Goal: Feedback & Contribution: Submit feedback/report problem

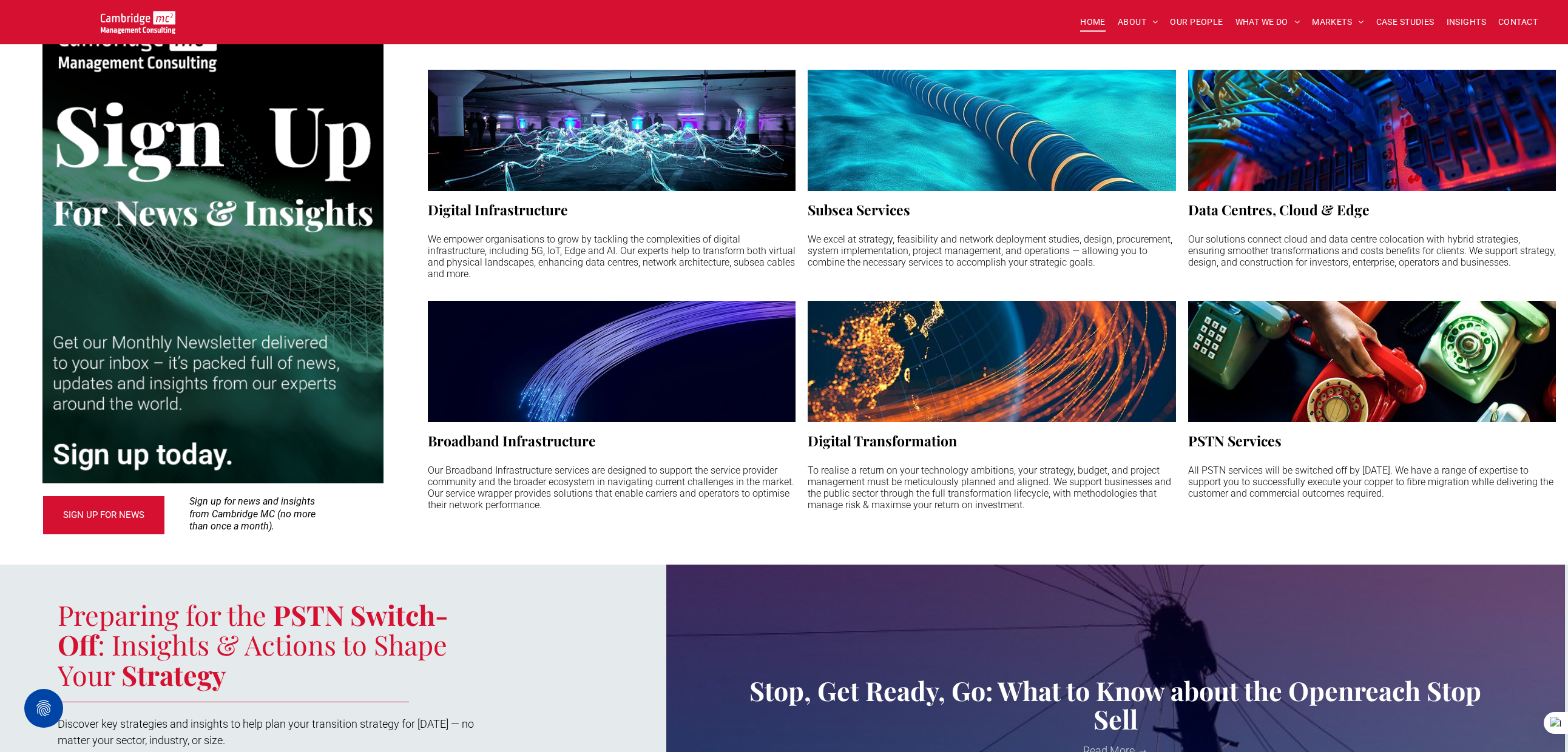
scroll to position [962, 0]
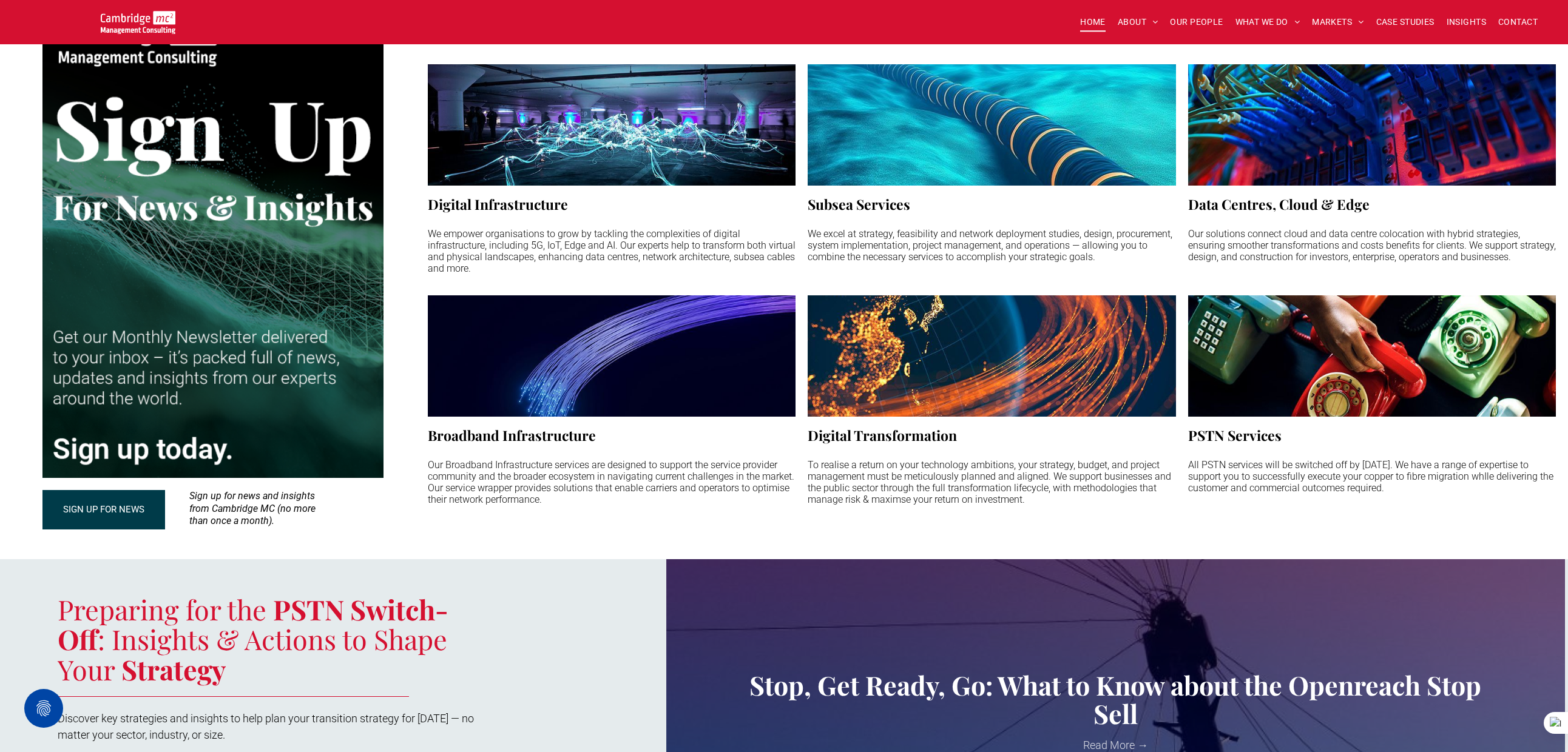
click at [134, 502] on span "SIGN UP FOR NEWS" at bounding box center [104, 510] width 81 height 30
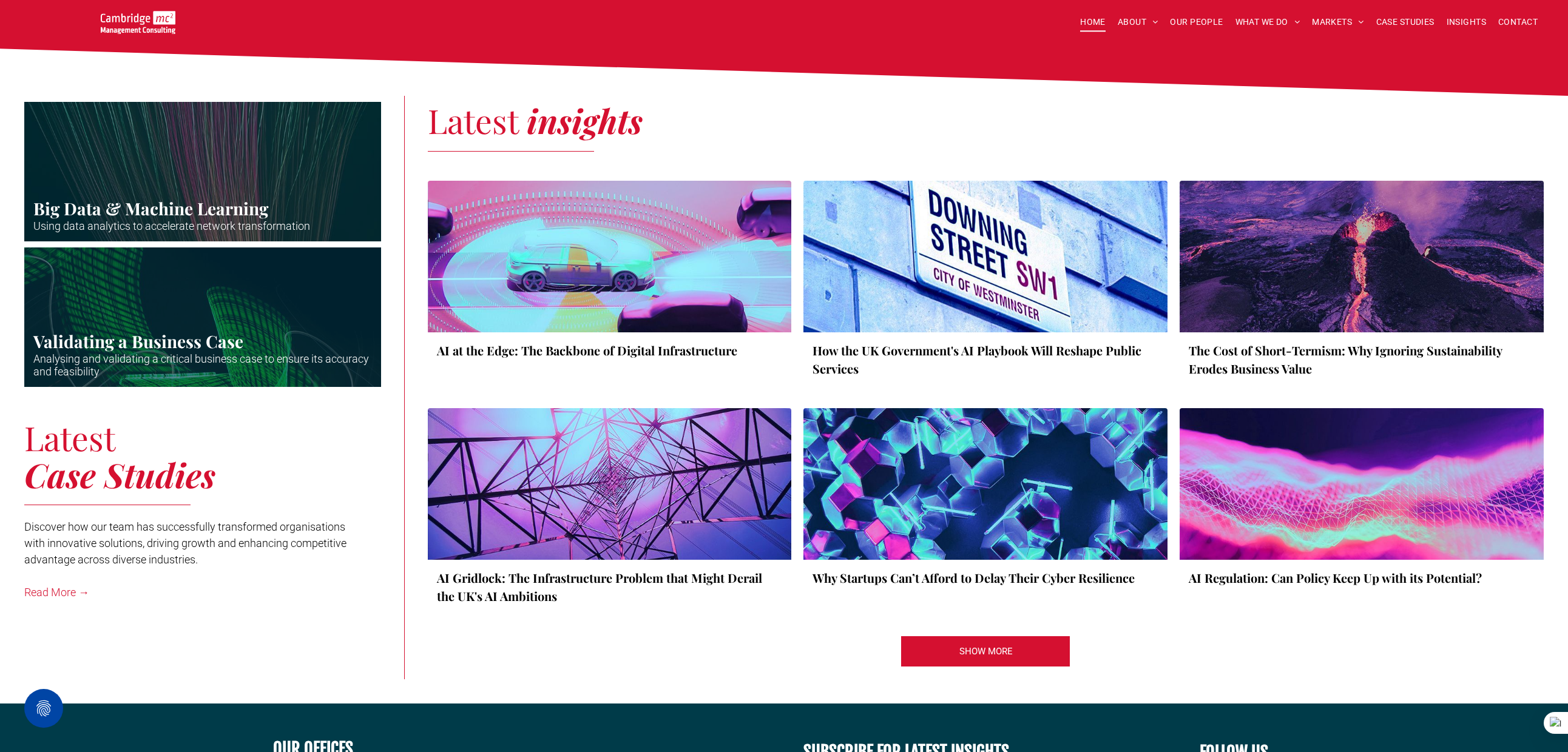
scroll to position [2079, 0]
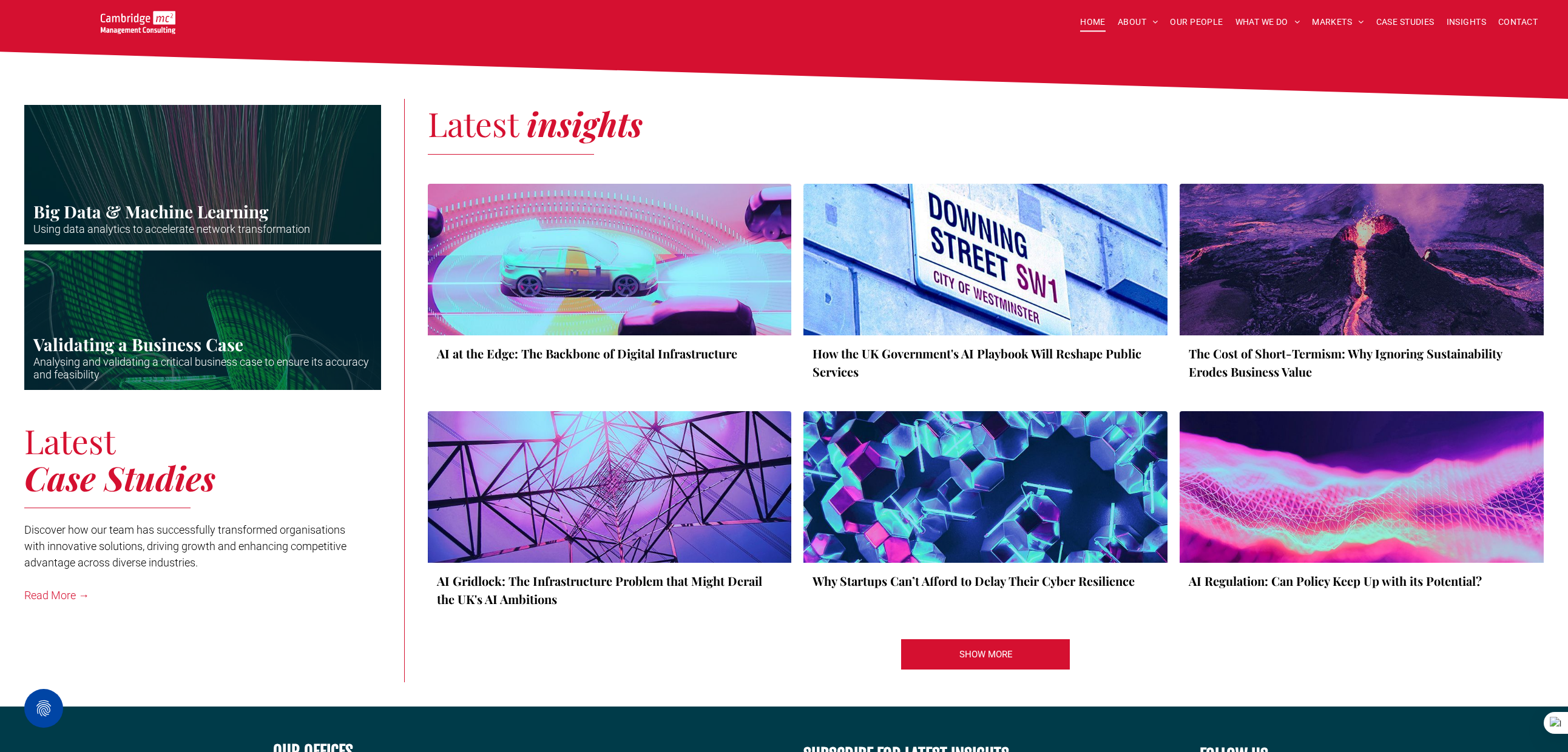
click at [470, 313] on div at bounding box center [610, 260] width 386 height 161
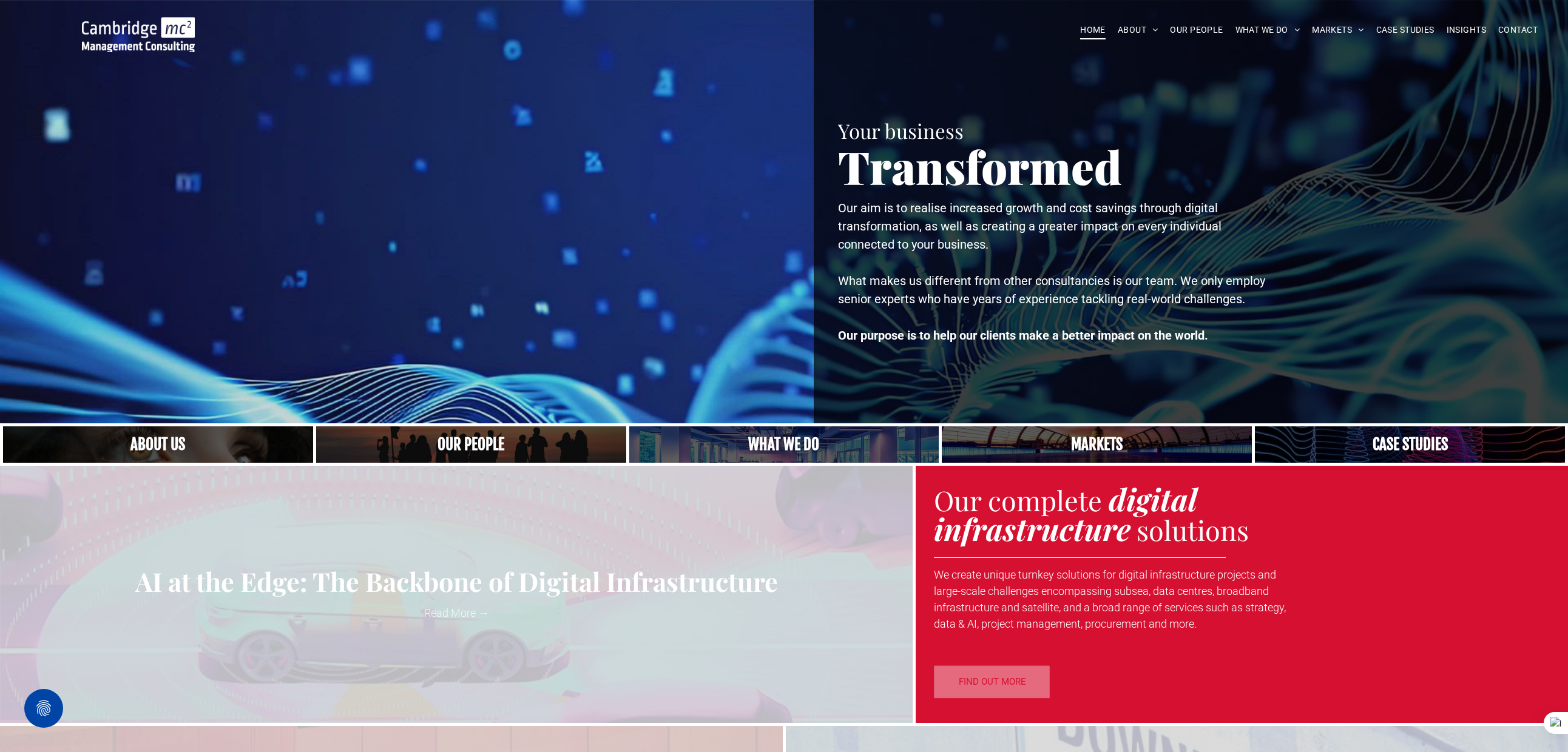
click at [149, 47] on img at bounding box center [138, 34] width 113 height 35
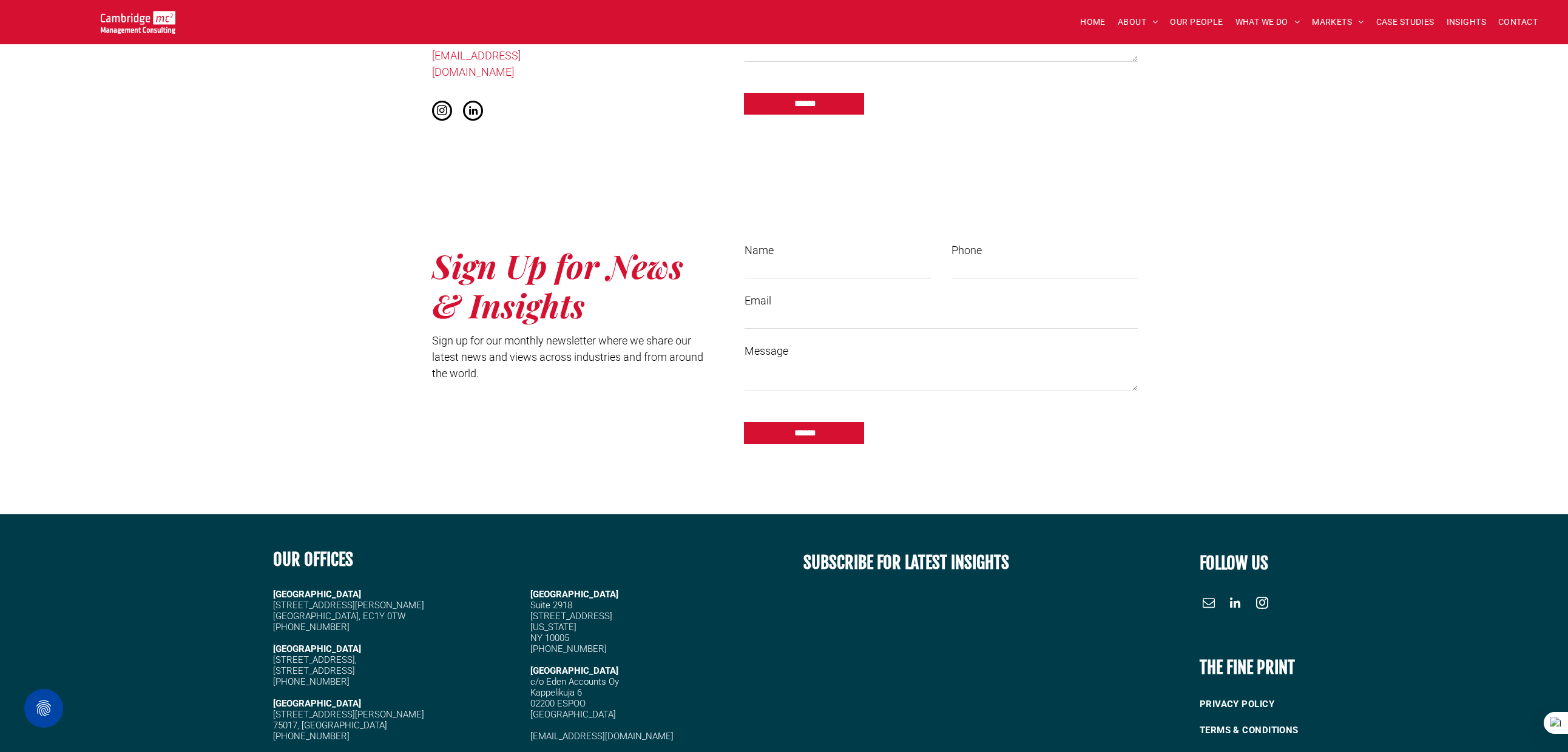
scroll to position [1105, 0]
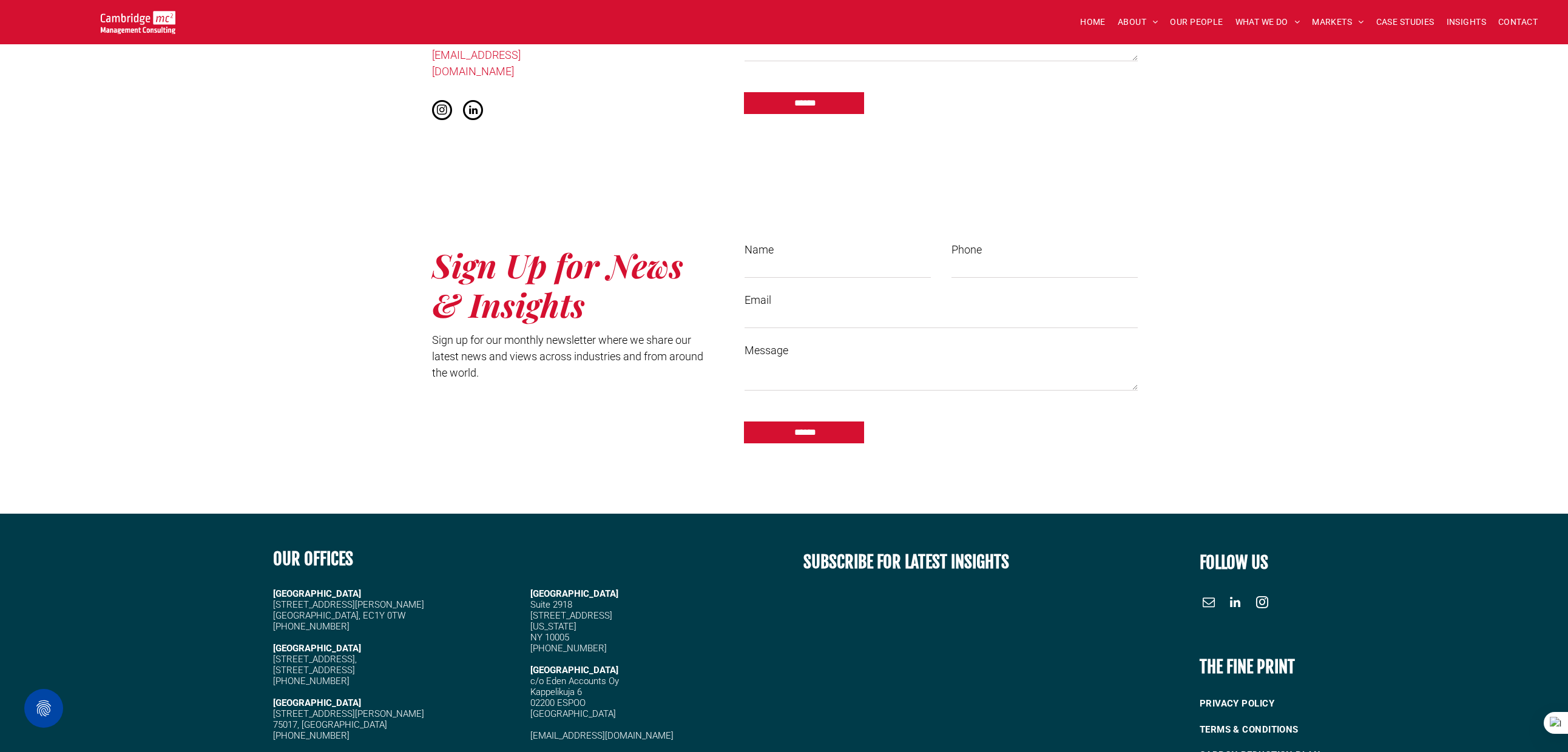
click at [764, 260] on input "Name" at bounding box center [837, 268] width 186 height 18
type input "**********"
type input "******"
type input "*"
type input "**********"
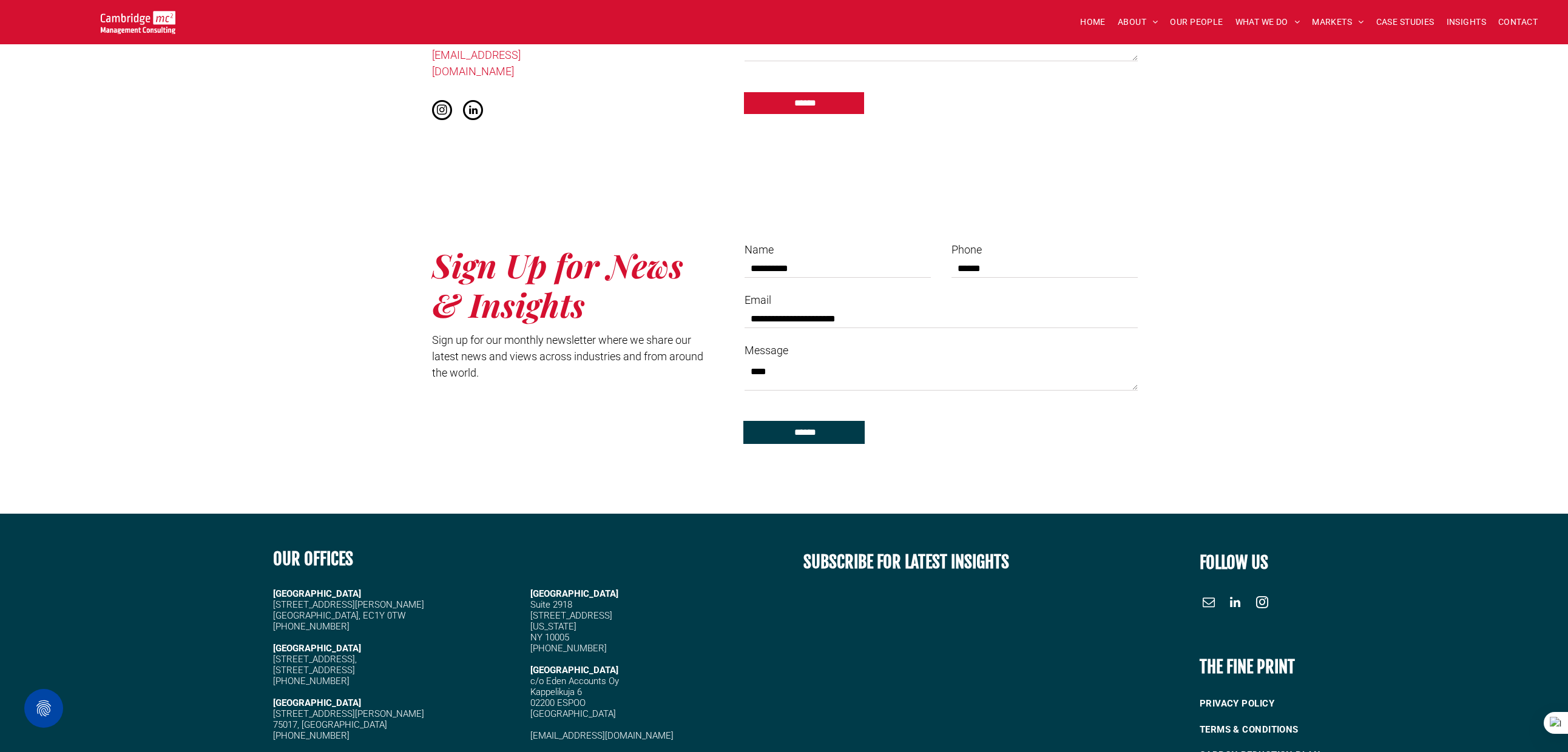
type textarea "****"
click at [818, 421] on input "******" at bounding box center [805, 432] width 118 height 22
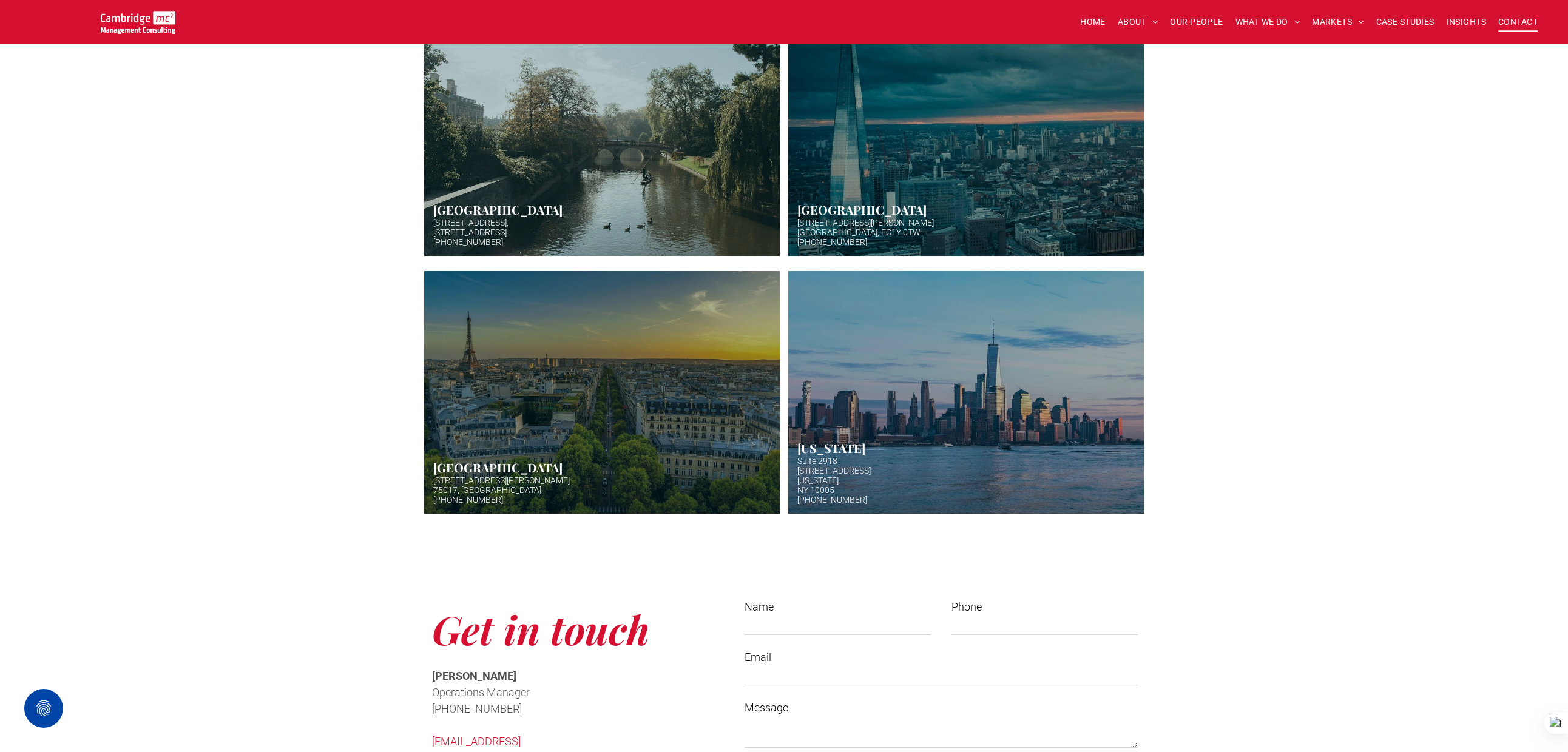
scroll to position [317, 0]
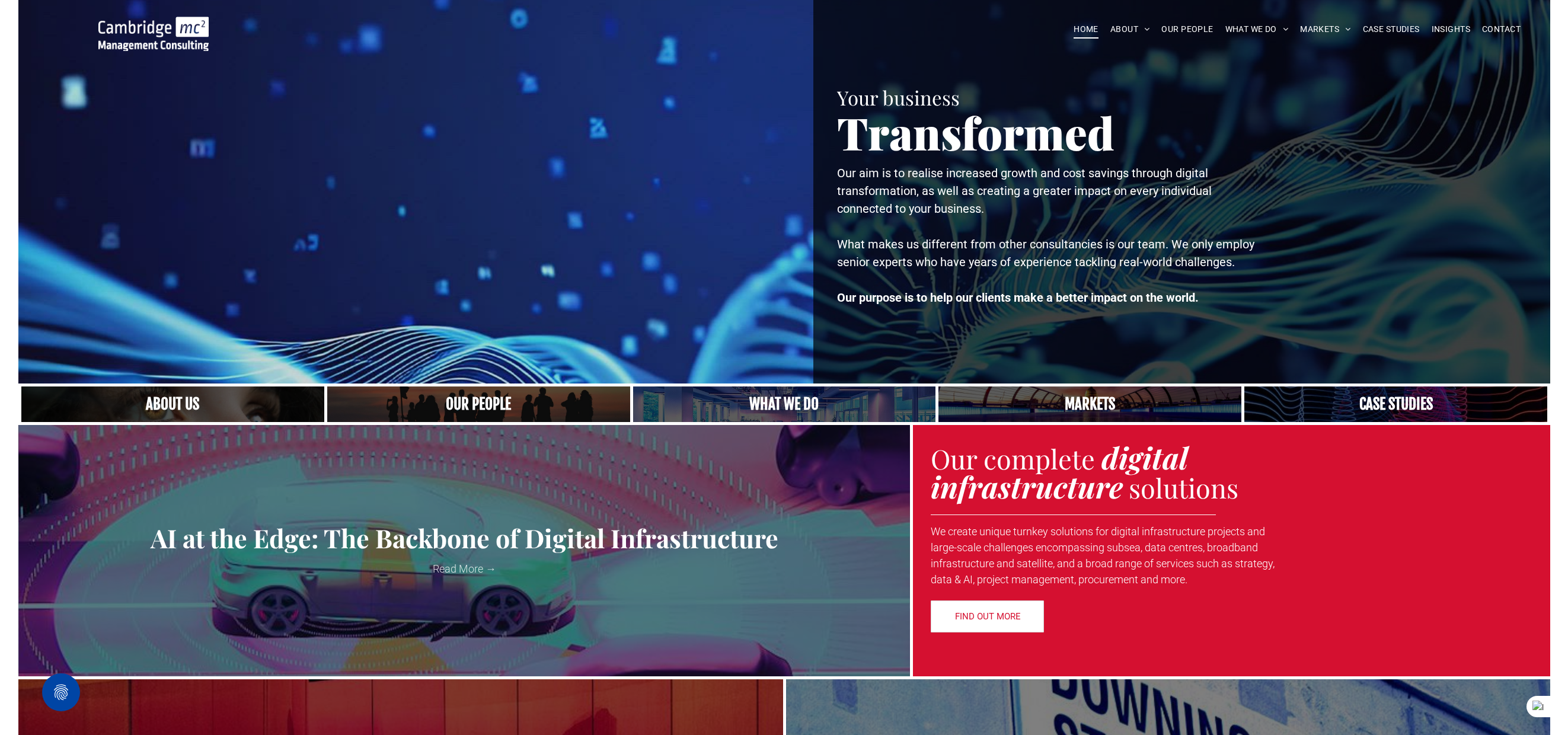
scroll to position [86, 0]
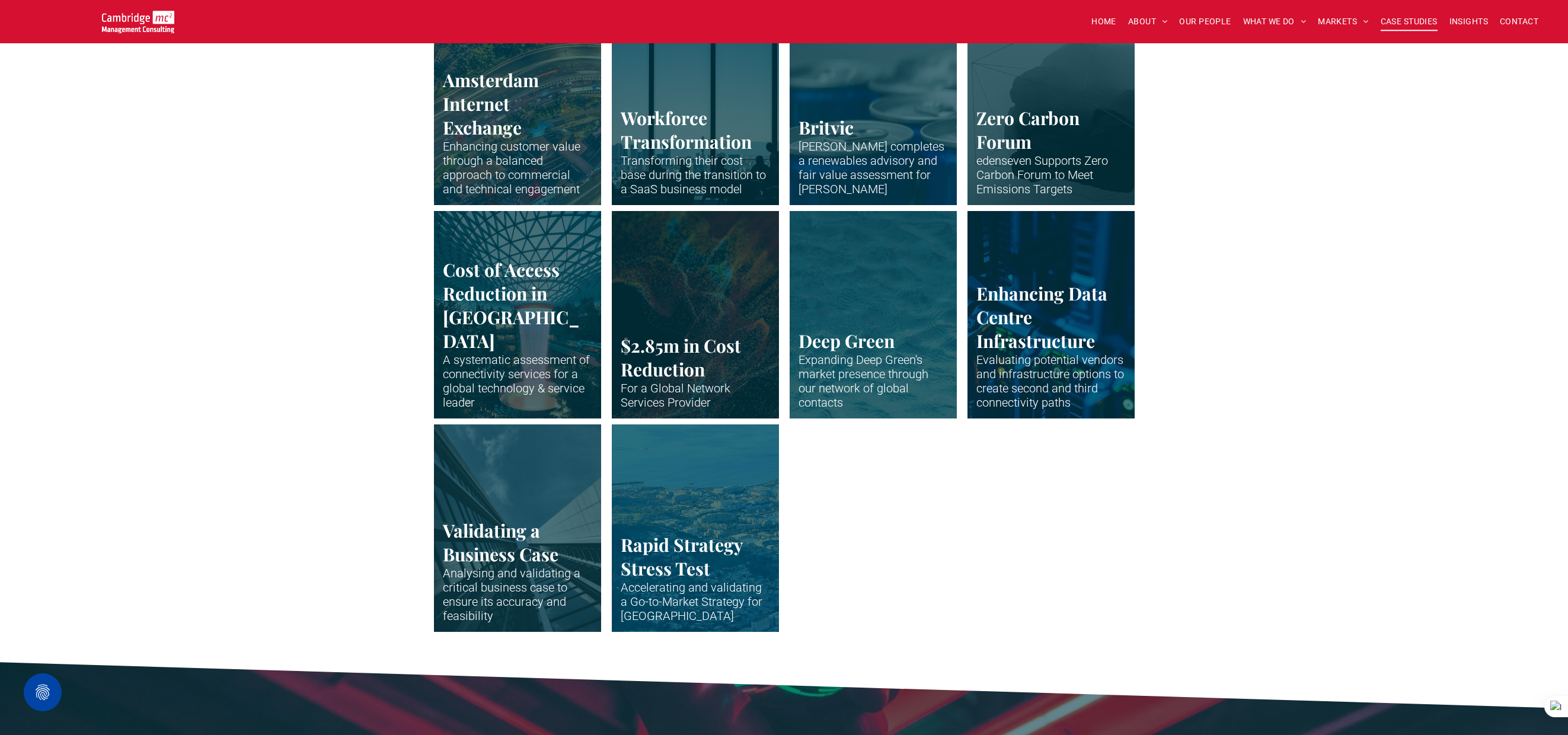
scroll to position [2330, 0]
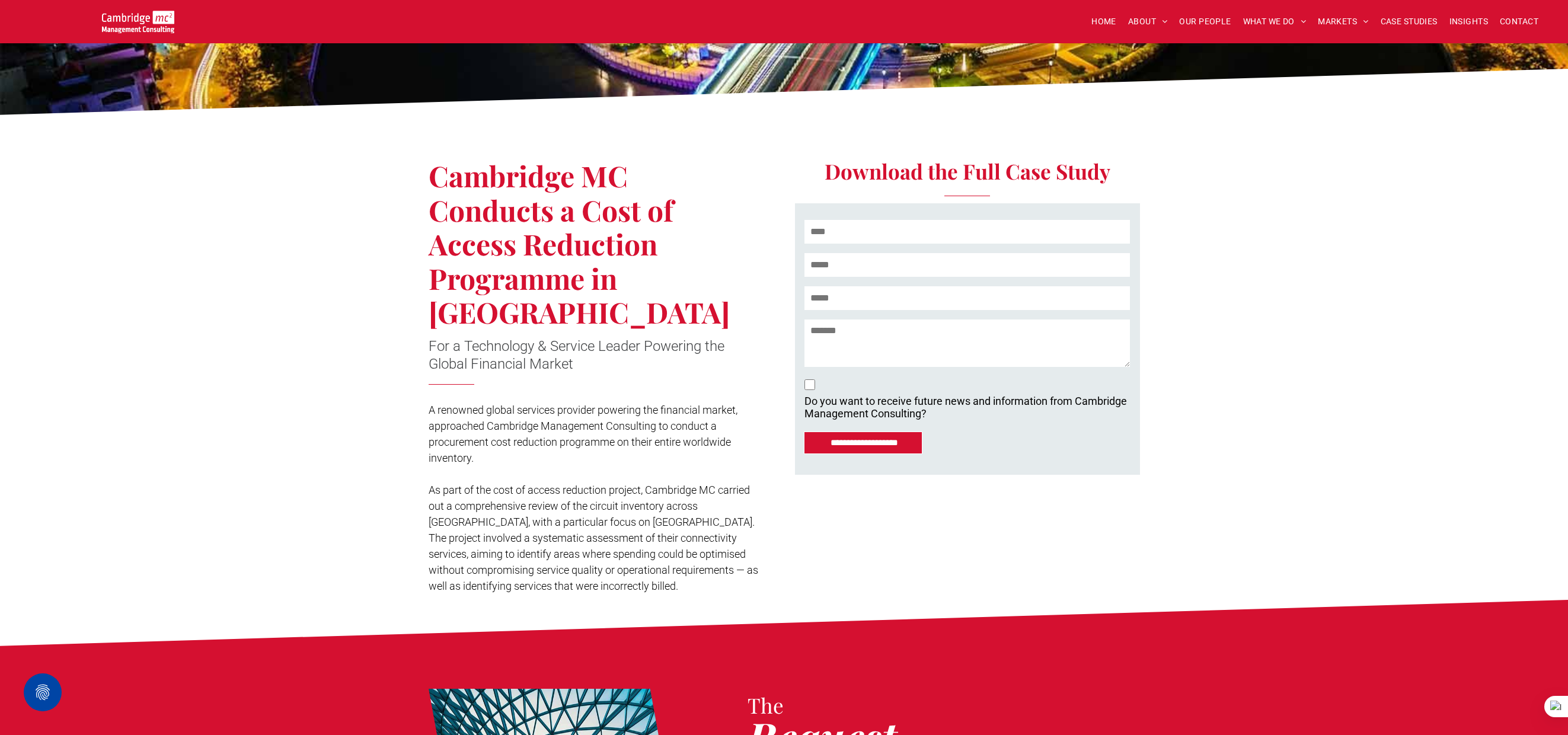
scroll to position [156, 0]
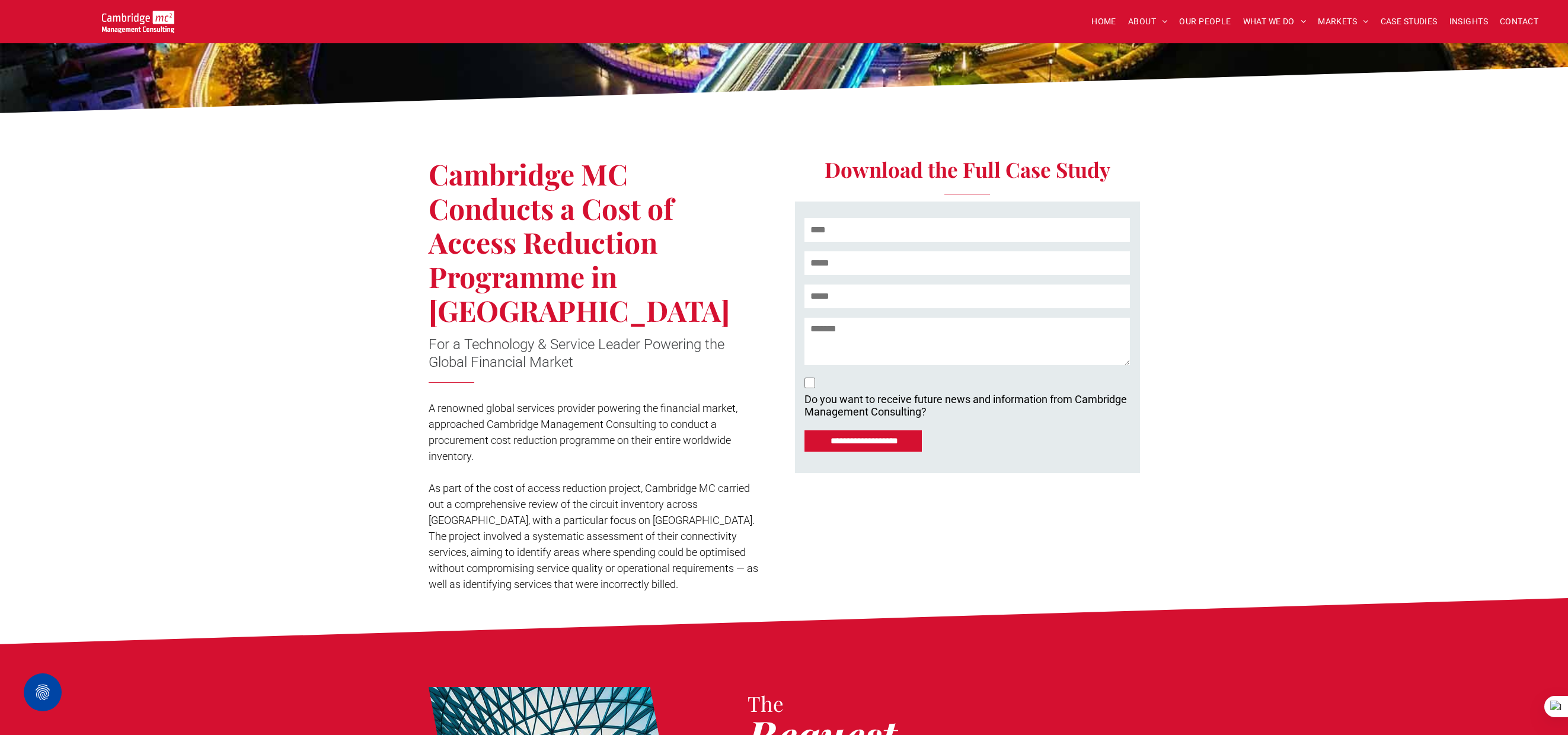
drag, startPoint x: 434, startPoint y: 375, endPoint x: 480, endPoint y: 419, distance: 63.7
click at [480, 419] on p "A renowned global services provider powering the financial market, approached C…" at bounding box center [595, 432] width 333 height 64
drag, startPoint x: 560, startPoint y: 186, endPoint x: 499, endPoint y: 175, distance: 62.0
click at [560, 186] on span "Cambridge MC Conducts a Cost of Access Reduction Programme in Asia" at bounding box center [579, 242] width 301 height 174
drag, startPoint x: 433, startPoint y: 174, endPoint x: 679, endPoint y: 271, distance: 264.4
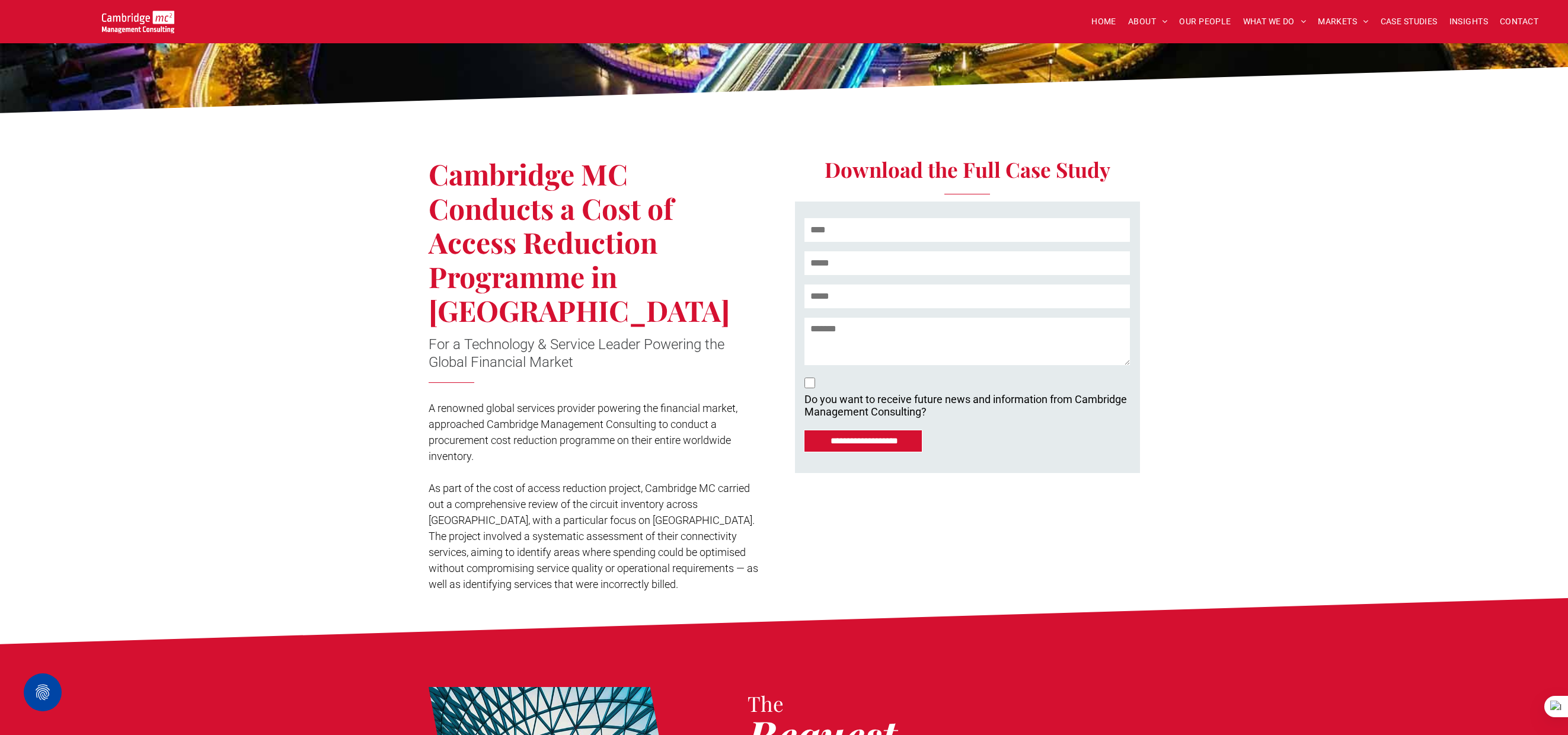
click at [679, 271] on span "Cambridge MC Conducts a Cost of Access Reduction Programme in Asia" at bounding box center [579, 242] width 301 height 174
click at [603, 244] on span "Cambridge MC Conducts a Cost of Access Reduction Programme in Asia" at bounding box center [579, 242] width 301 height 174
drag, startPoint x: 432, startPoint y: 175, endPoint x: 608, endPoint y: 325, distance: 231.2
click at [608, 325] on div "Cambridge MC Conducts a Cost of Access Reduction Programme in Asia For a Techno…" at bounding box center [606, 359] width 356 height 478
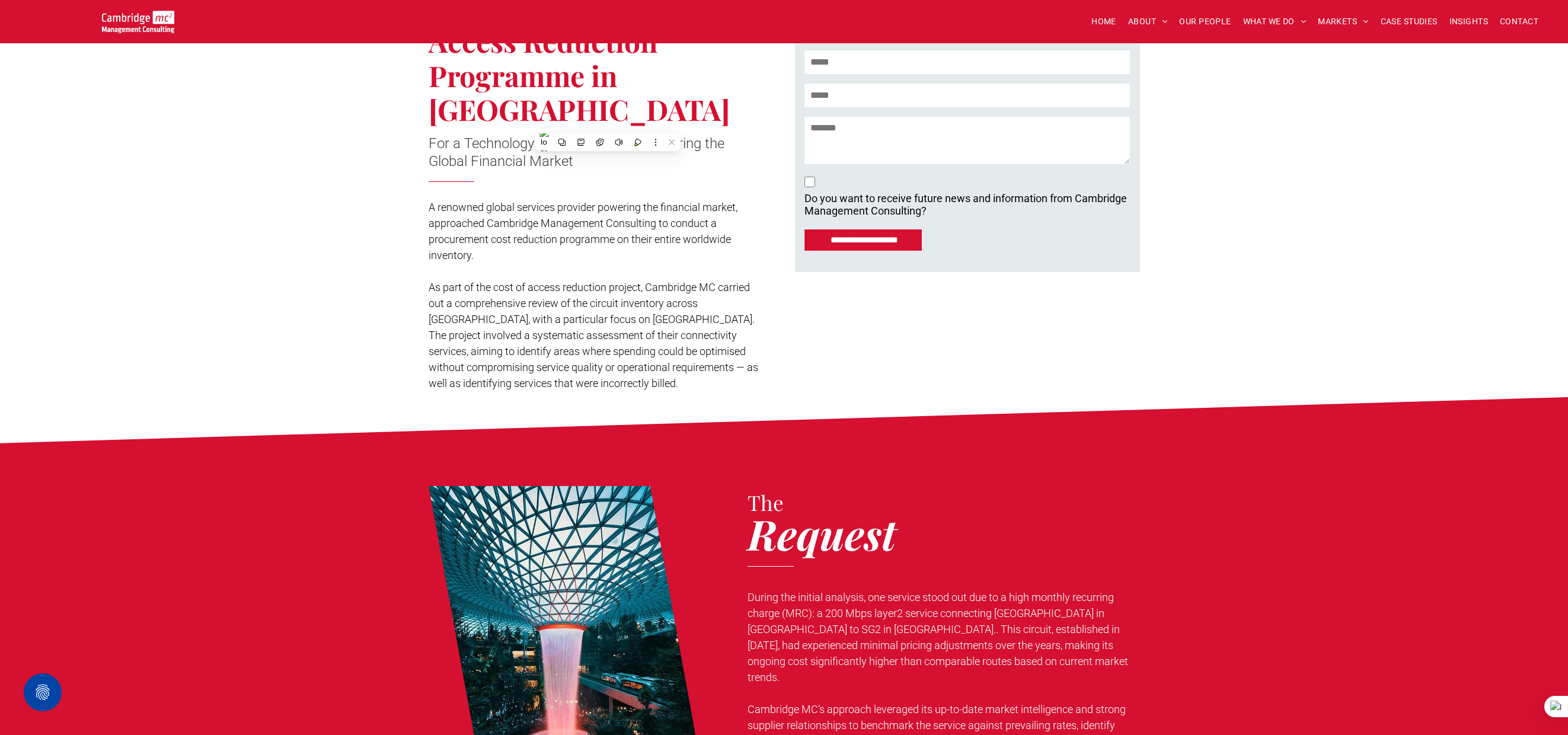
scroll to position [364, 0]
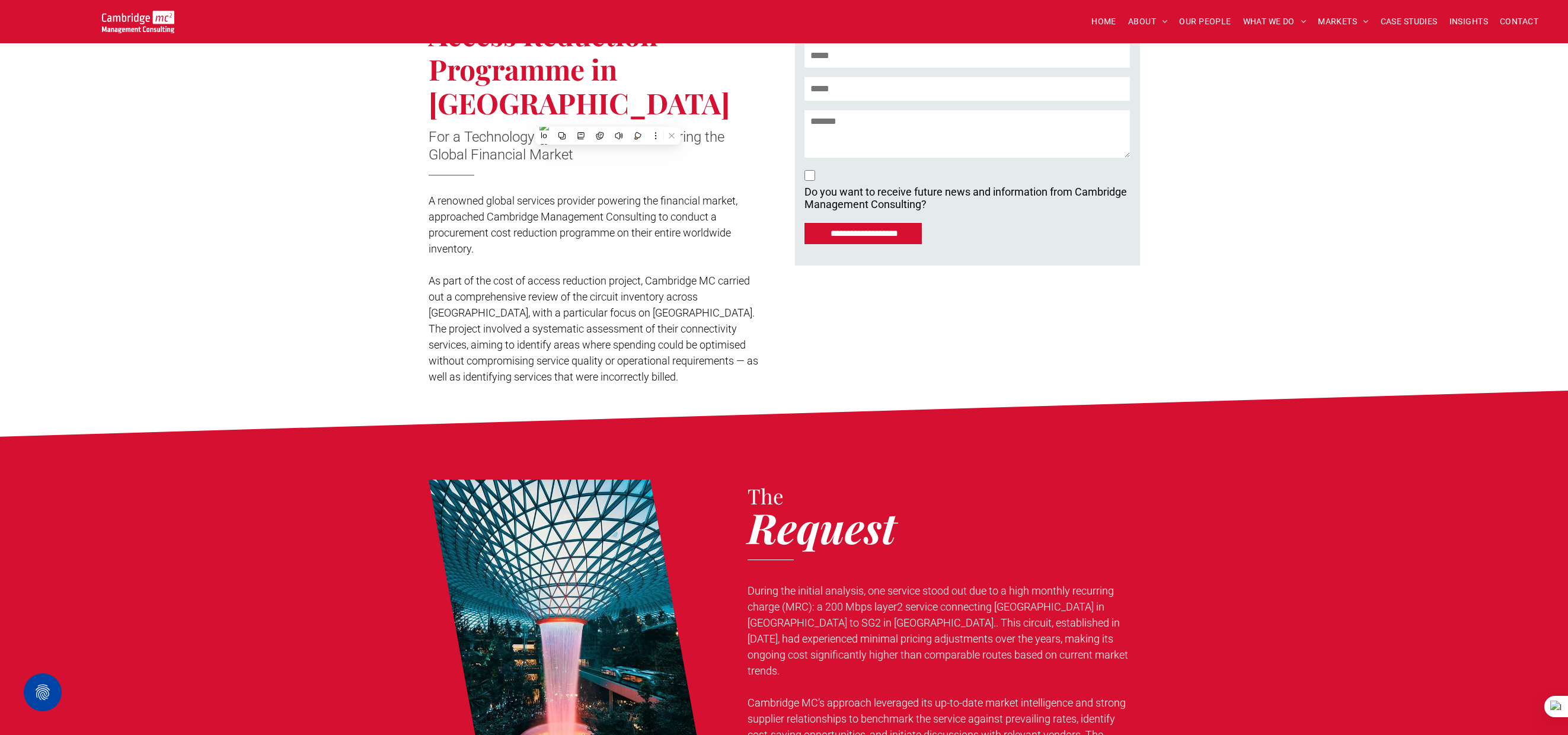
click at [457, 274] on span "As part of the cost of access reduction project, Cambridge MC carried out a com…" at bounding box center [593, 329] width 330 height 108
drag, startPoint x: 428, startPoint y: 247, endPoint x: 648, endPoint y: 338, distance: 238.1
click at [648, 338] on p "As part of the cost of access reduction project, Cambridge MC carried out a com…" at bounding box center [595, 329] width 333 height 112
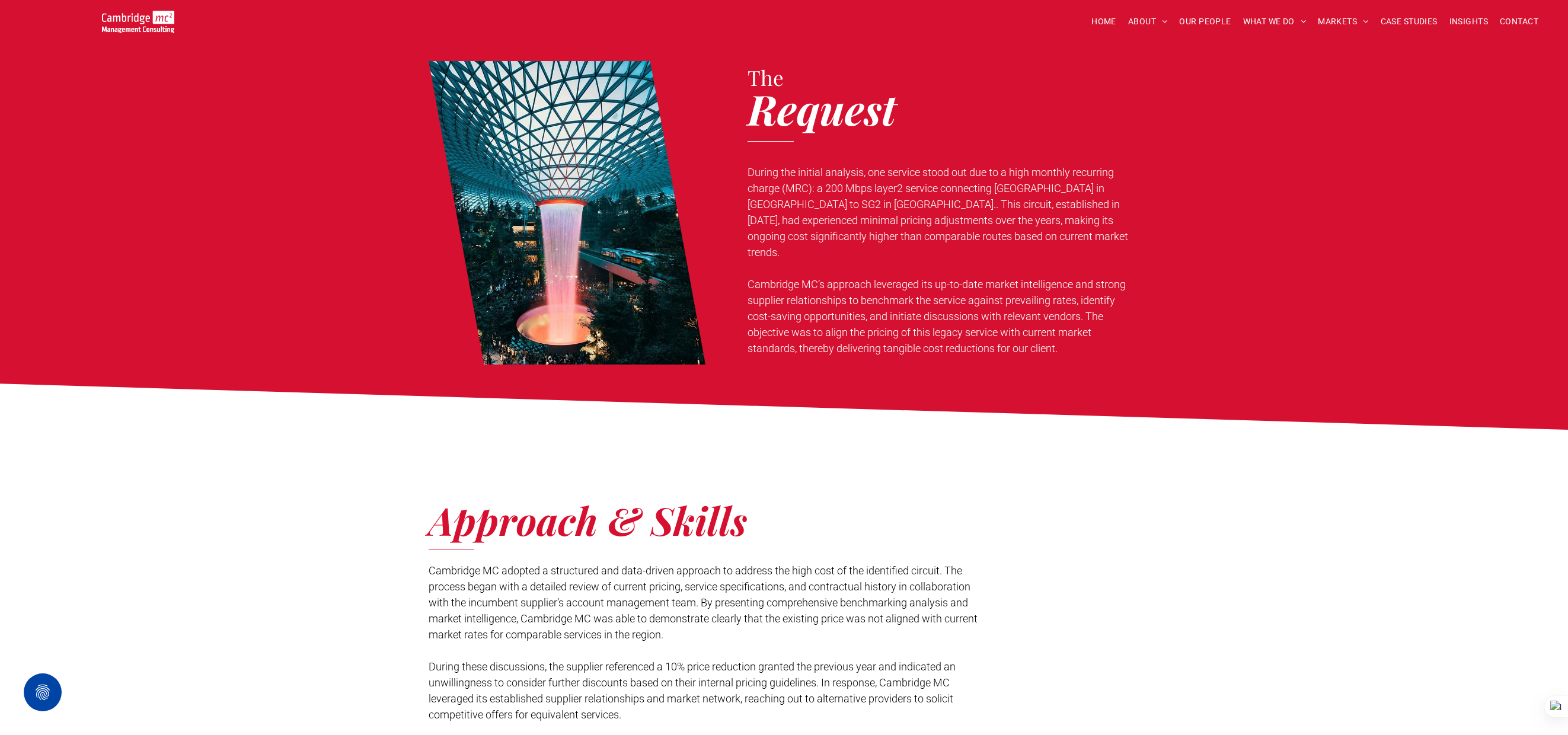
scroll to position [783, 0]
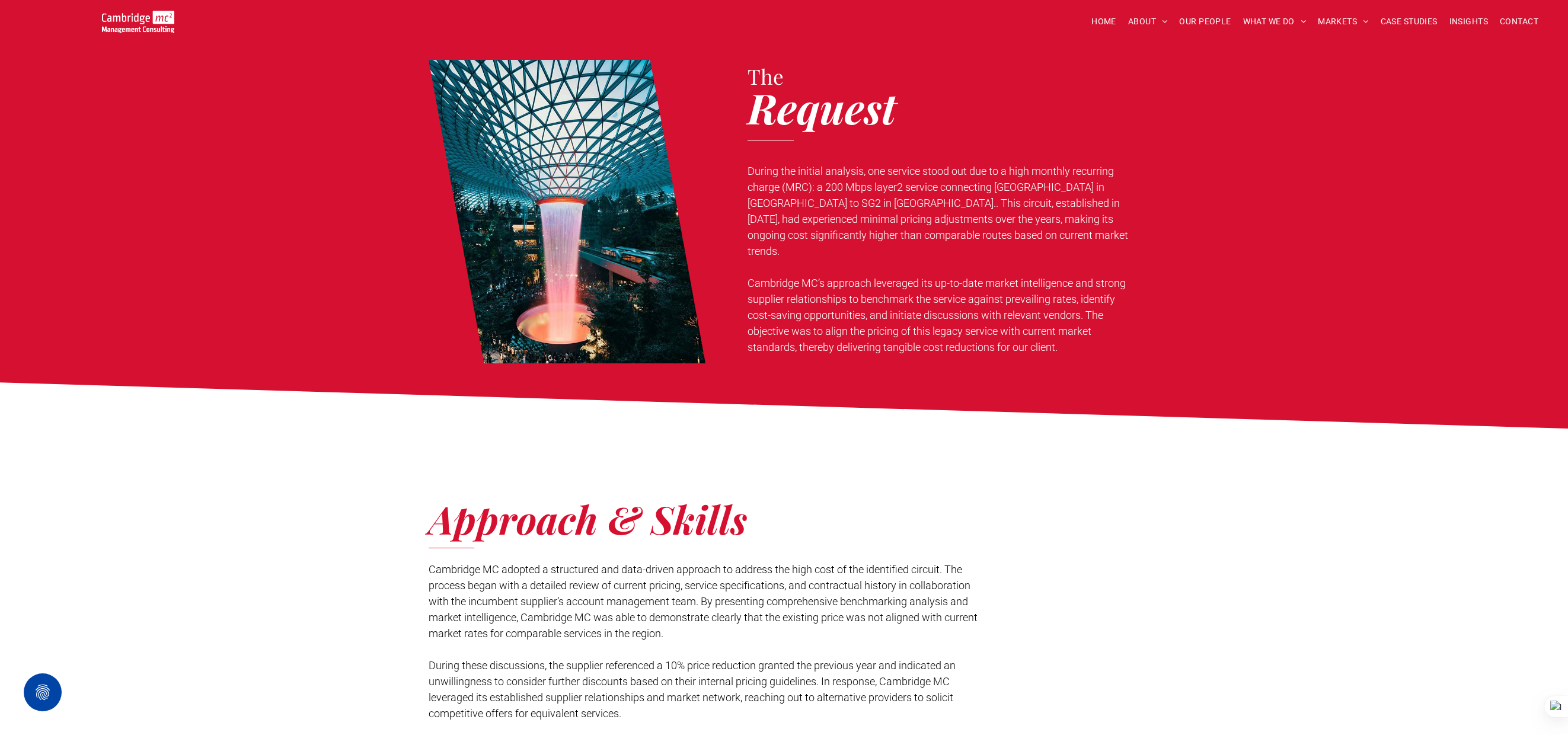
drag, startPoint x: 748, startPoint y: 230, endPoint x: 1094, endPoint y: 294, distance: 351.9
click at [1094, 294] on p "Cambridge MC’s approach leveraged its up-to-date market intelligence and strong…" at bounding box center [943, 315] width 392 height 80
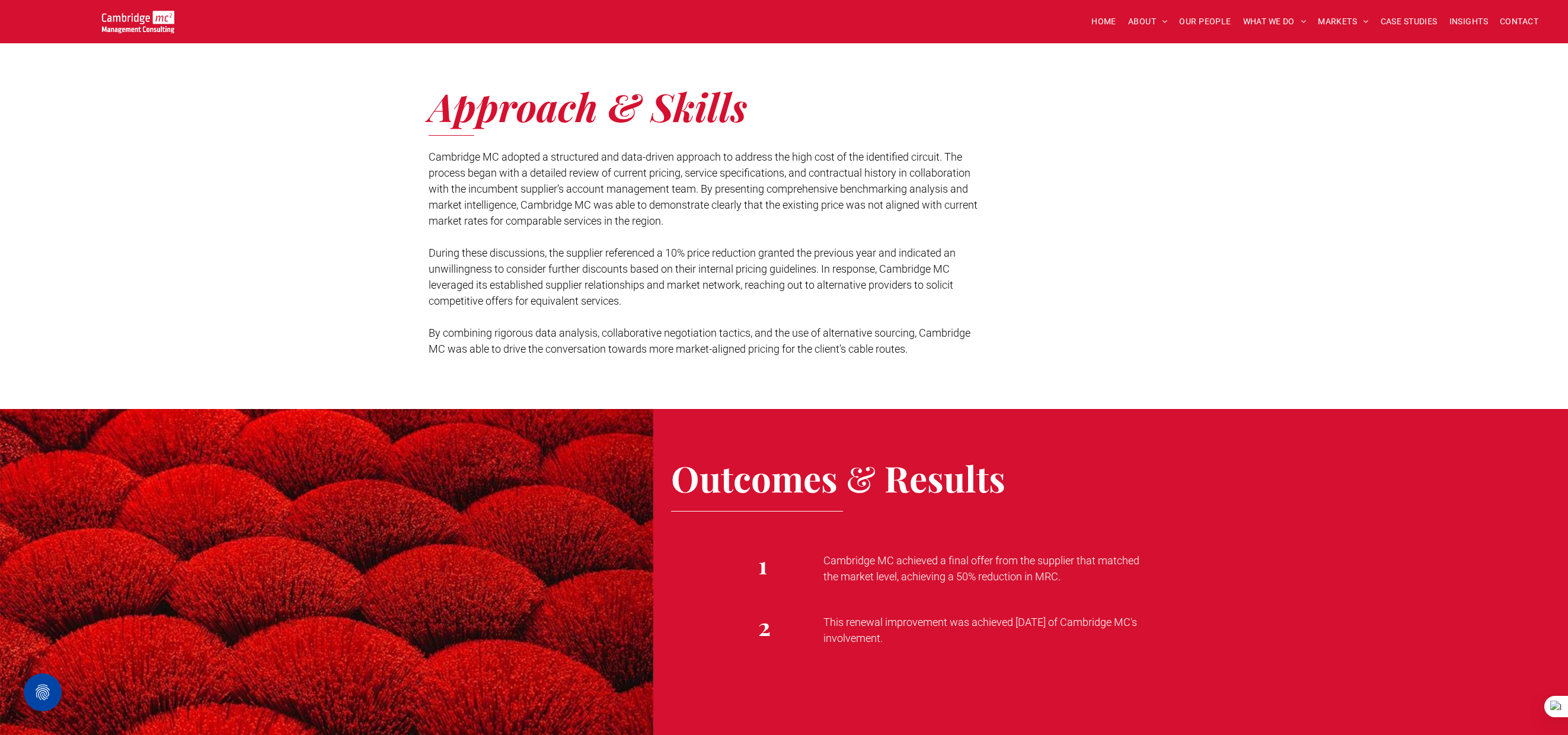
scroll to position [1196, 0]
drag, startPoint x: 824, startPoint y: 526, endPoint x: 1074, endPoint y: 539, distance: 250.3
click at [1074, 552] on p "Cambridge MC achieved a final offer from the supplier that matched the market l…" at bounding box center [984, 568] width 322 height 32
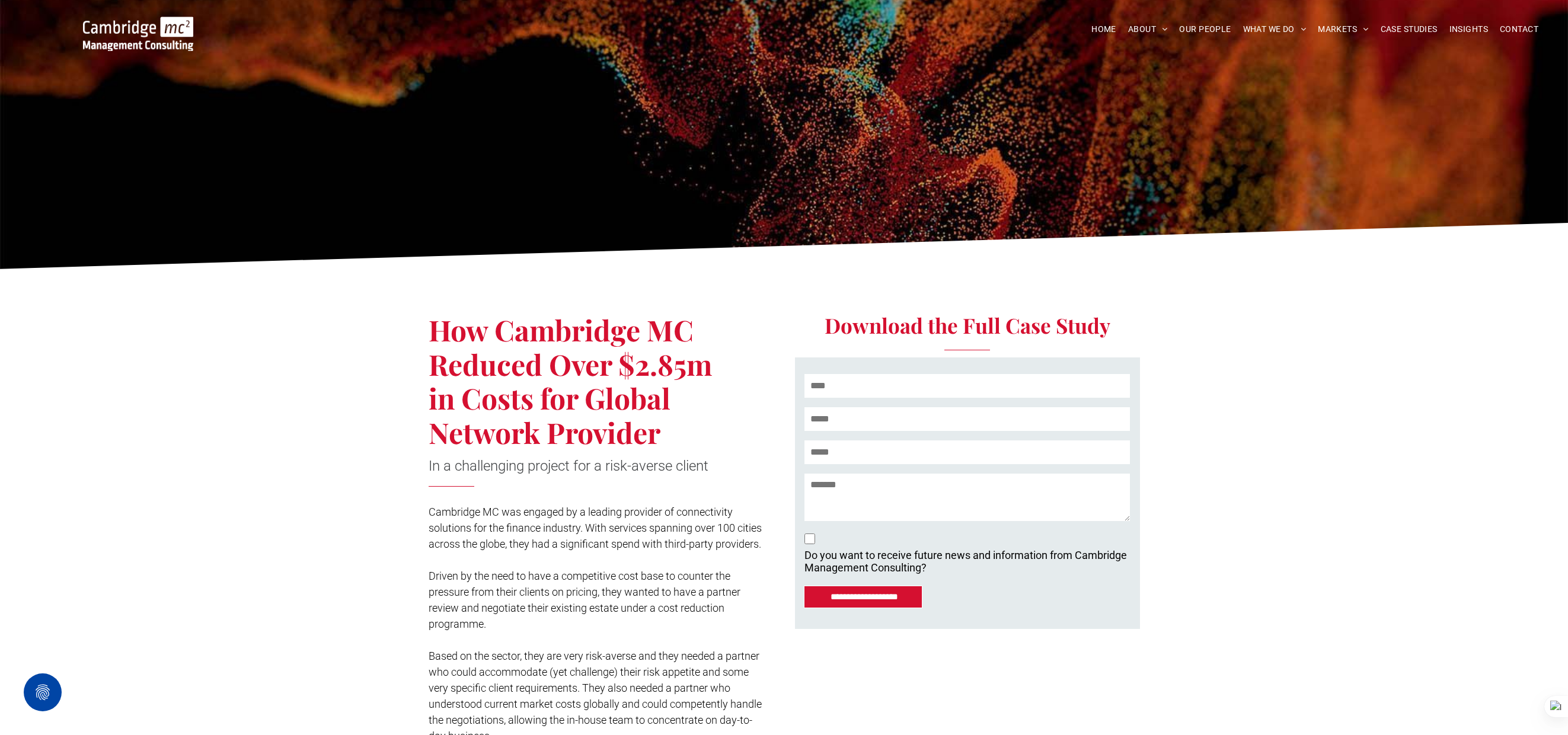
drag, startPoint x: 430, startPoint y: 332, endPoint x: 744, endPoint y: 481, distance: 347.6
click at [744, 481] on div "How Cambridge MC Reduced Over $2.85m in Costs for Global Network Provider In a …" at bounding box center [606, 513] width 356 height 474
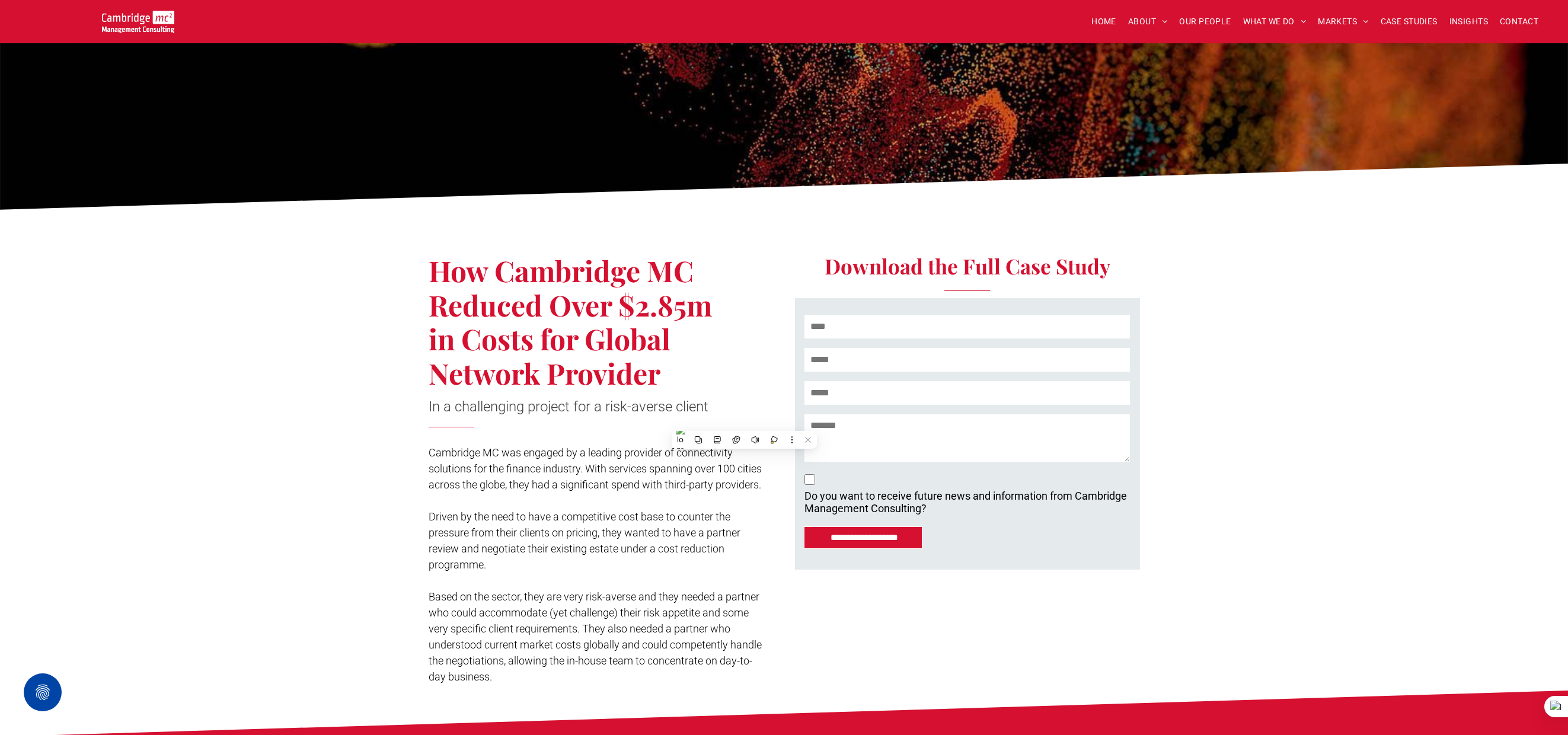
scroll to position [60, 0]
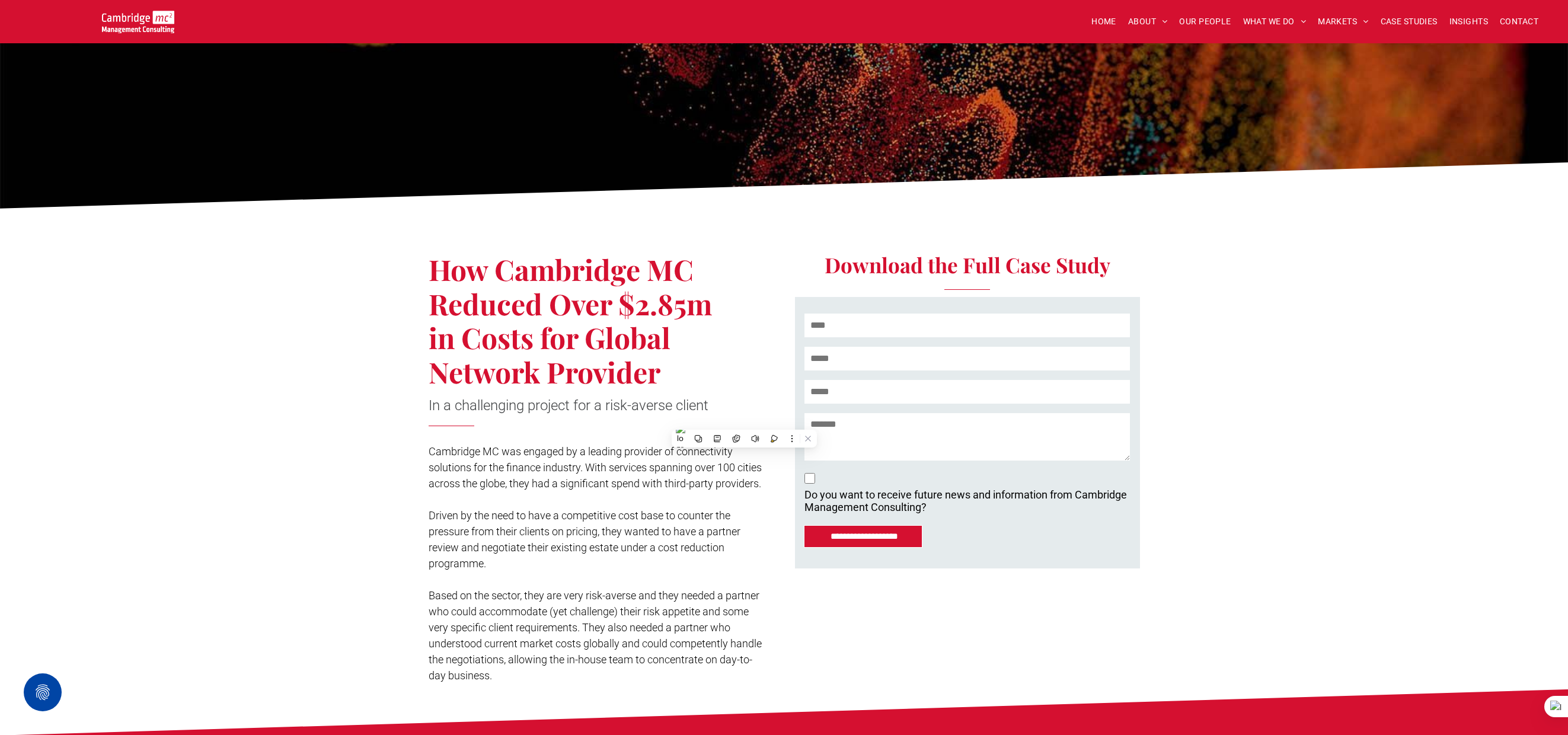
drag, startPoint x: 528, startPoint y: 468, endPoint x: 484, endPoint y: 463, distance: 44.3
click at [525, 468] on span "Cambridge MC was engaged by a leading provider of connectivity solutions for th…" at bounding box center [595, 468] width 333 height 44
drag, startPoint x: 428, startPoint y: 448, endPoint x: 506, endPoint y: 494, distance: 90.6
click at [506, 491] on p "Cambridge MC was engaged by a leading provider of connectivity solutions for th…" at bounding box center [595, 468] width 333 height 48
click at [396, 304] on div "How Cambridge MC Reduced Over $2.85m in Costs for Global Network Provider In a …" at bounding box center [784, 452] width 1568 height 474
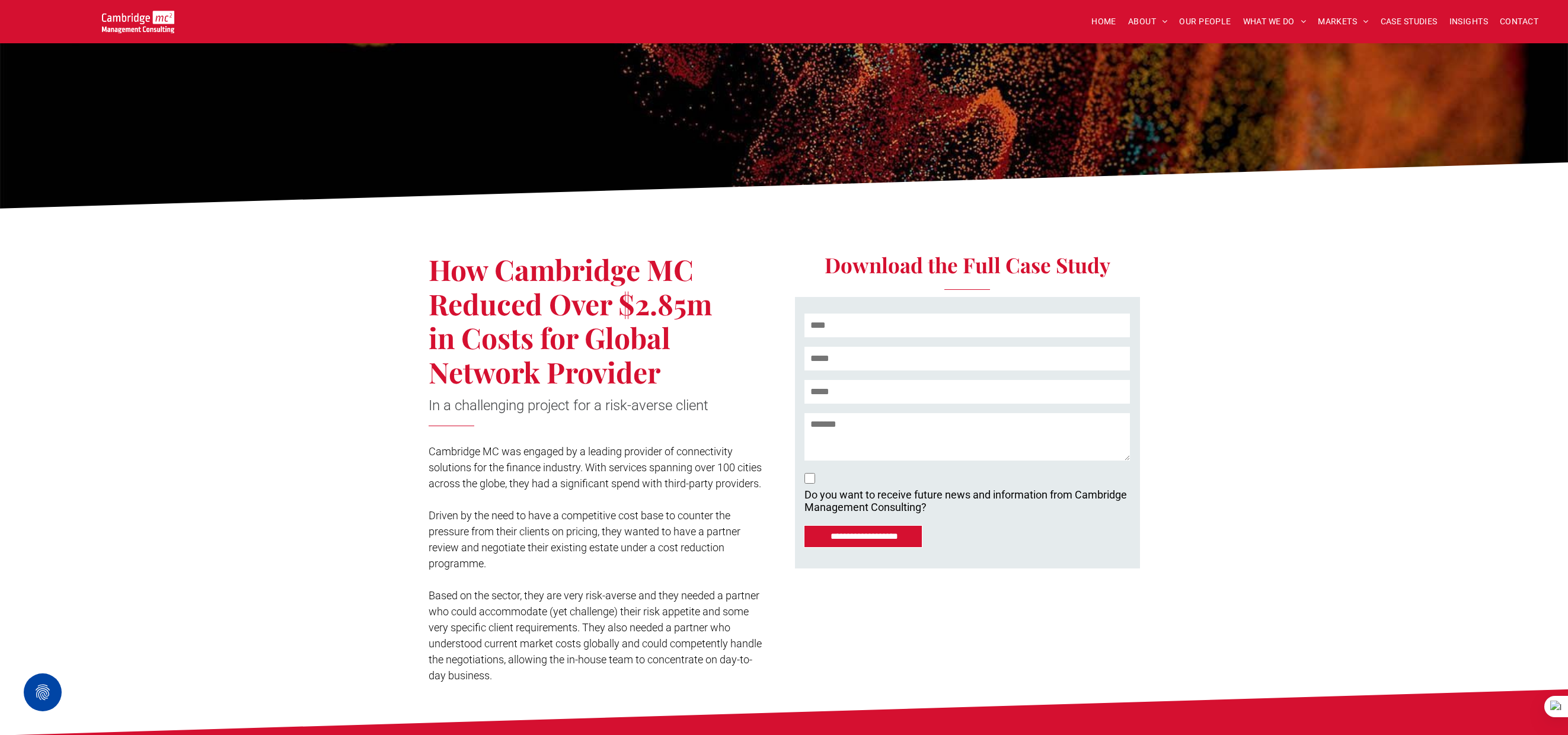
drag, startPoint x: 435, startPoint y: 265, endPoint x: 703, endPoint y: 385, distance: 293.6
click at [703, 385] on h1 "How Cambridge MC Reduced Over $2.85m in Costs for Global Network Provider" at bounding box center [581, 321] width 306 height 137
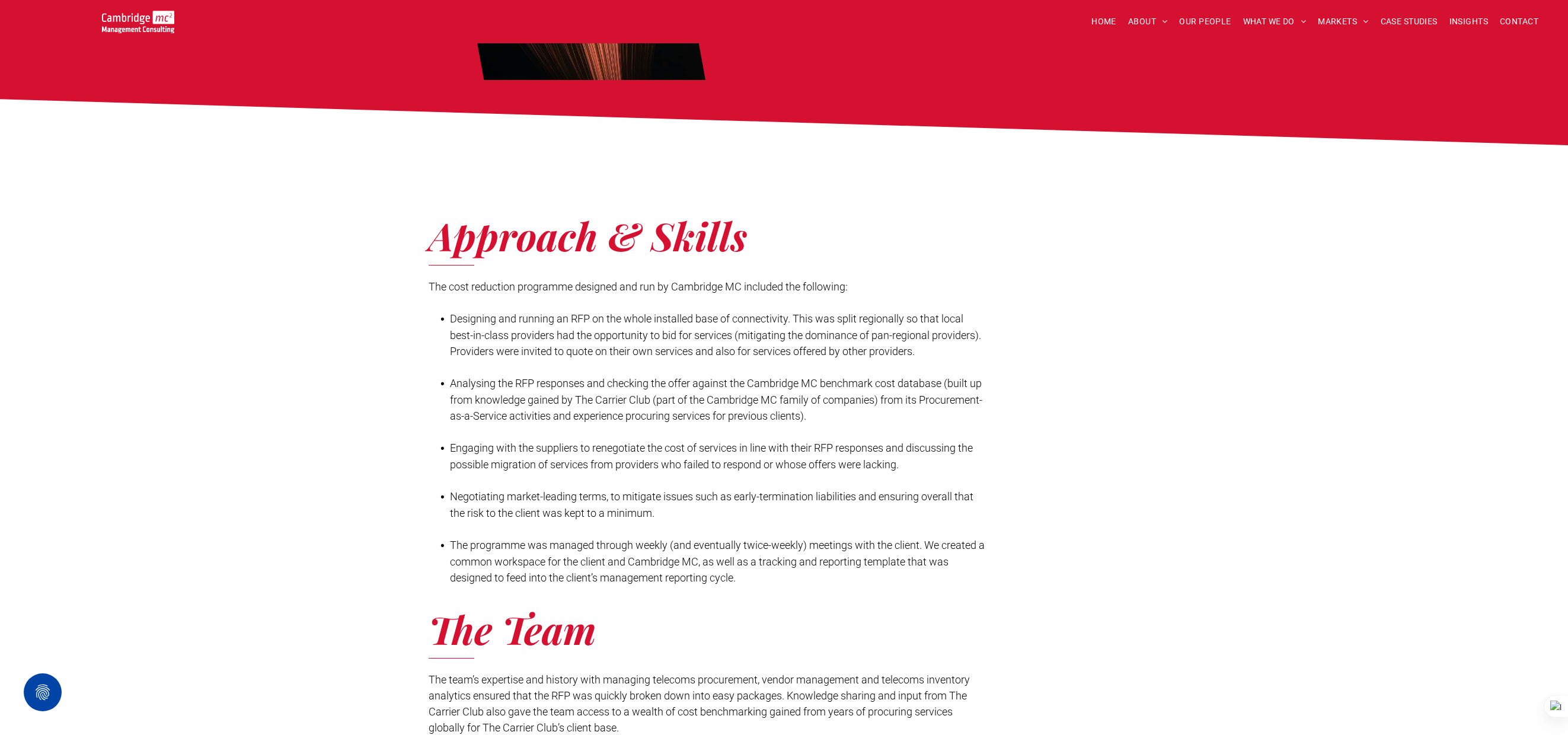
scroll to position [1064, 0]
click at [450, 398] on span "Analysing the RFP responses and checking the offer against the Cambridge MC ben…" at bounding box center [716, 399] width 532 height 45
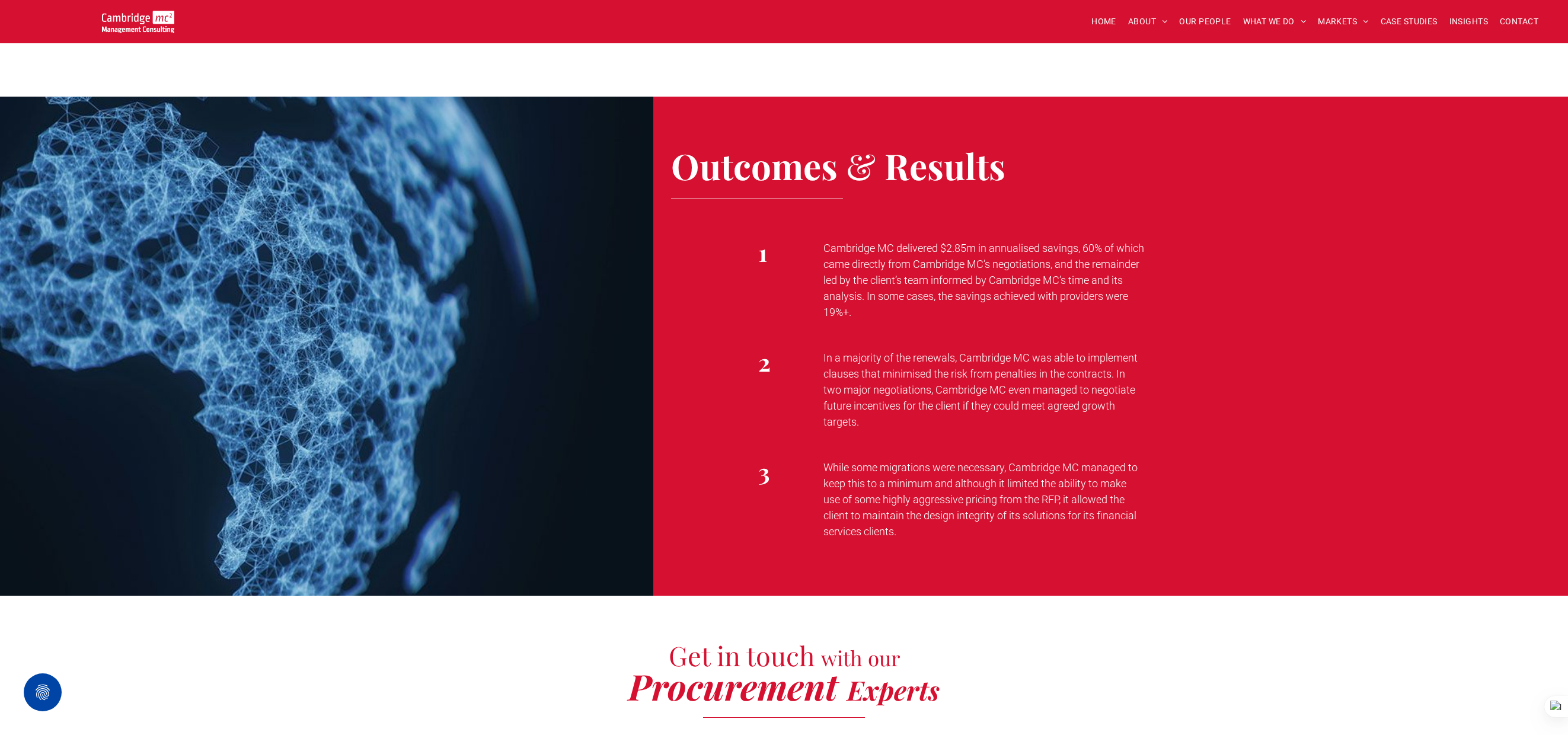
scroll to position [1832, 0]
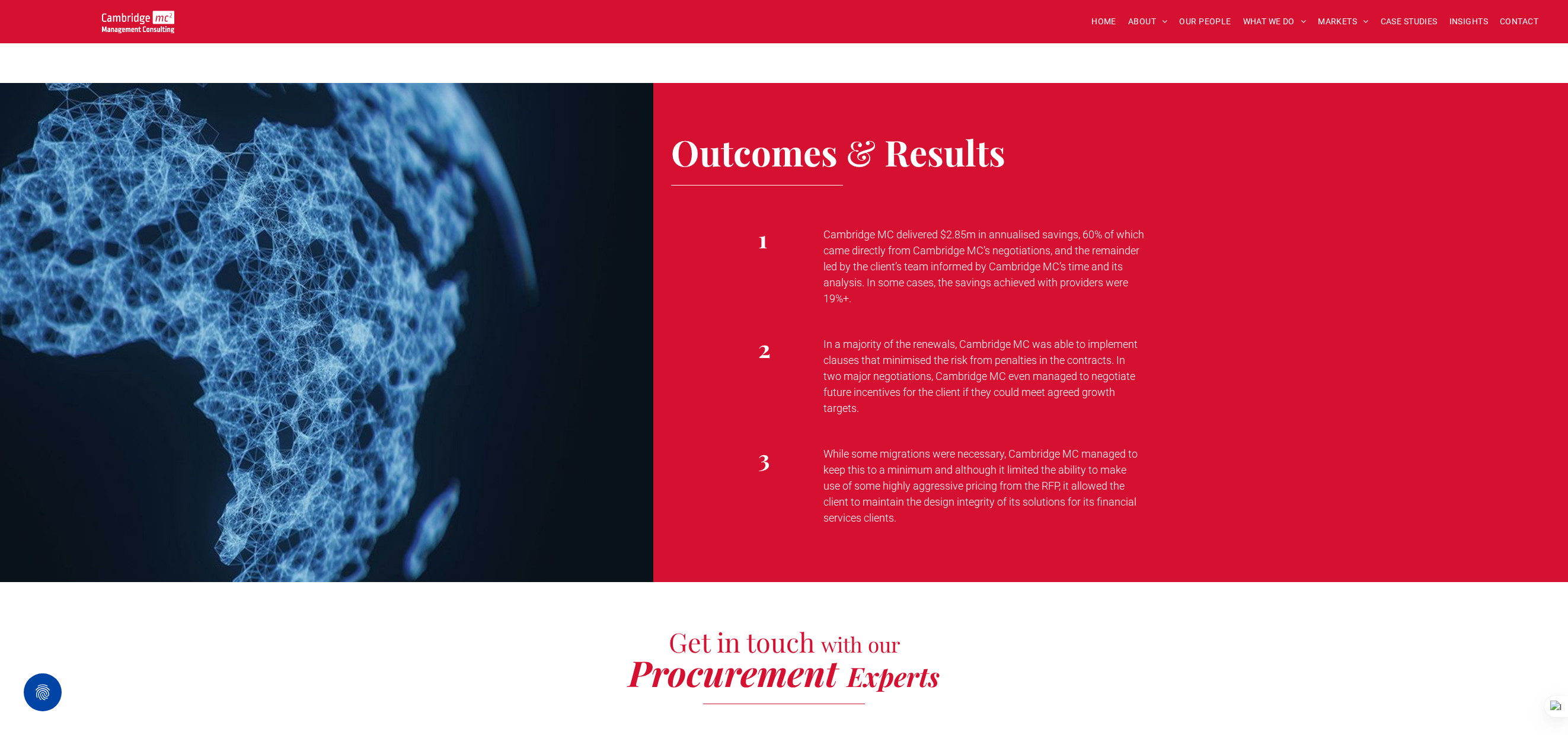
drag, startPoint x: 825, startPoint y: 251, endPoint x: 899, endPoint y: 316, distance: 98.5
click at [899, 306] on p "Cambridge MC delivered $2.85m in annualised savings, 60% of which came directly…" at bounding box center [984, 266] width 322 height 80
drag, startPoint x: 845, startPoint y: 444, endPoint x: 827, endPoint y: 465, distance: 27.7
click at [845, 431] on div "In a majority of the renewals, Cambridge MC was able to implement clauses that …" at bounding box center [1140, 377] width 652 height 110
drag, startPoint x: 832, startPoint y: 472, endPoint x: 933, endPoint y: 550, distance: 127.6
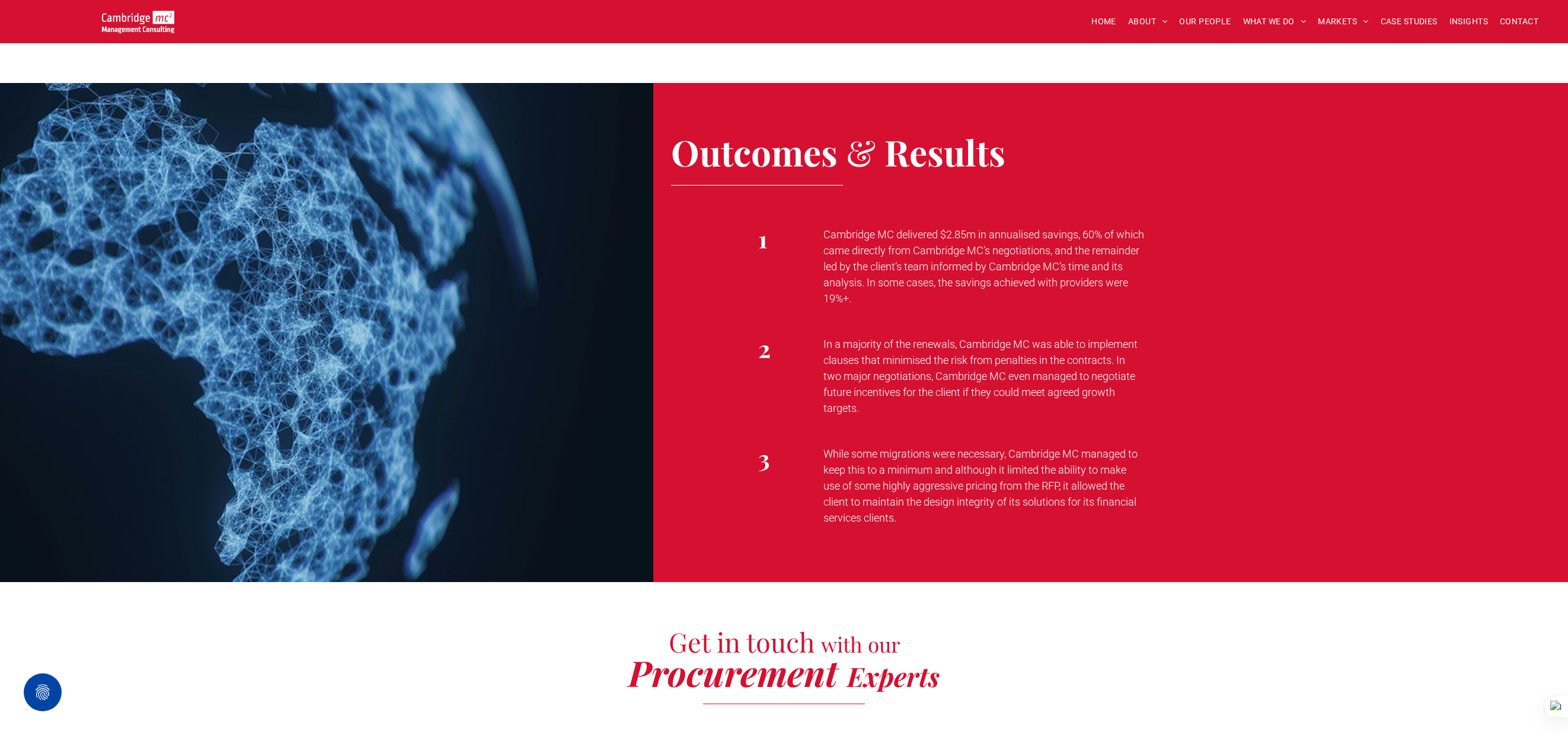
click at [933, 541] on div "While some migrations were necessary, Cambridge MC managed to keep this to a mi…" at bounding box center [1140, 486] width 652 height 110
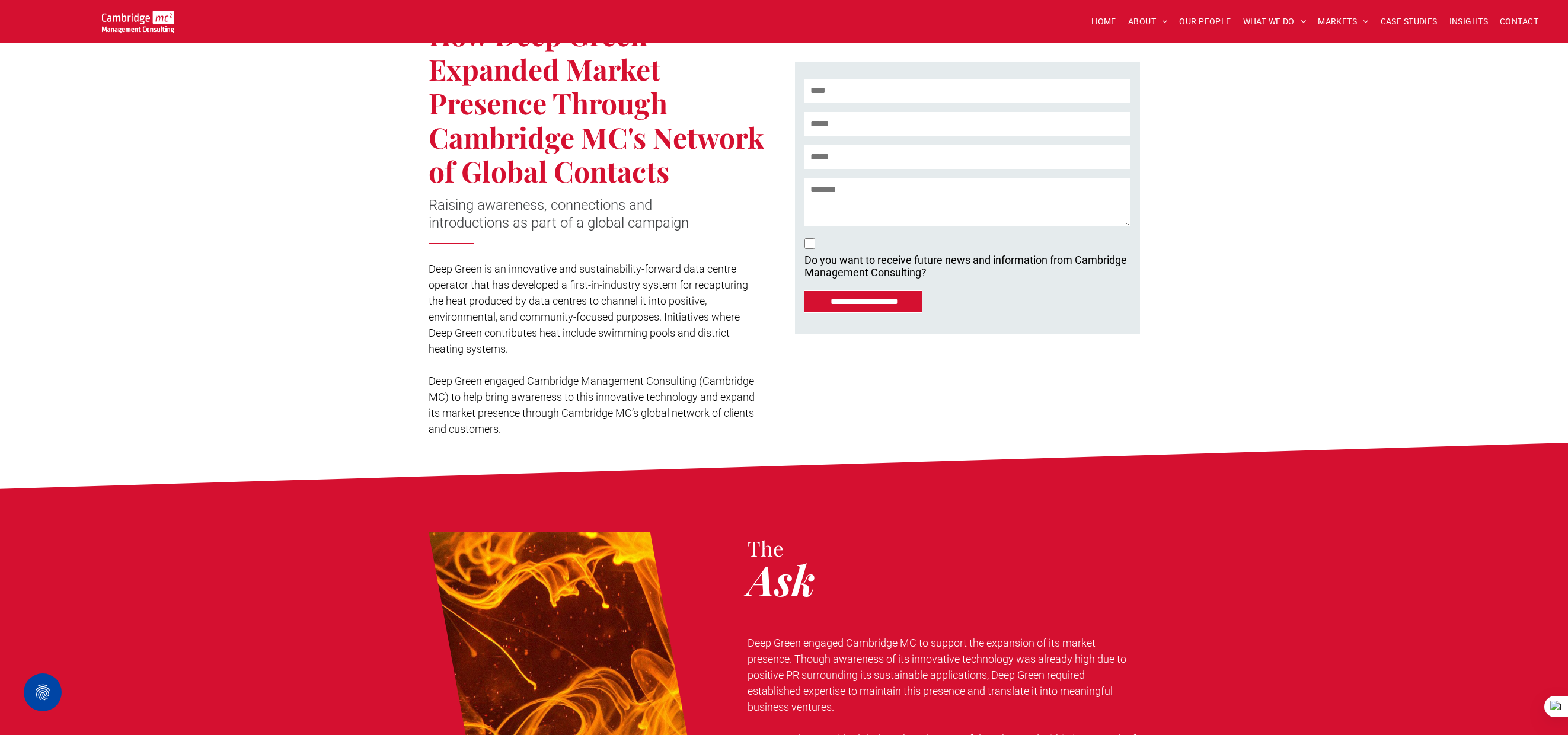
scroll to position [298, 0]
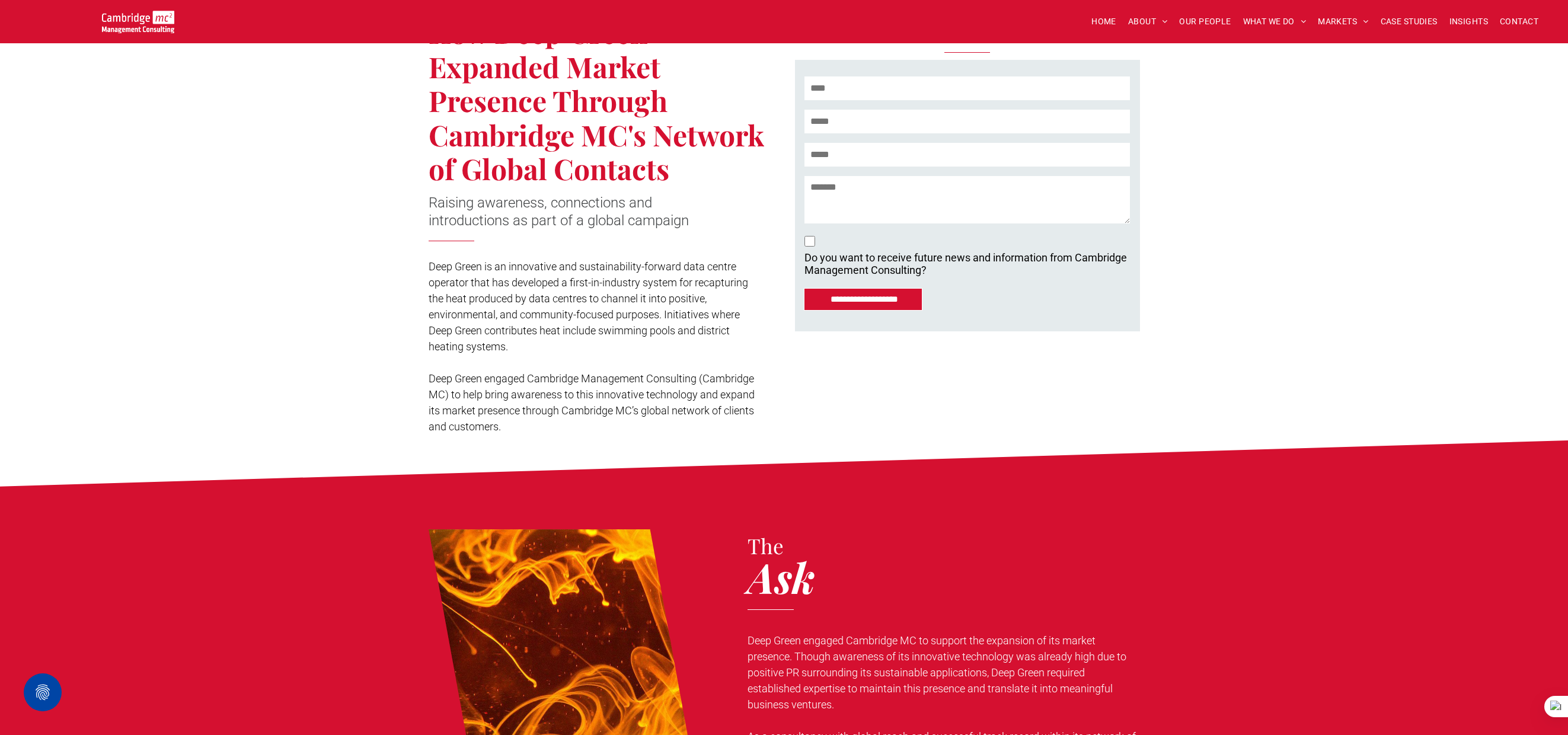
drag, startPoint x: 428, startPoint y: 375, endPoint x: 557, endPoint y: 427, distance: 139.1
click at [557, 427] on p "Deep Green engaged Cambridge Management Consulting (Cambridge MC) to help bring…" at bounding box center [595, 403] width 333 height 64
click at [529, 171] on span "How Deep Green Expanded Market Presence Through Cambridge MC's Network of Globa…" at bounding box center [596, 100] width 335 height 174
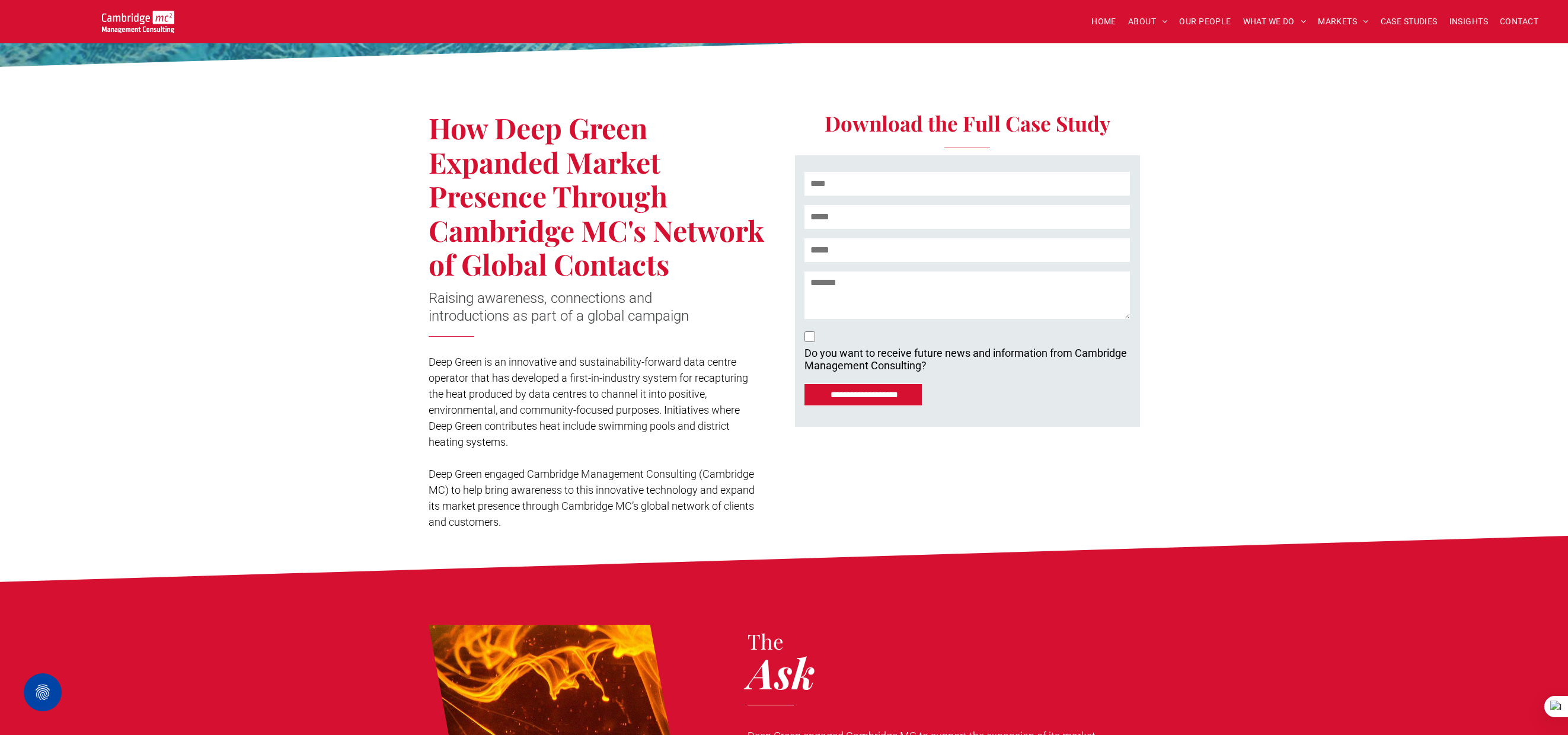
scroll to position [202, 0]
drag, startPoint x: 434, startPoint y: 129, endPoint x: 701, endPoint y: 258, distance: 296.5
click at [701, 258] on h1 "How Deep Green Expanded Market Presence Through Cambridge MC's Network of Globa…" at bounding box center [602, 196] width 347 height 171
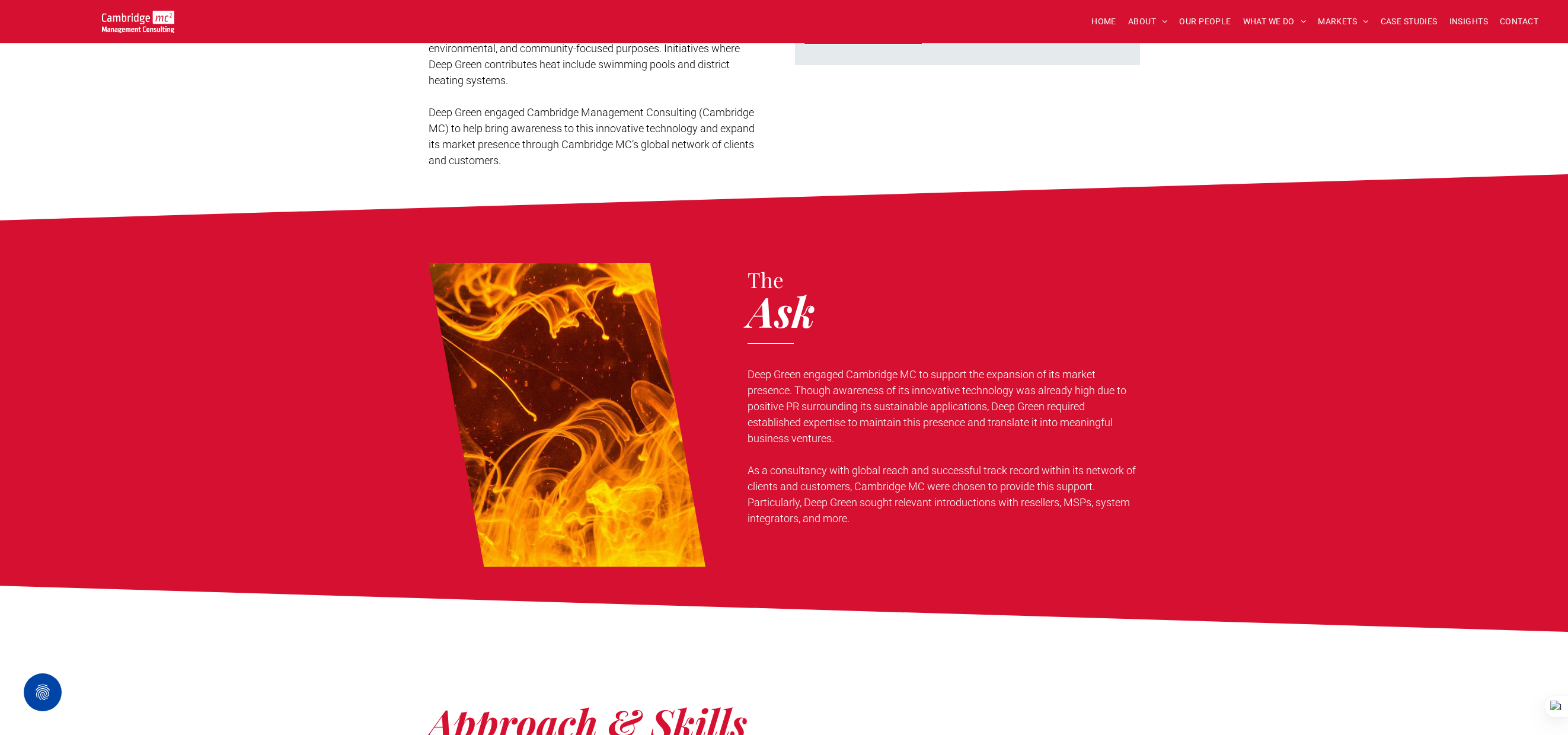
scroll to position [566, 0]
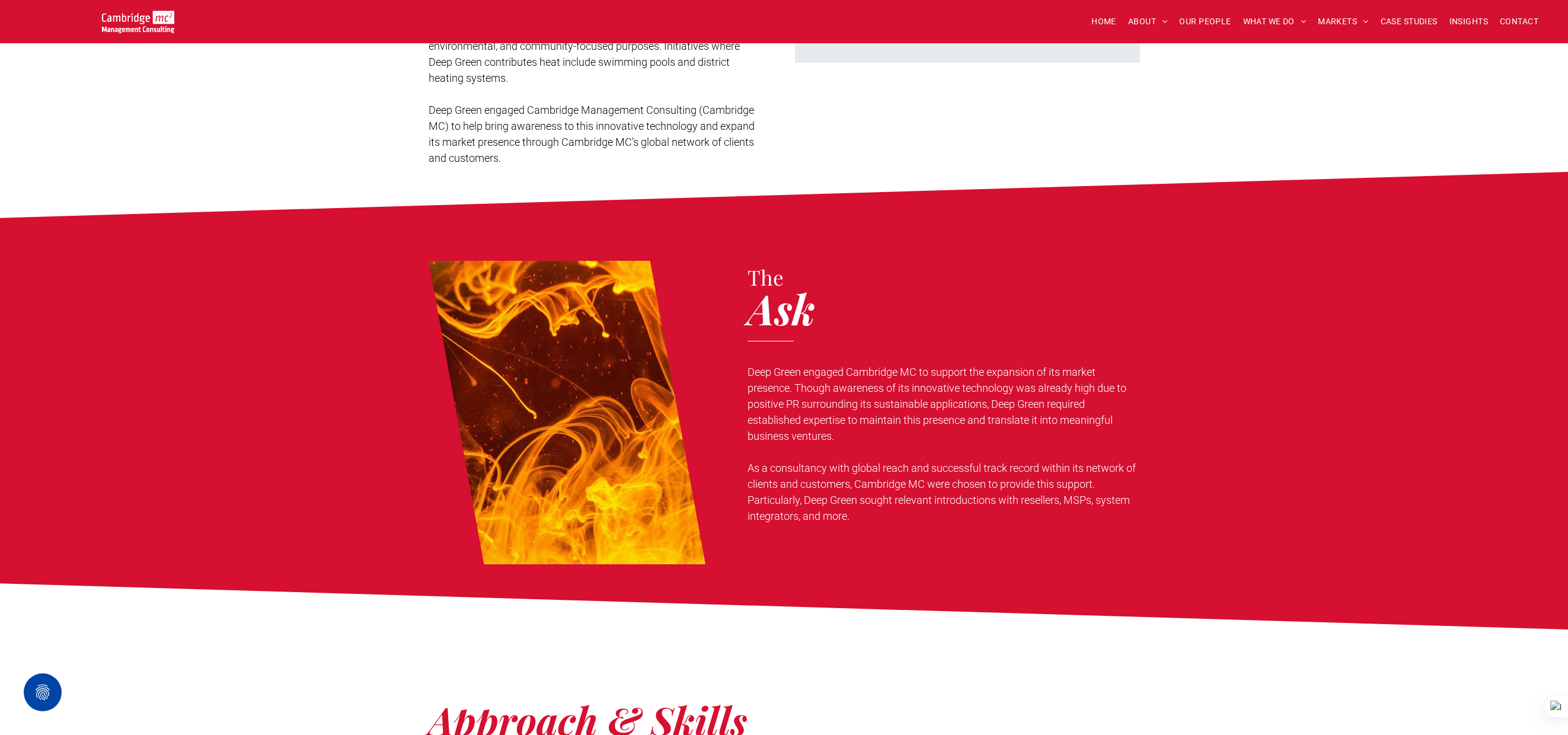
drag, startPoint x: 748, startPoint y: 370, endPoint x: 865, endPoint y: 432, distance: 132.4
click at [865, 432] on p "Deep Green engaged Cambridge MC to support the expansion of its market presence…" at bounding box center [943, 404] width 392 height 80
click at [733, 462] on div "The Ask Deep Green engaged Cambridge MC to support the expansion of its market …" at bounding box center [784, 413] width 711 height 303
drag, startPoint x: 749, startPoint y: 468, endPoint x: 875, endPoint y: 513, distance: 133.8
click at [877, 514] on p "As a consultancy with global reach and successful track record within its netwo…" at bounding box center [943, 492] width 392 height 64
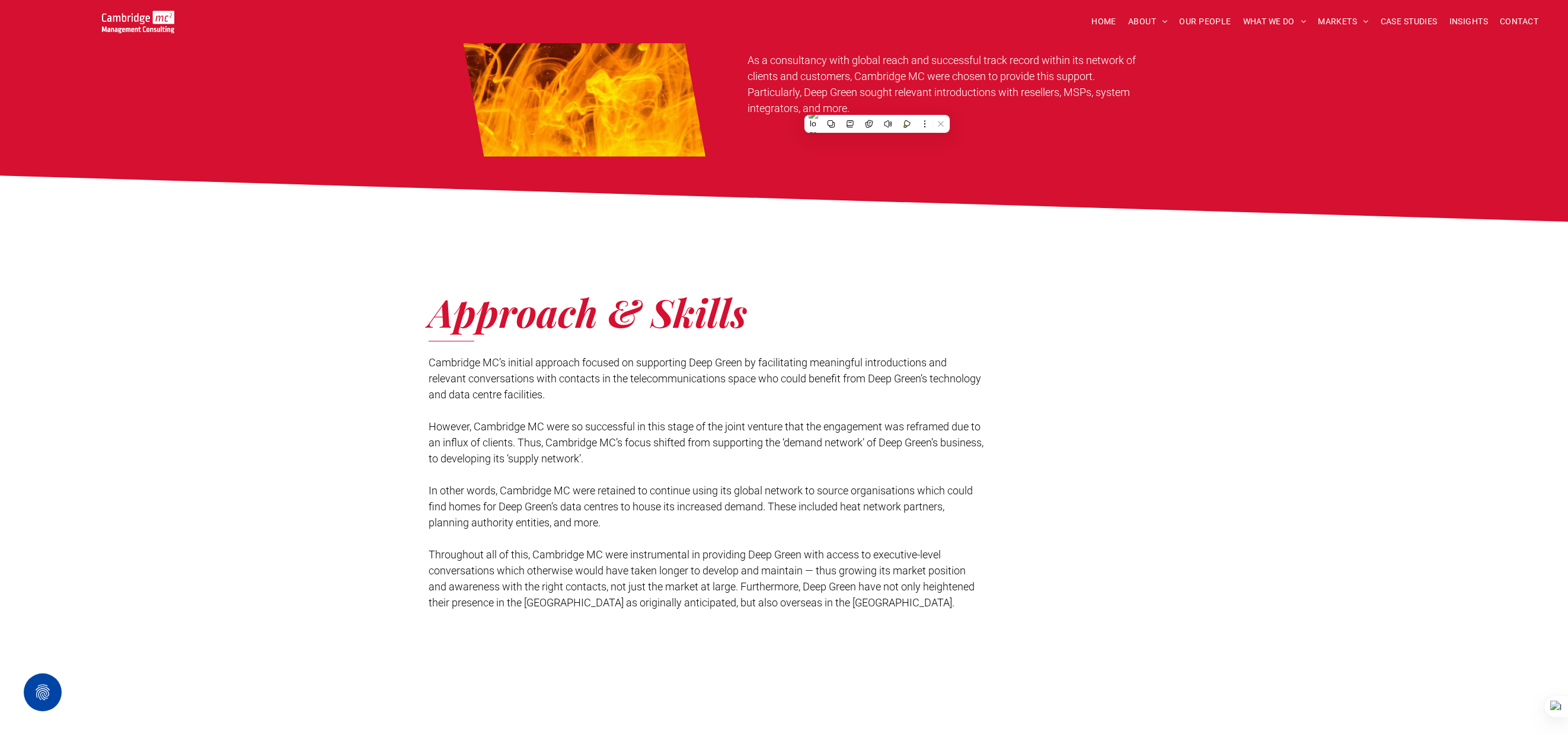
scroll to position [979, 0]
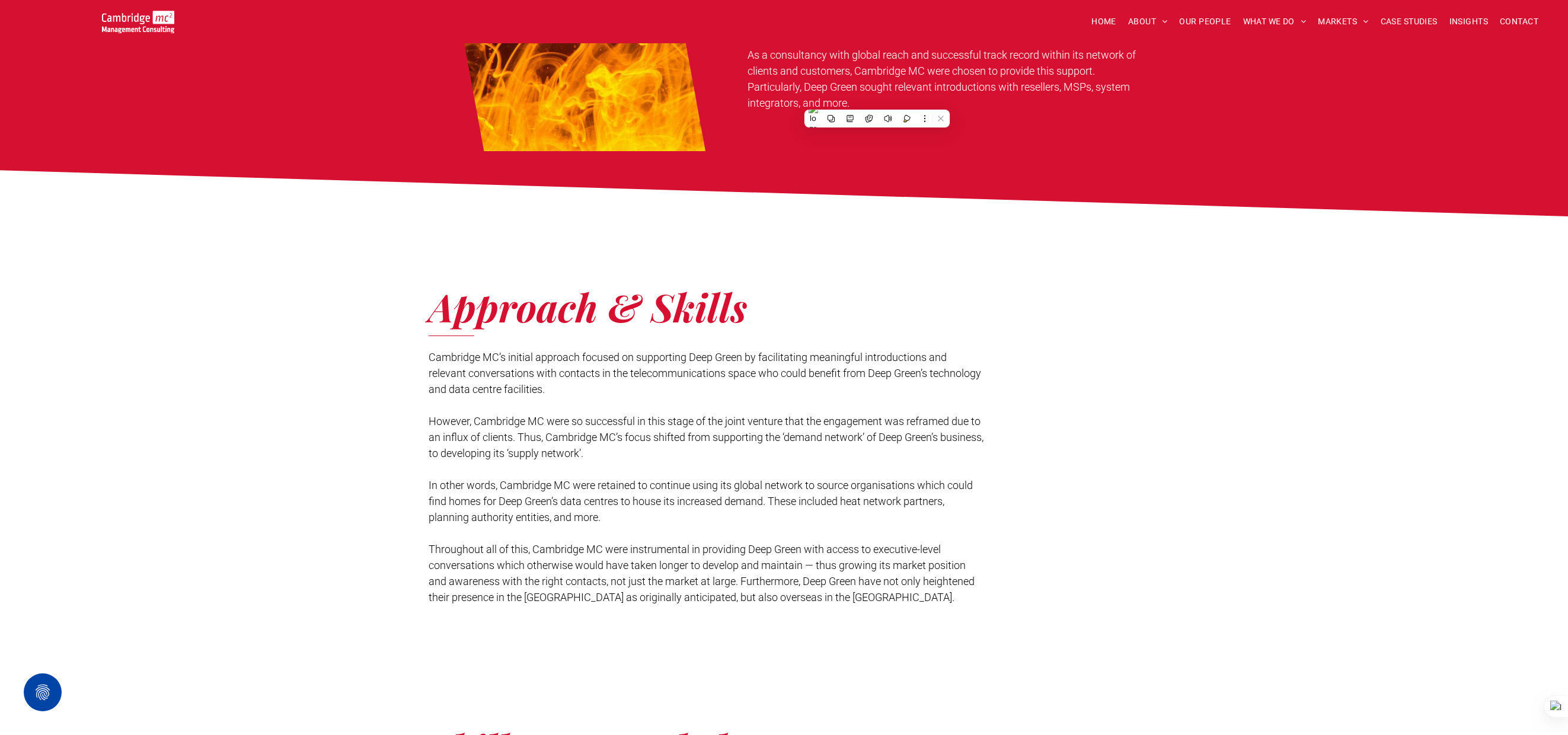
click at [490, 371] on span "Cambridge MC’s initial approach focused on supporting Deep Green by facilitatin…" at bounding box center [704, 373] width 552 height 44
drag, startPoint x: 429, startPoint y: 356, endPoint x: 645, endPoint y: 453, distance: 236.8
click at [645, 453] on div "Cambridge MC’s initial approach focused on supporting Deep Green by facilitatin…" at bounding box center [706, 478] width 557 height 258
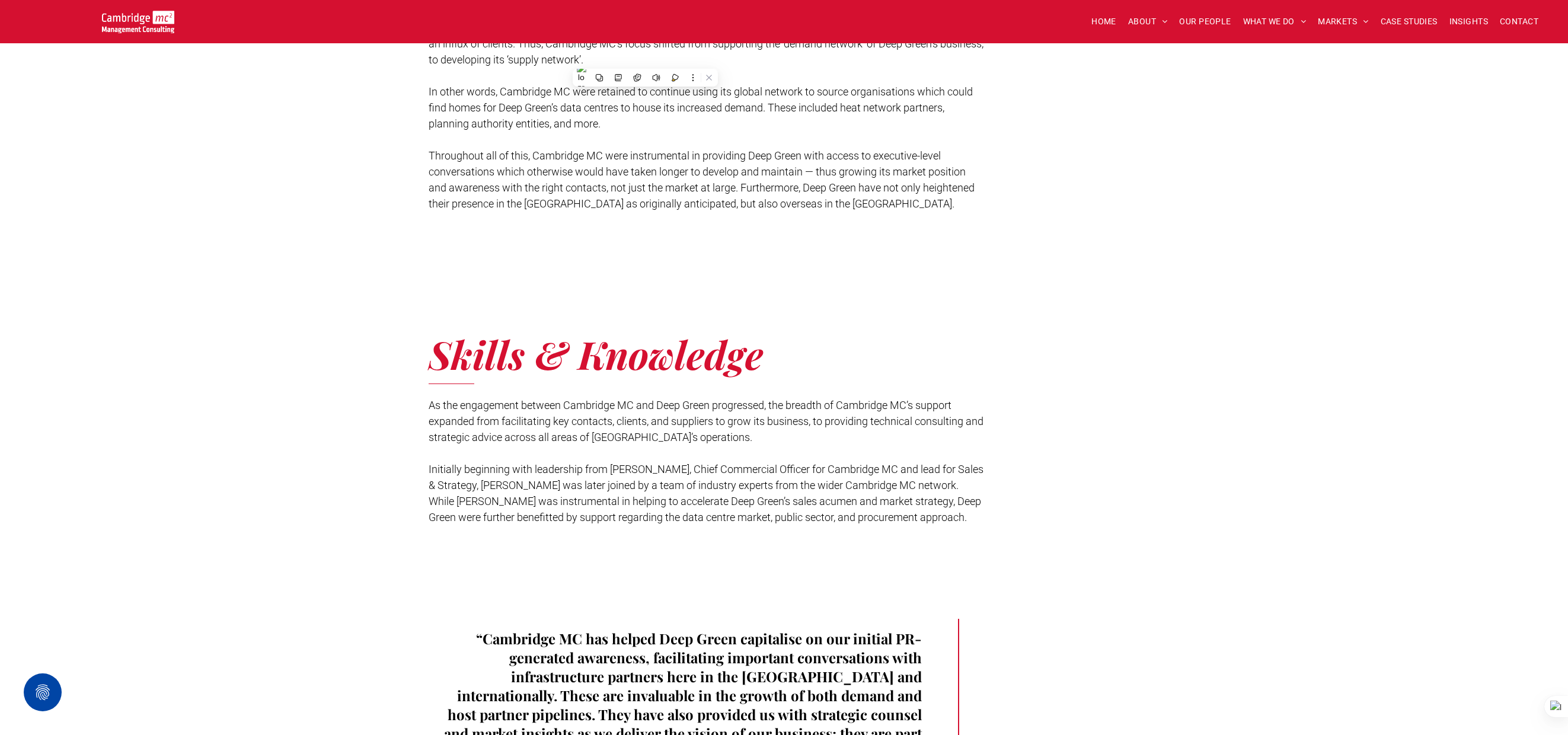
scroll to position [1374, 0]
drag, startPoint x: 429, startPoint y: 406, endPoint x: 737, endPoint y: 436, distance: 309.5
click at [737, 436] on p "As the engagement between Cambridge MC and Deep Green progressed, the breadth o…" at bounding box center [706, 419] width 557 height 48
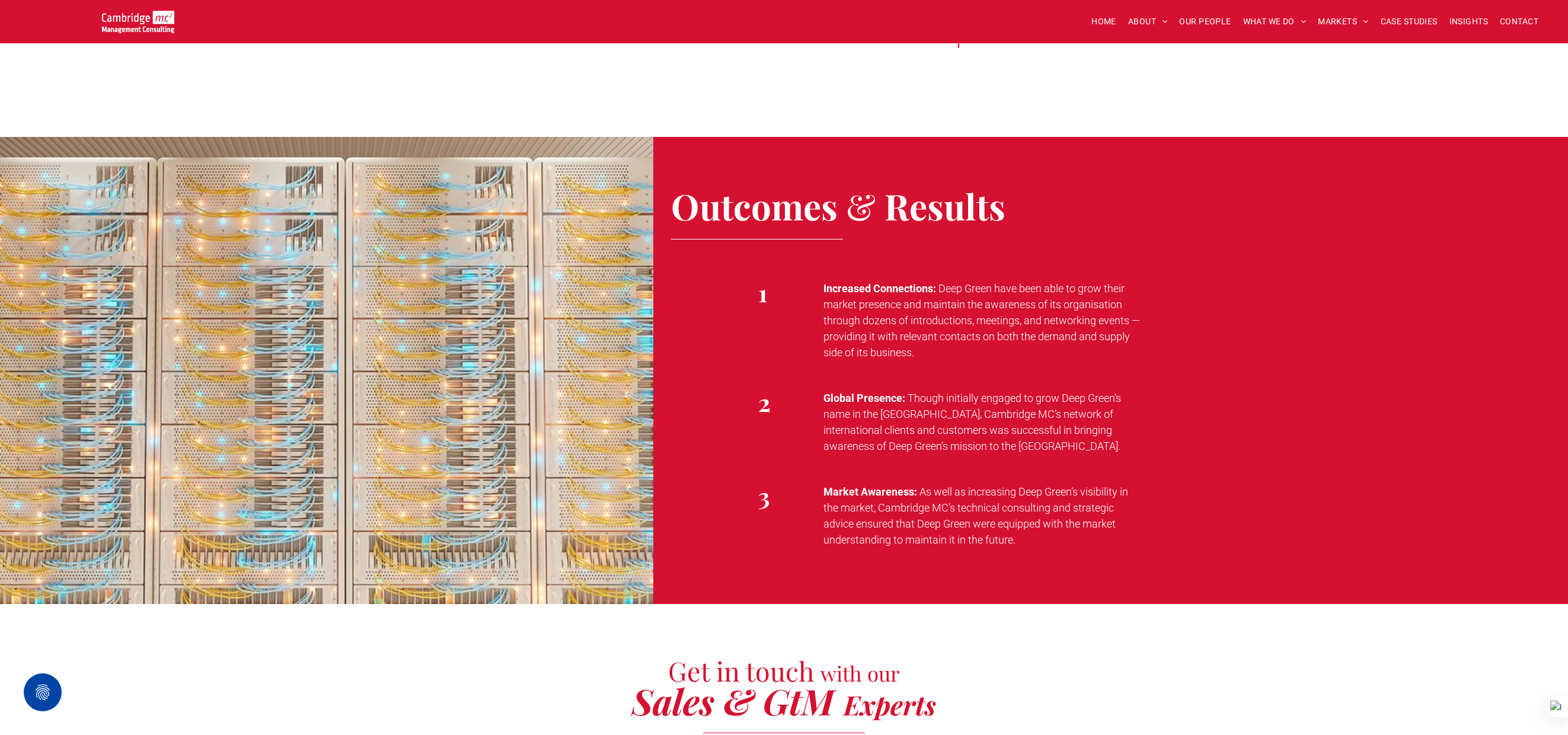
scroll to position [2129, 0]
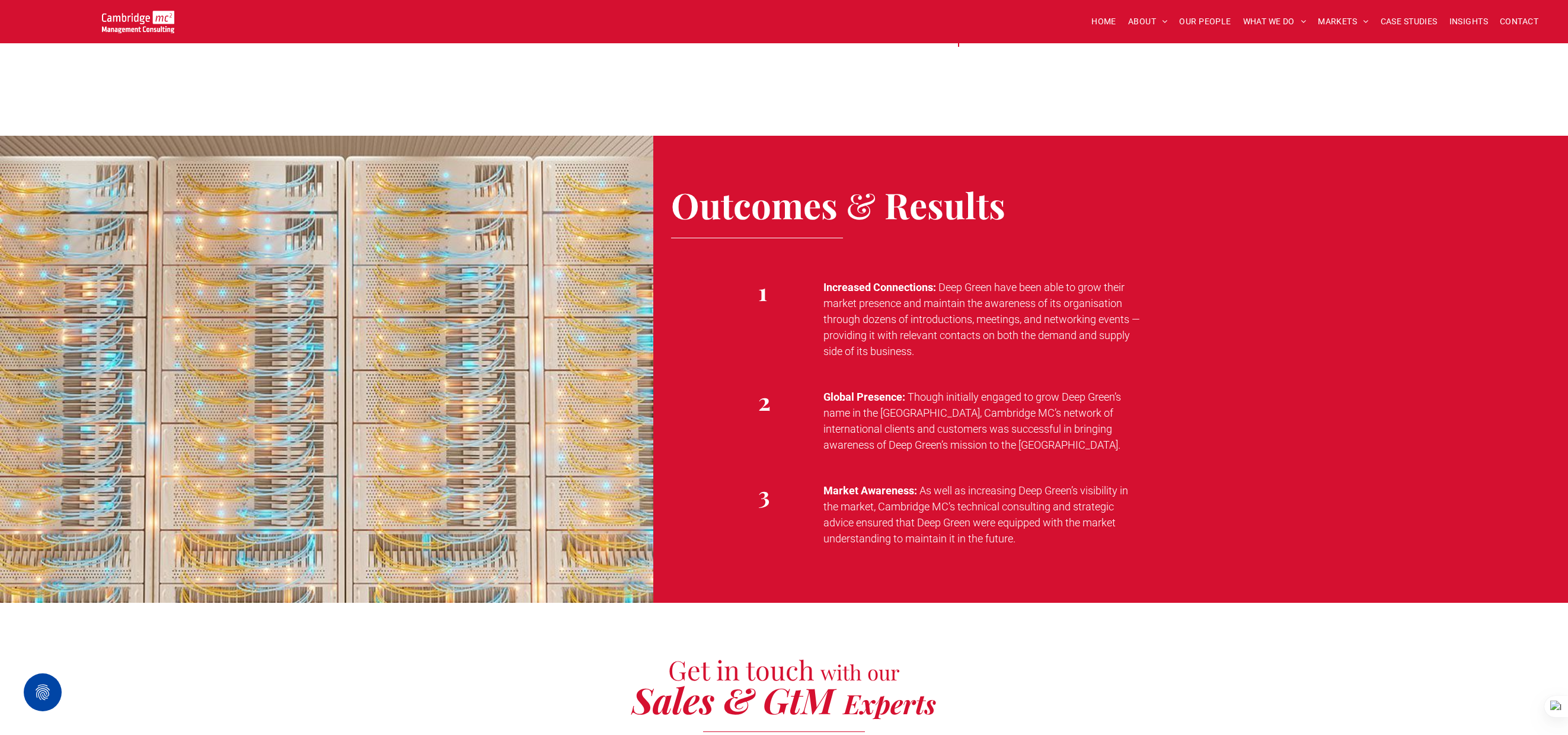
drag, startPoint x: 939, startPoint y: 268, endPoint x: 995, endPoint y: 329, distance: 82.8
click at [995, 329] on p "Increased Connections: Deep Green have been able to grow their market presence …" at bounding box center [984, 319] width 322 height 80
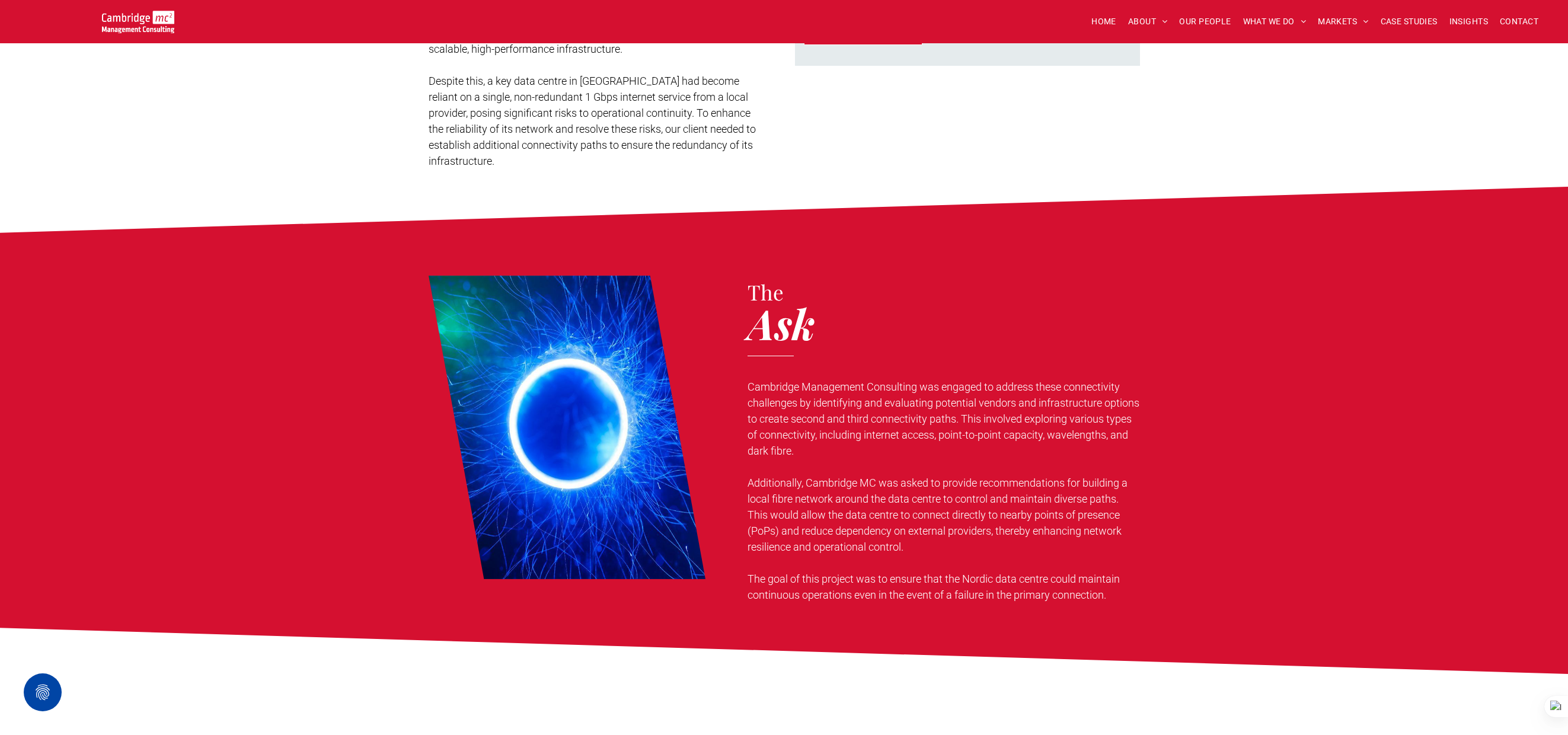
scroll to position [574, 0]
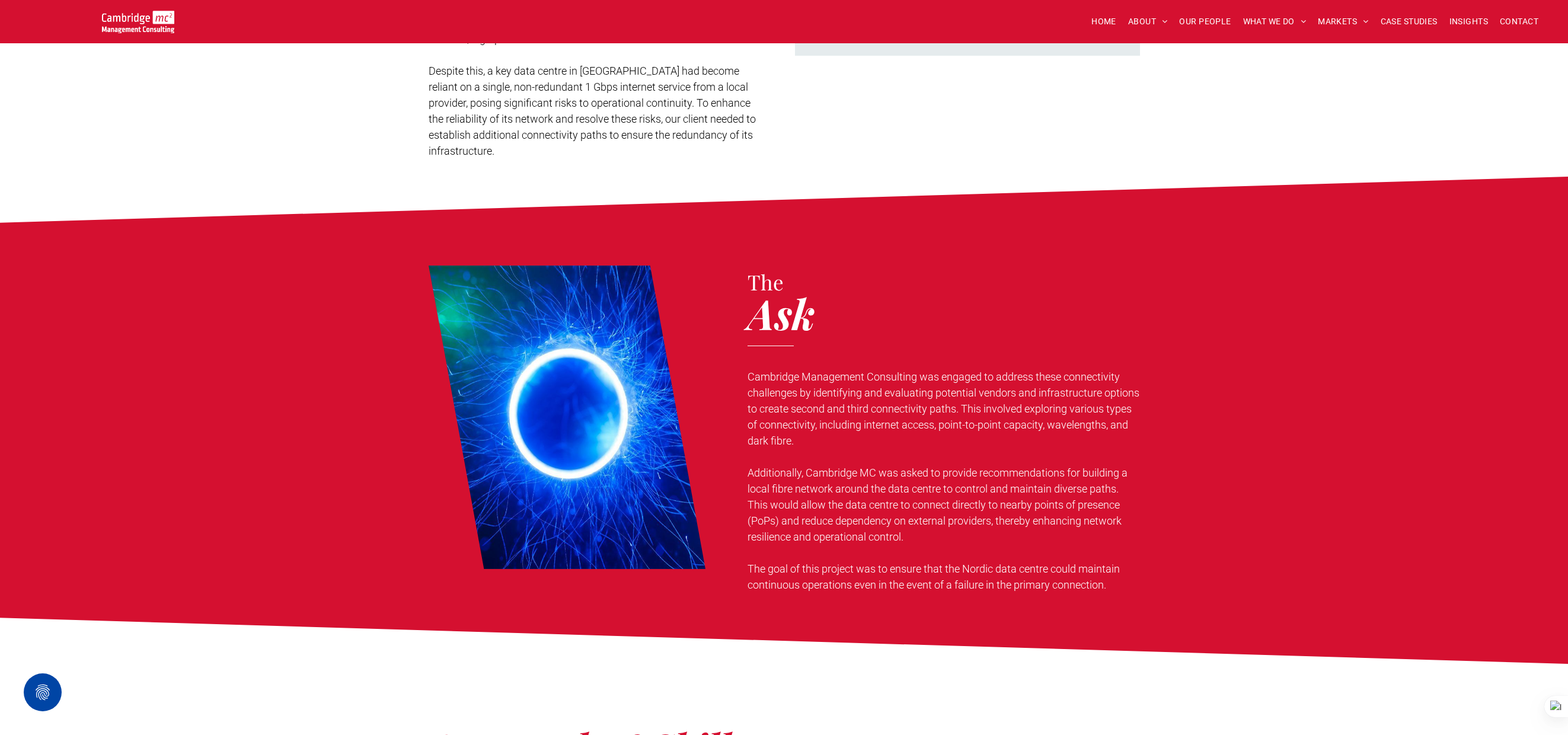
drag, startPoint x: 747, startPoint y: 374, endPoint x: 862, endPoint y: 452, distance: 139.0
click at [863, 452] on div "Cambridge Management Consulting was engaged to address these connectivity chall…" at bounding box center [943, 481] width 392 height 226
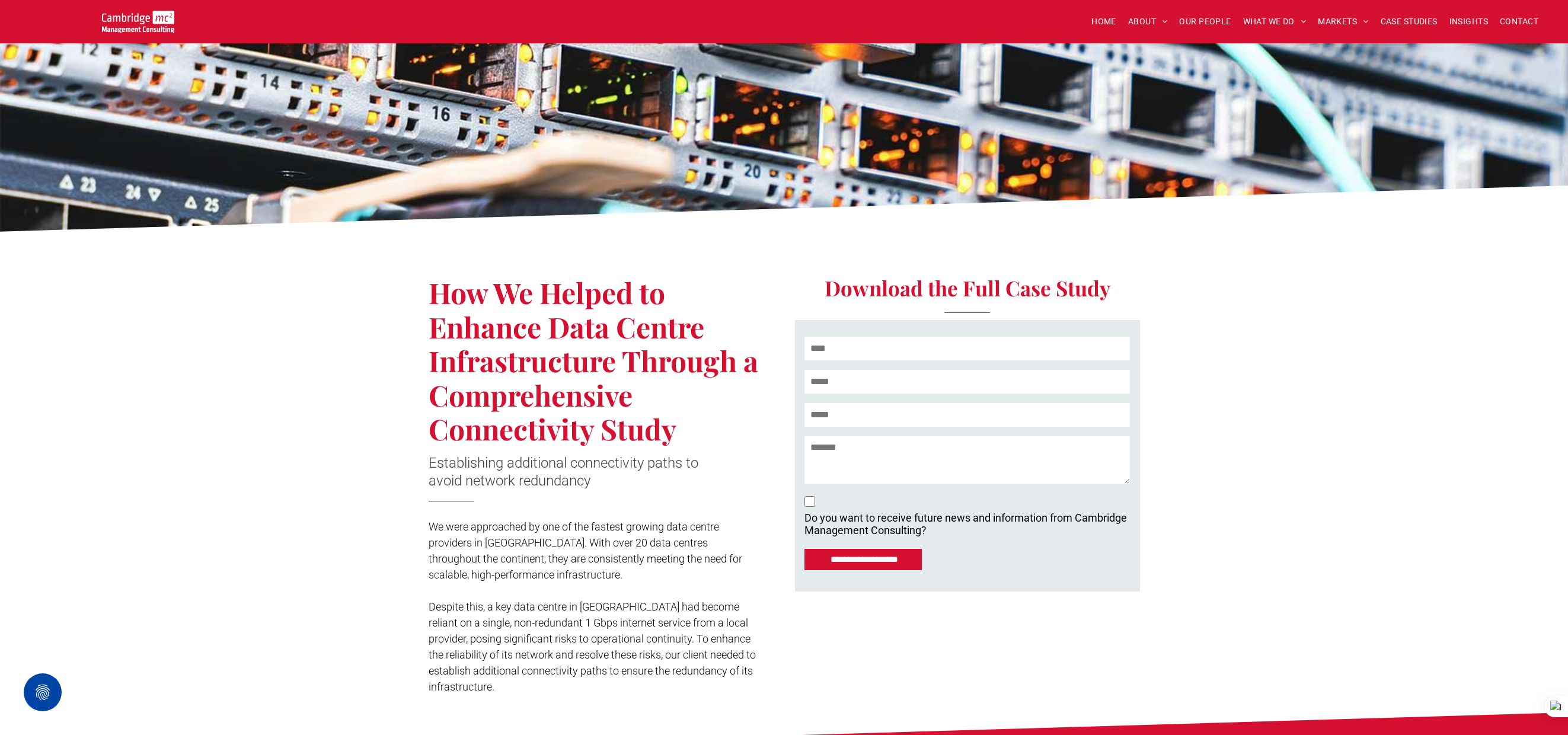
scroll to position [0, 0]
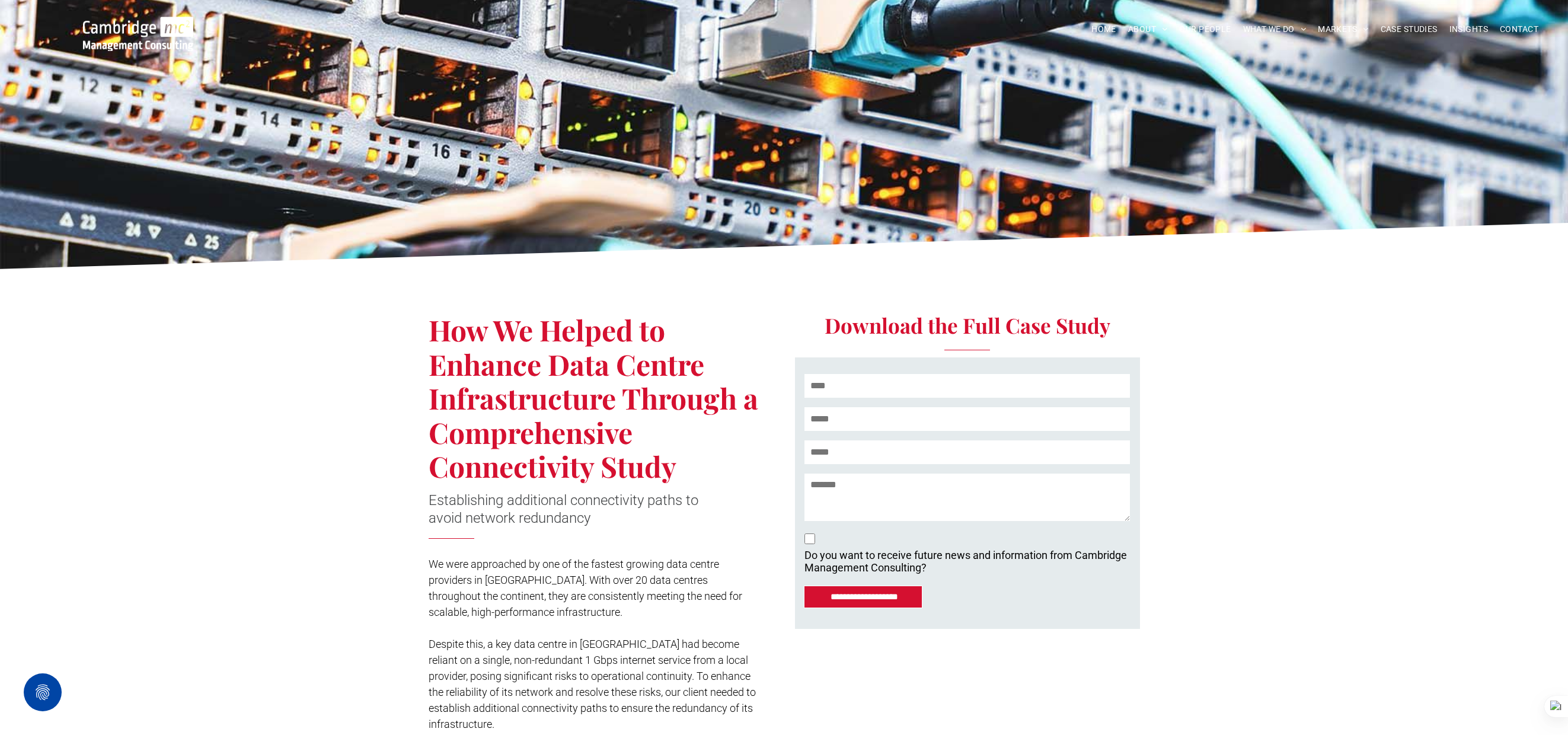
drag, startPoint x: 438, startPoint y: 334, endPoint x: 682, endPoint y: 457, distance: 273.2
click at [682, 457] on h1 "How We Helped to Enhance Data Centre Infrastructure Through a Comprehensive Con…" at bounding box center [602, 399] width 347 height 171
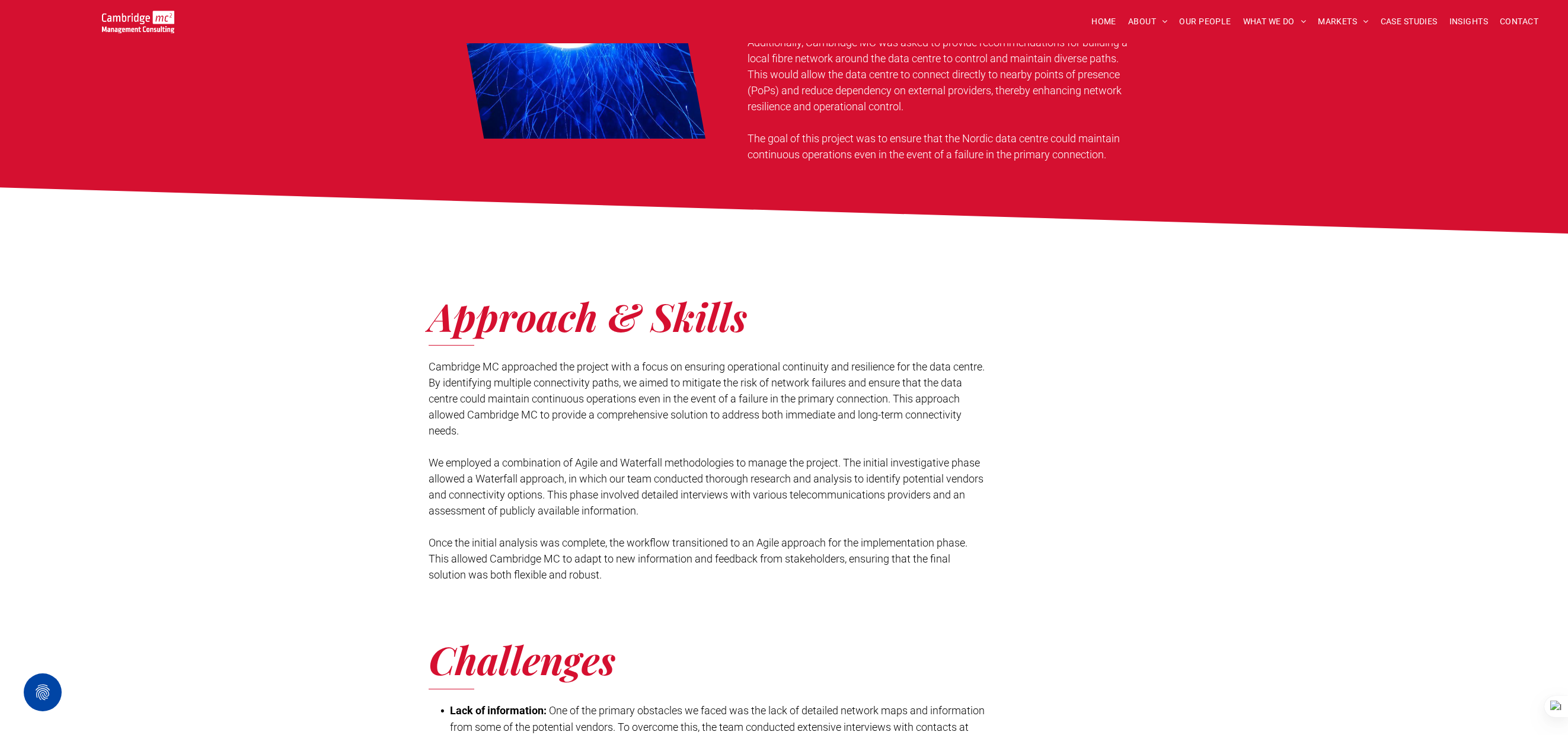
scroll to position [1005, 0]
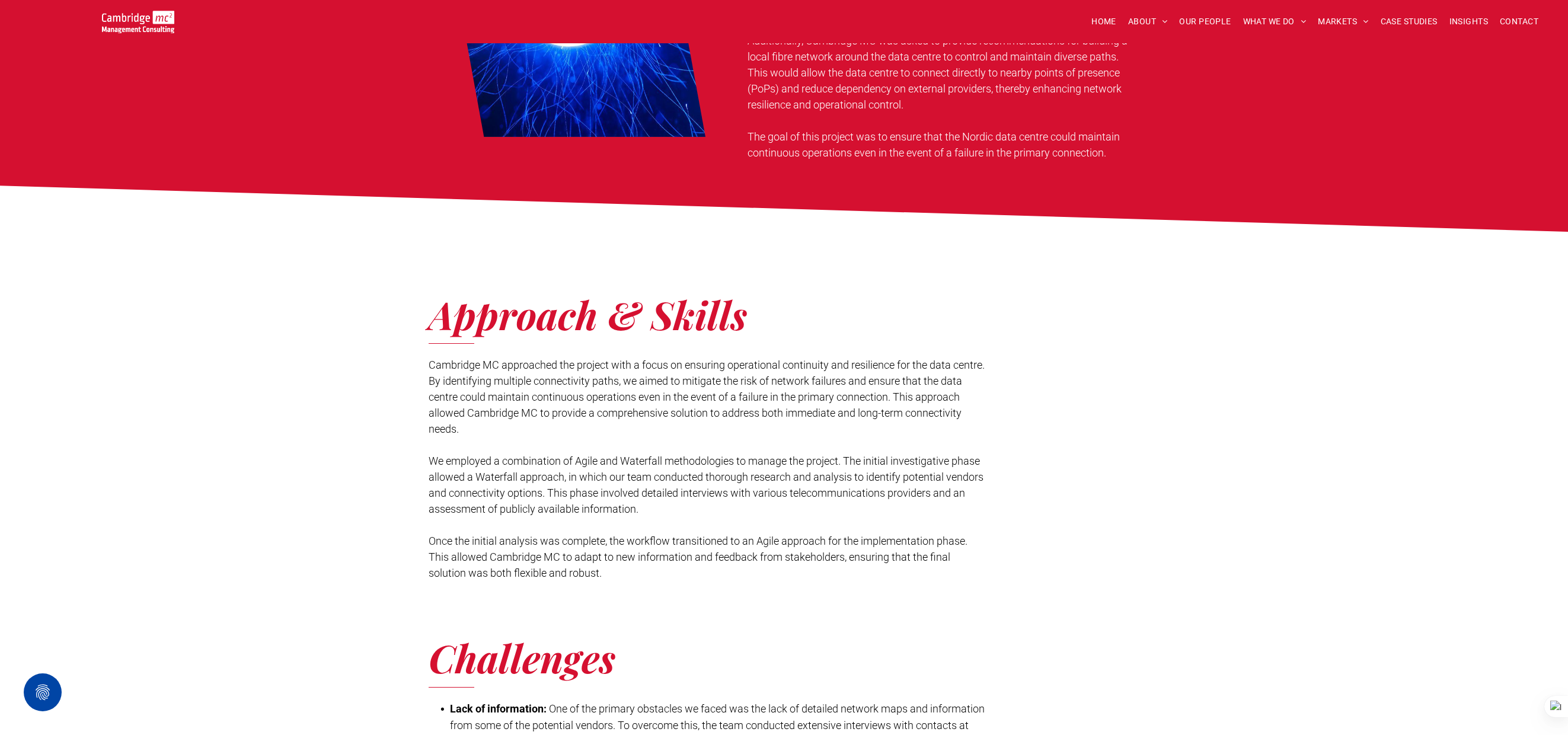
drag, startPoint x: 430, startPoint y: 362, endPoint x: 622, endPoint y: 427, distance: 202.7
click at [622, 427] on p "Cambridge MC approached the project with a focus on ensuring operational contin…" at bounding box center [706, 397] width 557 height 80
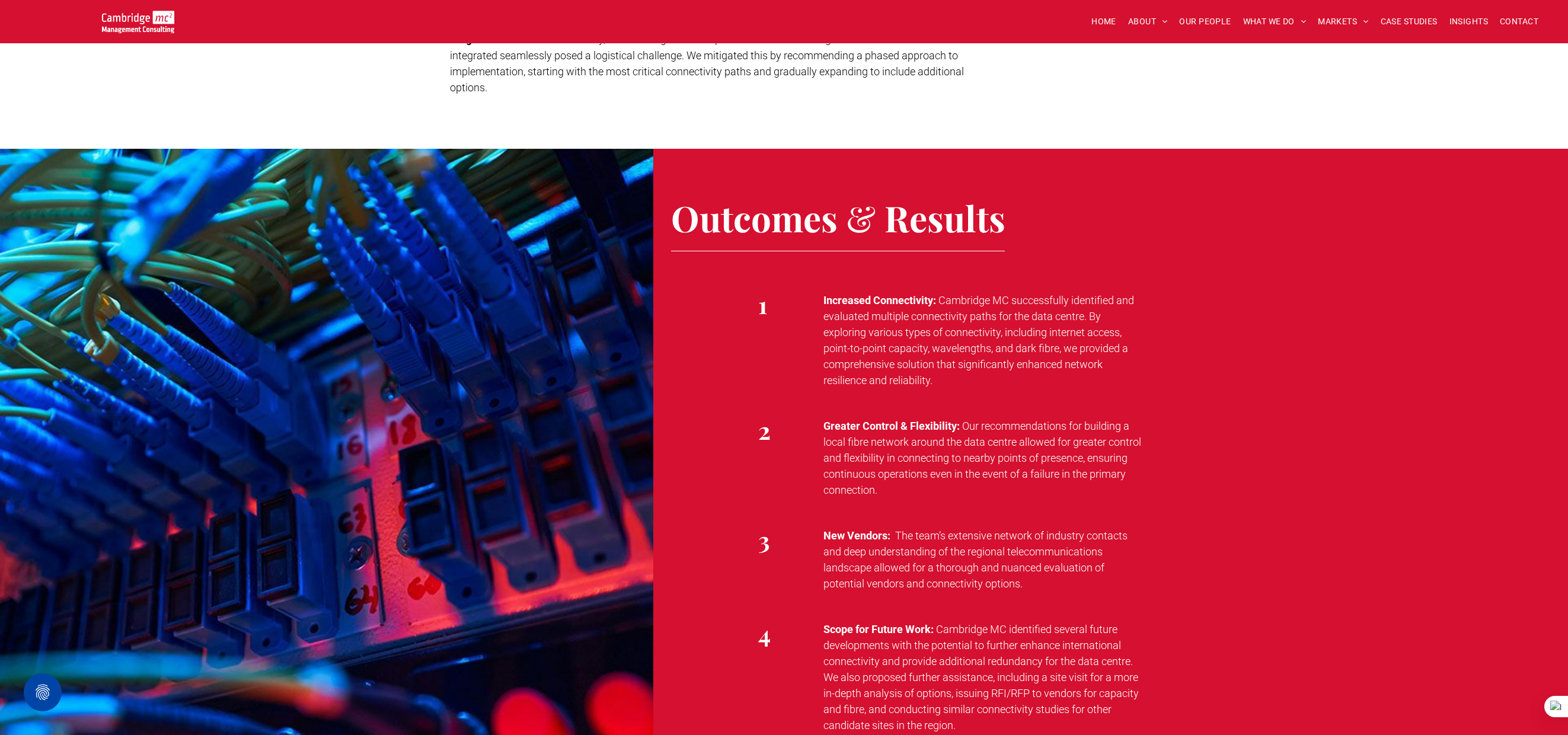
scroll to position [1883, 0]
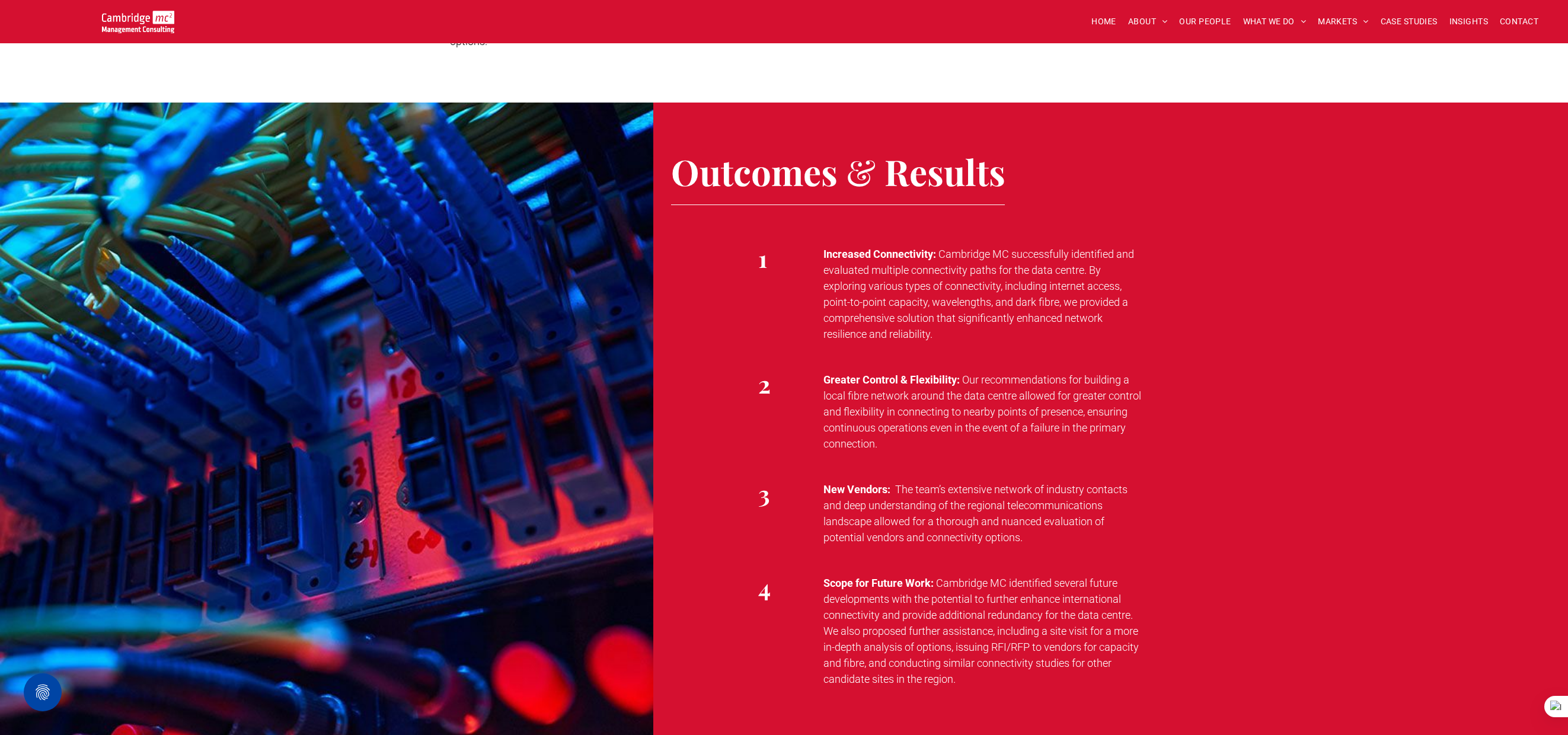
drag, startPoint x: 939, startPoint y: 252, endPoint x: 988, endPoint y: 330, distance: 92.1
click at [988, 330] on p "Increased Connectivity: Cambridge MC successfully identified and evaluated mult…" at bounding box center [984, 294] width 322 height 96
click at [923, 434] on p "Greater Control & Flexibility: Our recommendations for building a local fibre n…" at bounding box center [984, 412] width 322 height 80
drag, startPoint x: 962, startPoint y: 377, endPoint x: 987, endPoint y: 442, distance: 69.6
click at [987, 442] on p "Greater Control & Flexibility: Our recommendations for building a local fibre n…" at bounding box center [984, 412] width 322 height 80
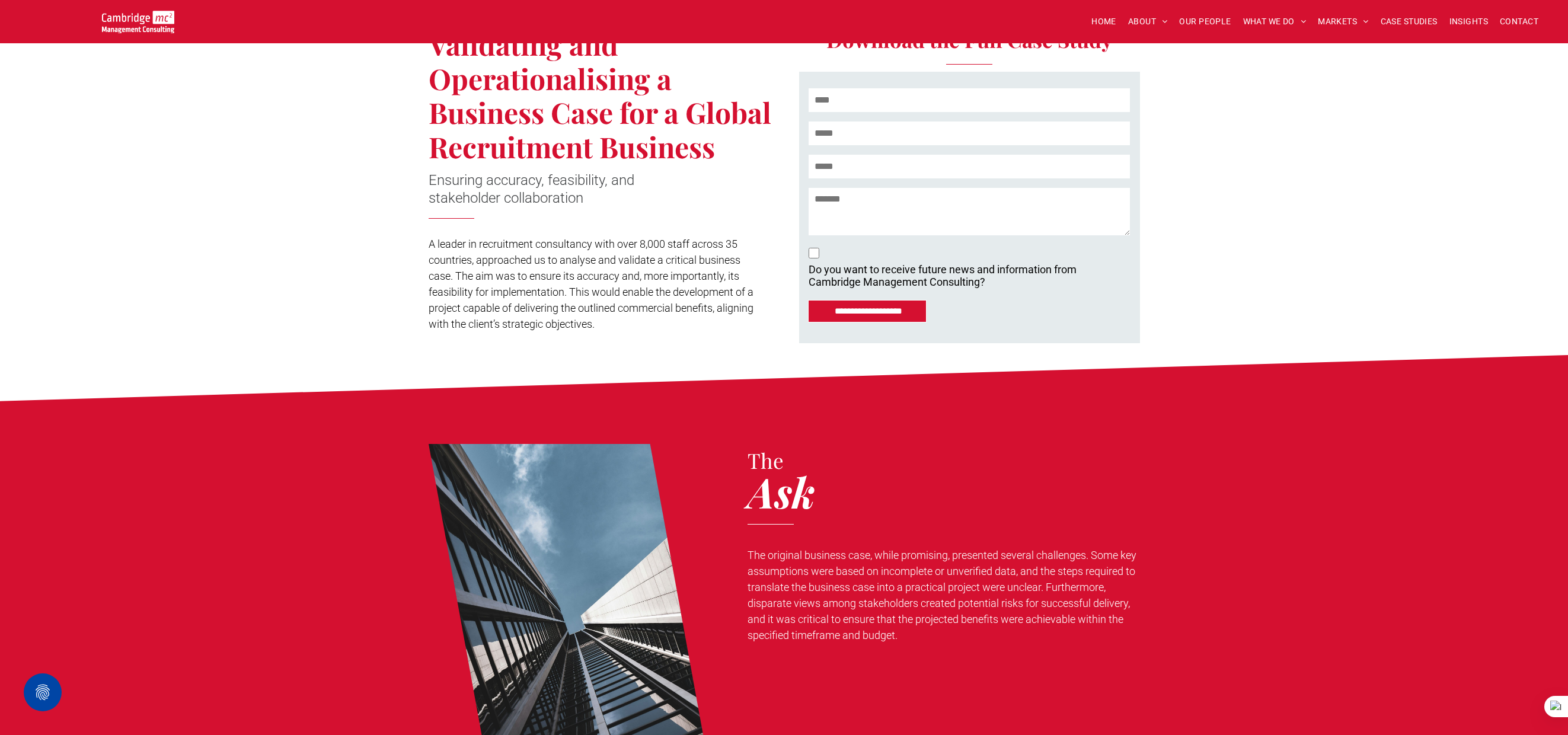
scroll to position [287, 0]
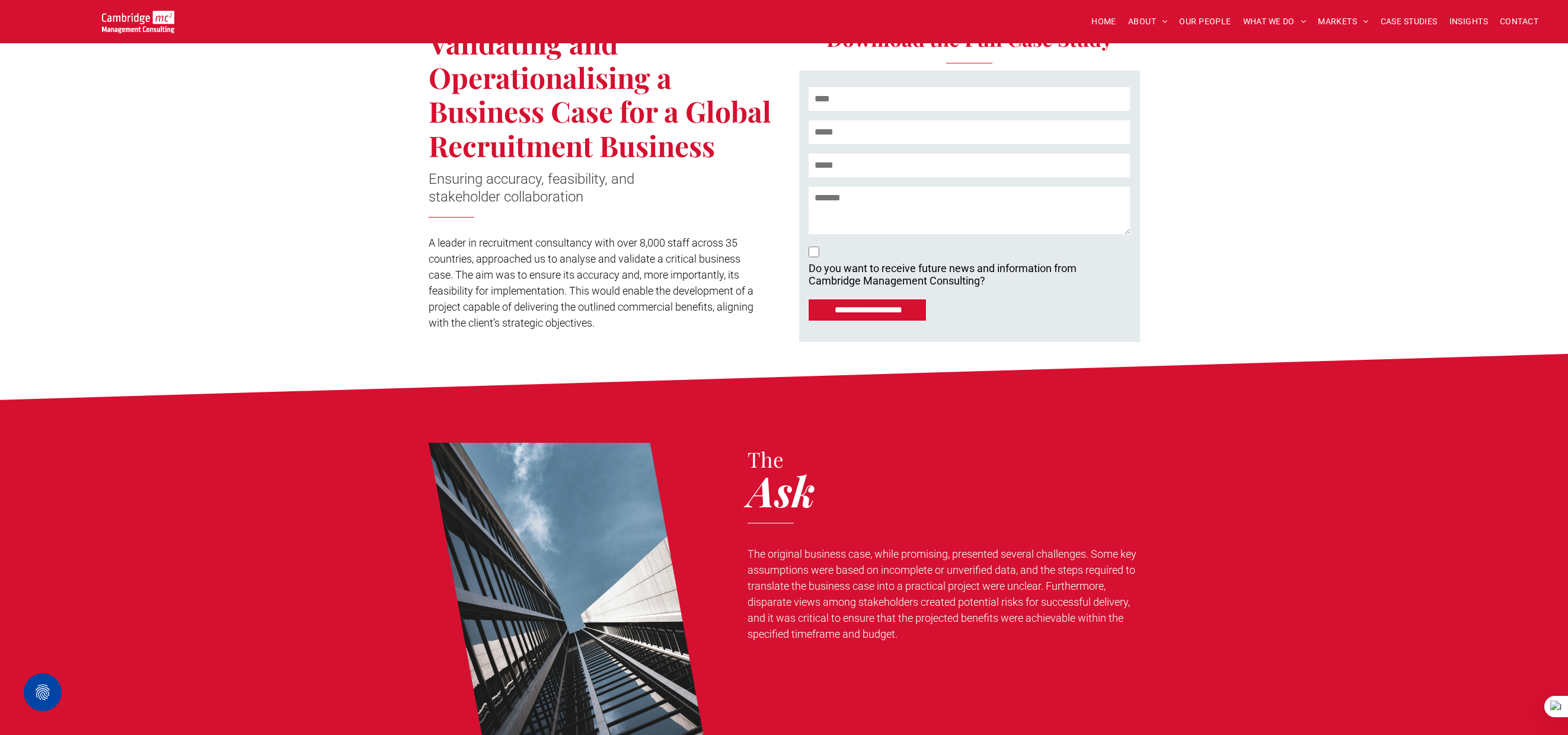
drag, startPoint x: 430, startPoint y: 242, endPoint x: 600, endPoint y: 324, distance: 188.7
click at [600, 325] on p "A leader in recruitment consultancy with over 8,000 staff across 35 countries, …" at bounding box center [595, 283] width 333 height 96
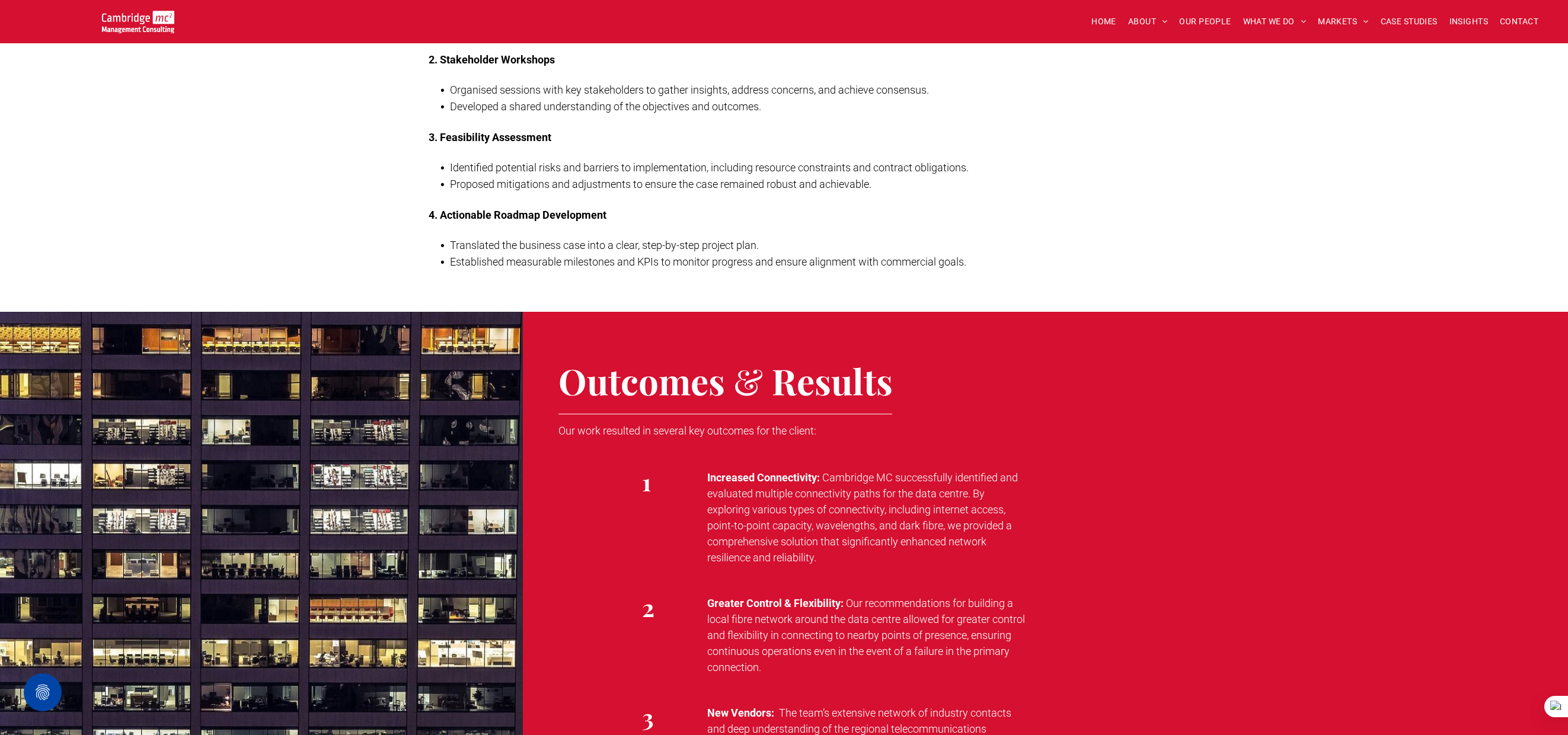
scroll to position [1313, 0]
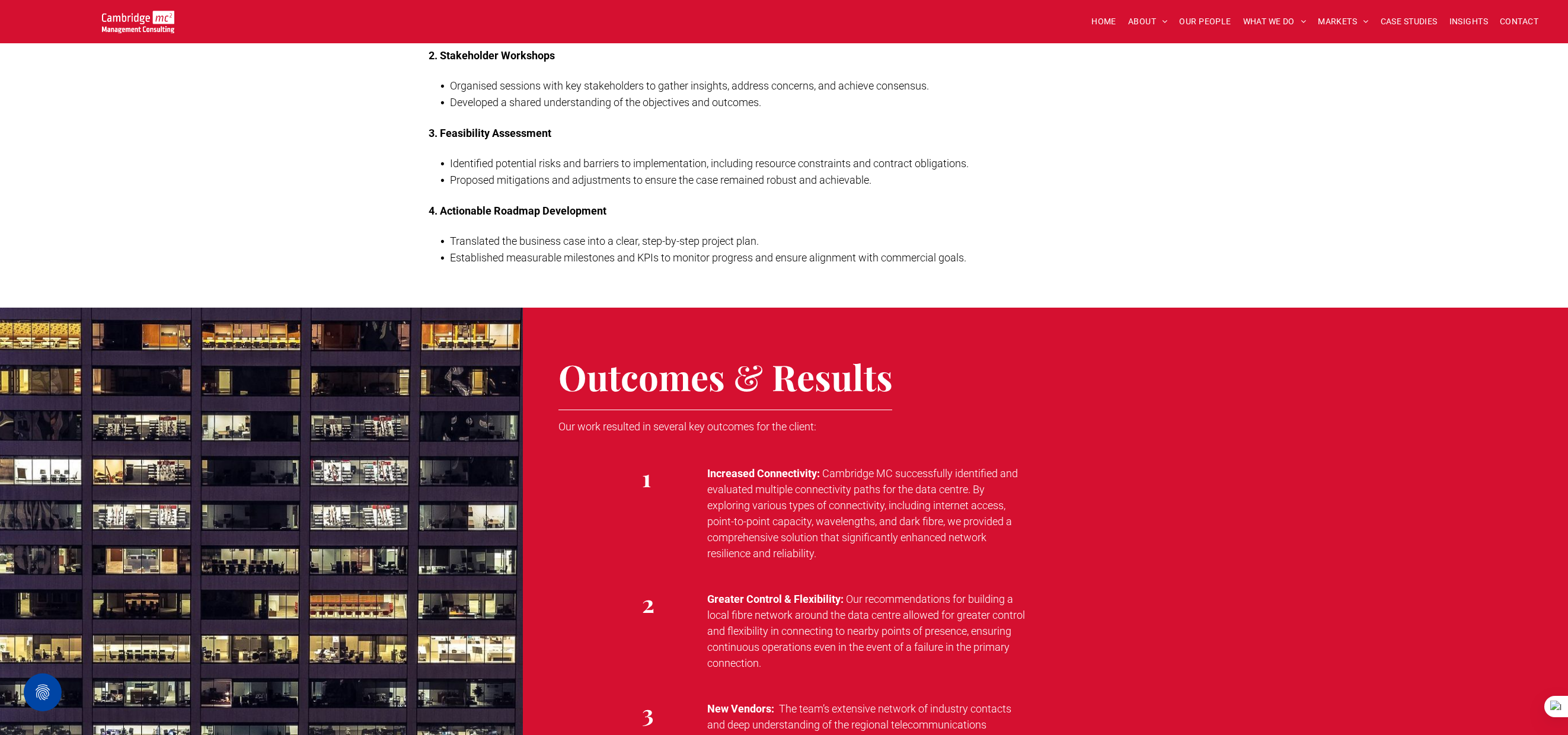
drag, startPoint x: 824, startPoint y: 474, endPoint x: 878, endPoint y: 552, distance: 94.9
click at [878, 552] on p "Increased Connectivity: Cambridge MC successfully identified and evaluated mult…" at bounding box center [868, 513] width 322 height 96
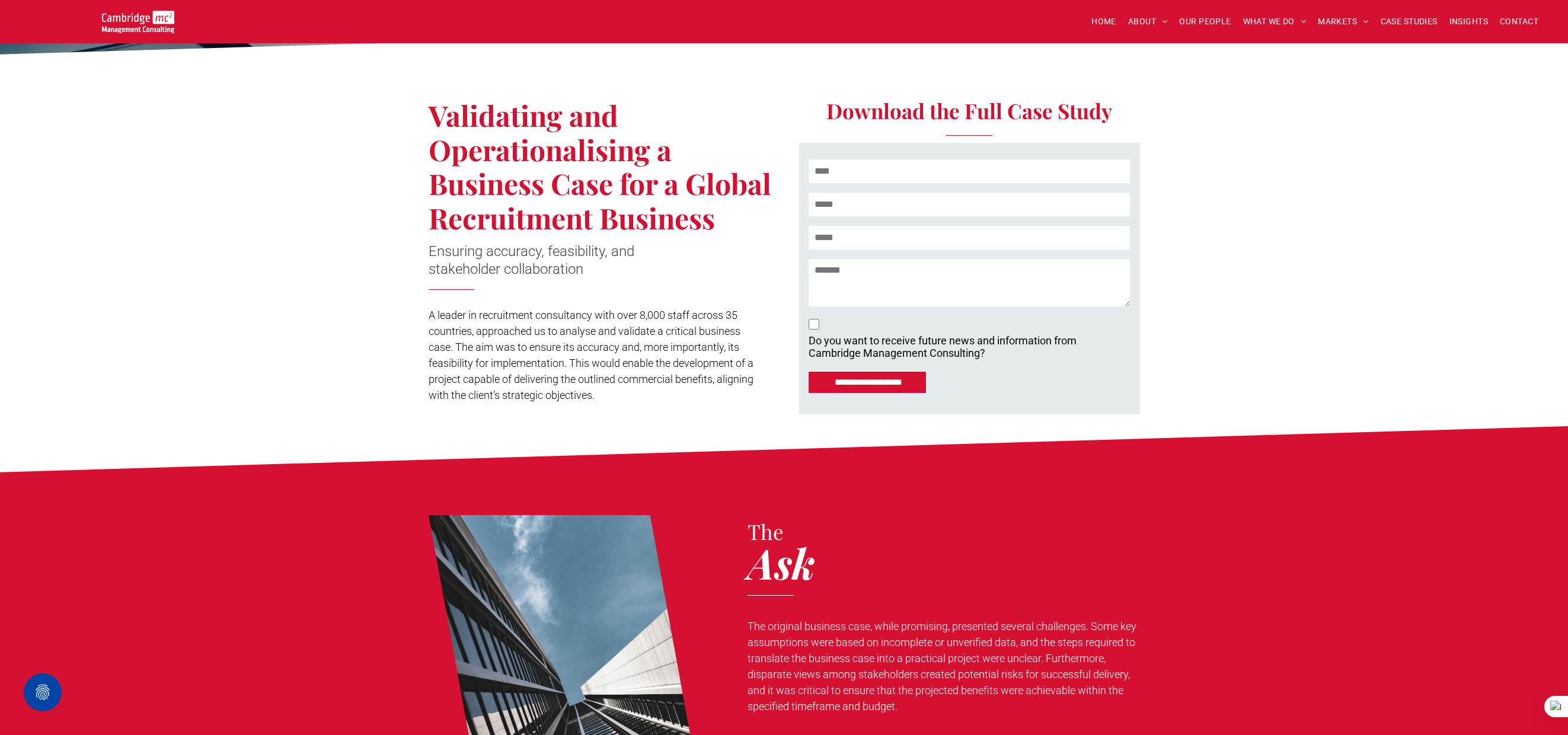
scroll to position [0, 0]
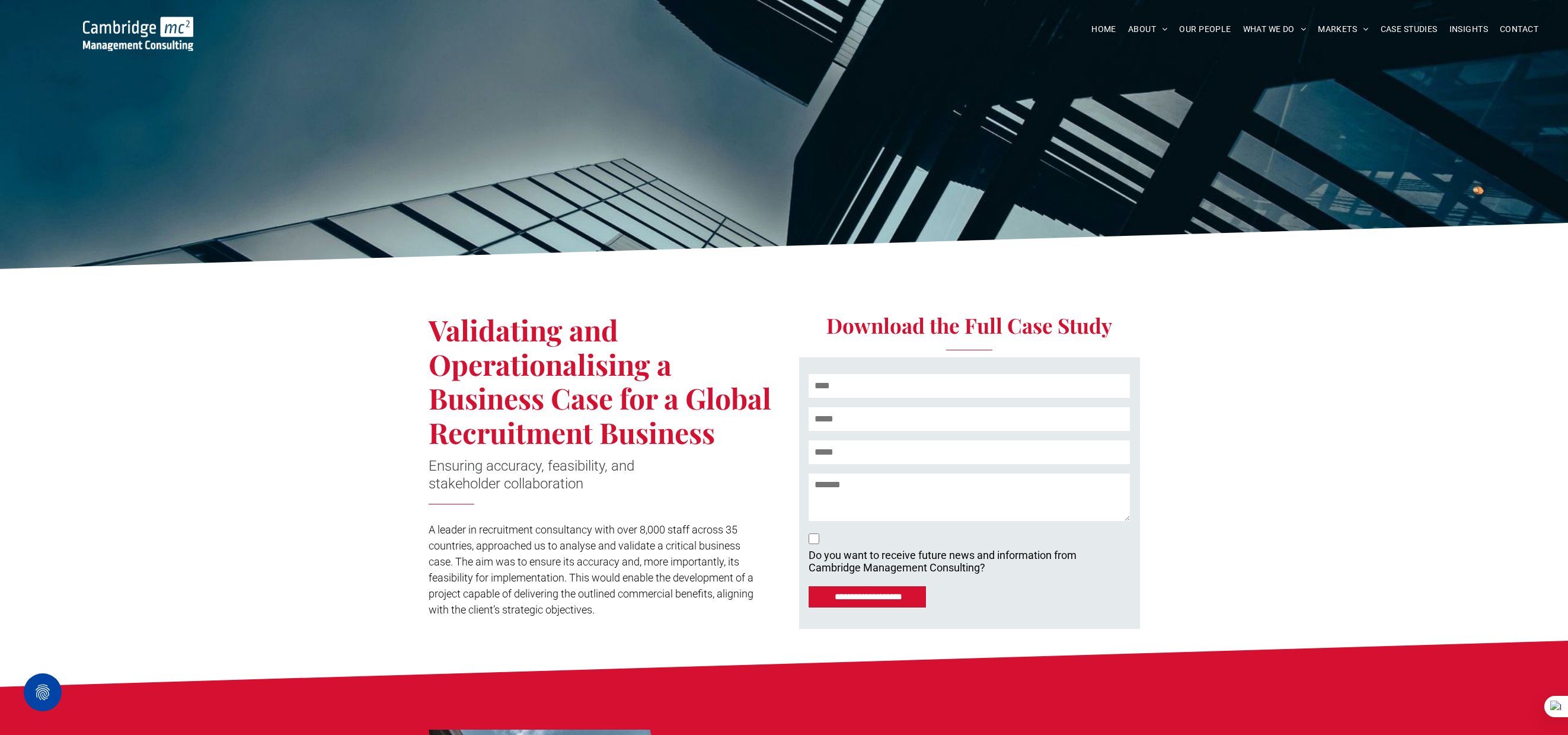
drag, startPoint x: 690, startPoint y: 401, endPoint x: 717, endPoint y: 429, distance: 38.9
click at [716, 429] on h1 "Validating and Operationalising a Business Case for a Global Recruitment Busine…" at bounding box center [602, 381] width 347 height 137
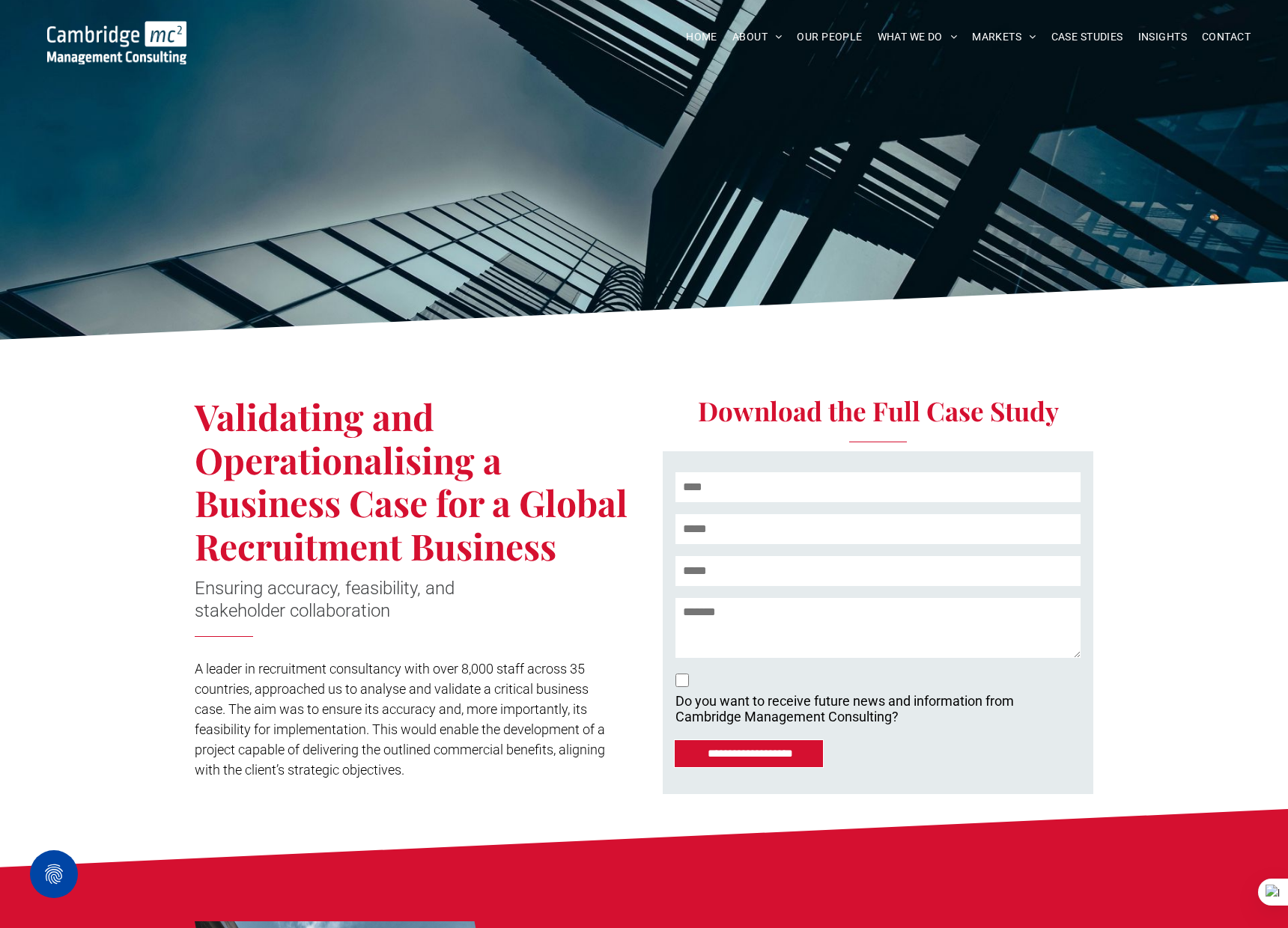
click at [284, 413] on span "Validating and Operationalising a Business Case for a Global Recruitment Busine…" at bounding box center [411, 481] width 433 height 177
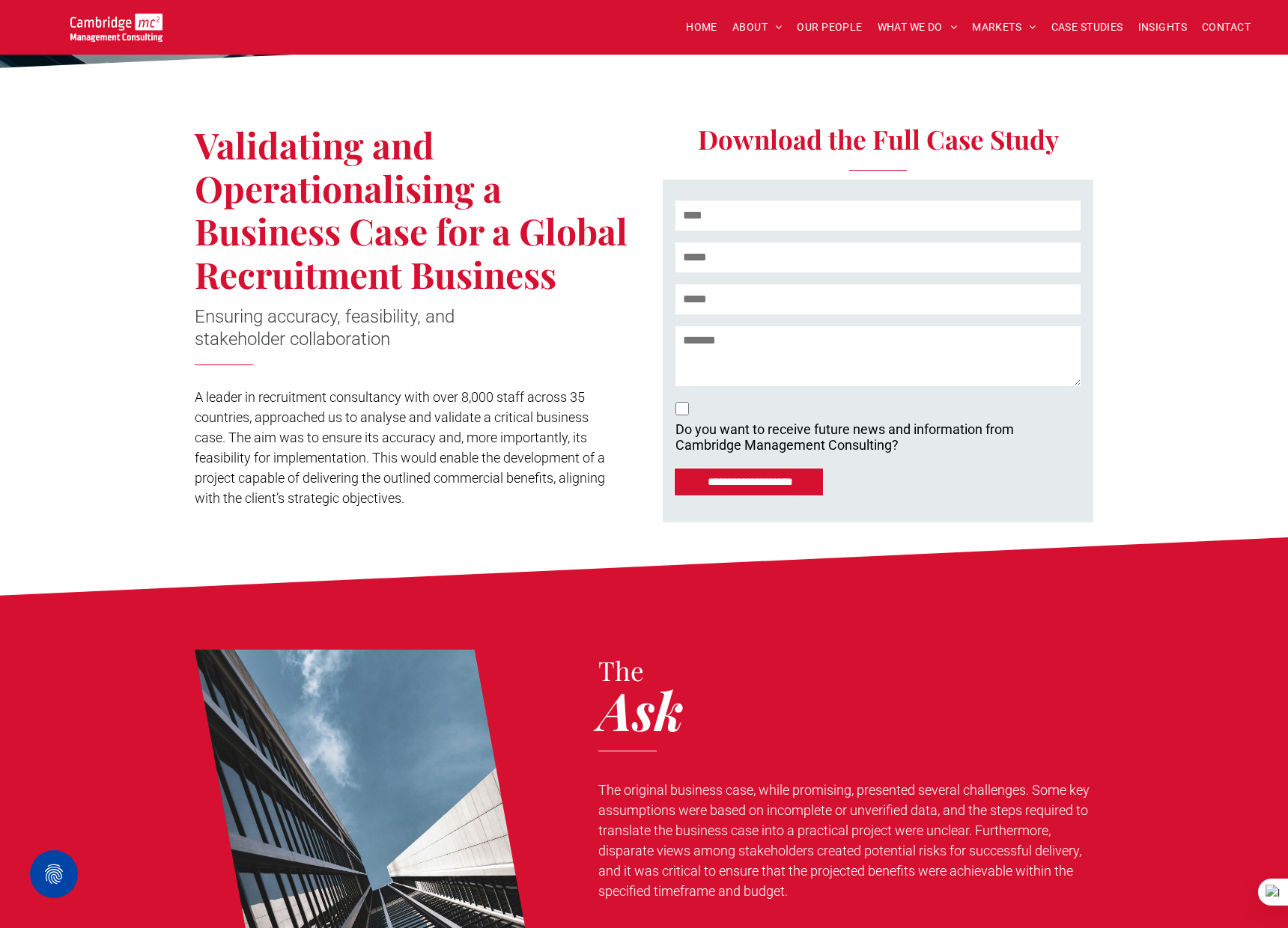
scroll to position [269, 0]
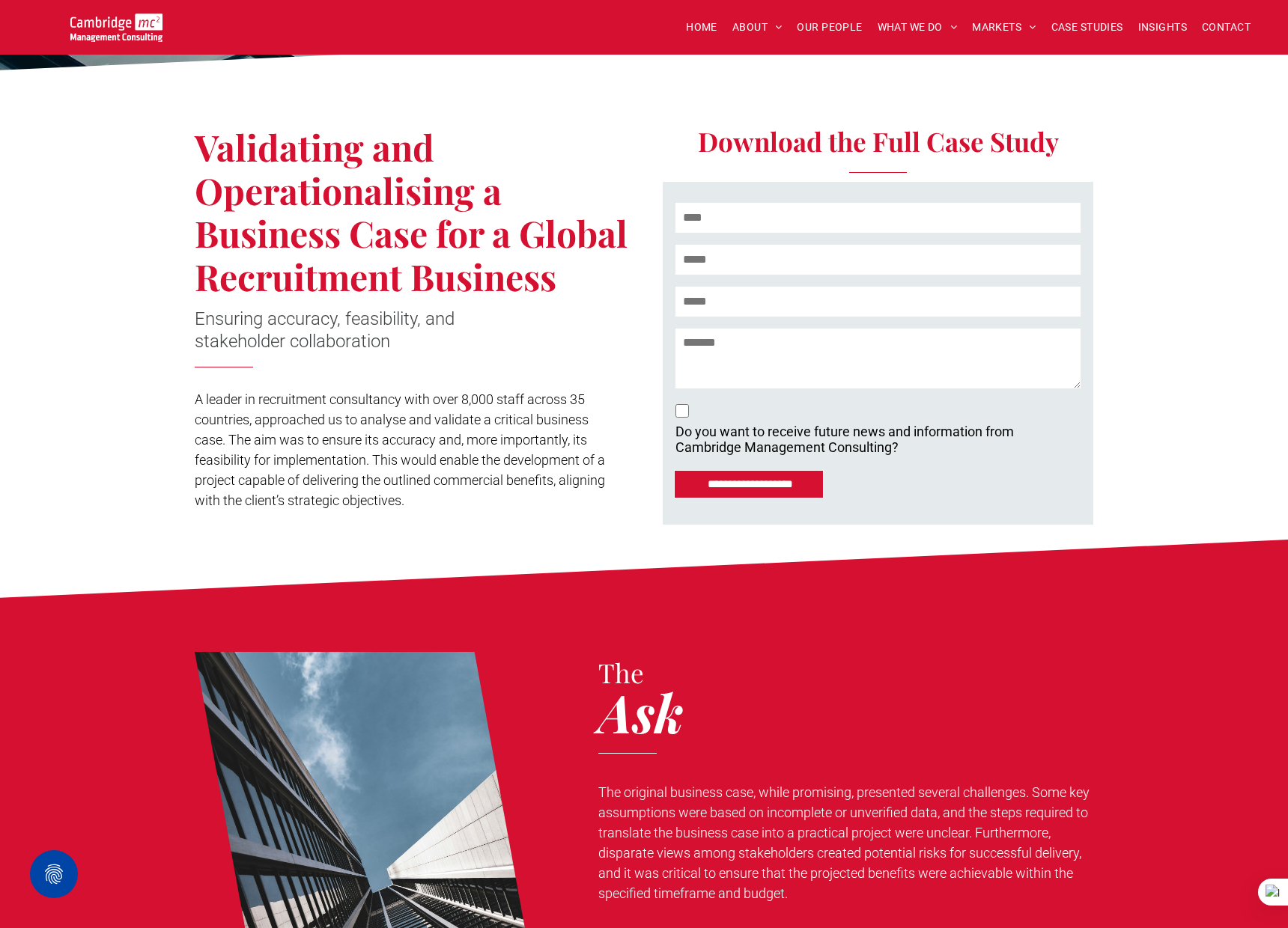
drag, startPoint x: 195, startPoint y: 396, endPoint x: 436, endPoint y: 506, distance: 264.9
click at [436, 506] on p "A leader in recruitment consultancy with over 8,000 staff across 35 countries, …" at bounding box center [405, 450] width 421 height 122
drag, startPoint x: 271, startPoint y: 173, endPoint x: 235, endPoint y: 158, distance: 39.0
click at [271, 173] on span "Validating and Operationalising a Business Case for a Global Recruitment Busine…" at bounding box center [411, 211] width 433 height 177
drag, startPoint x: 206, startPoint y: 150, endPoint x: 579, endPoint y: 264, distance: 390.0
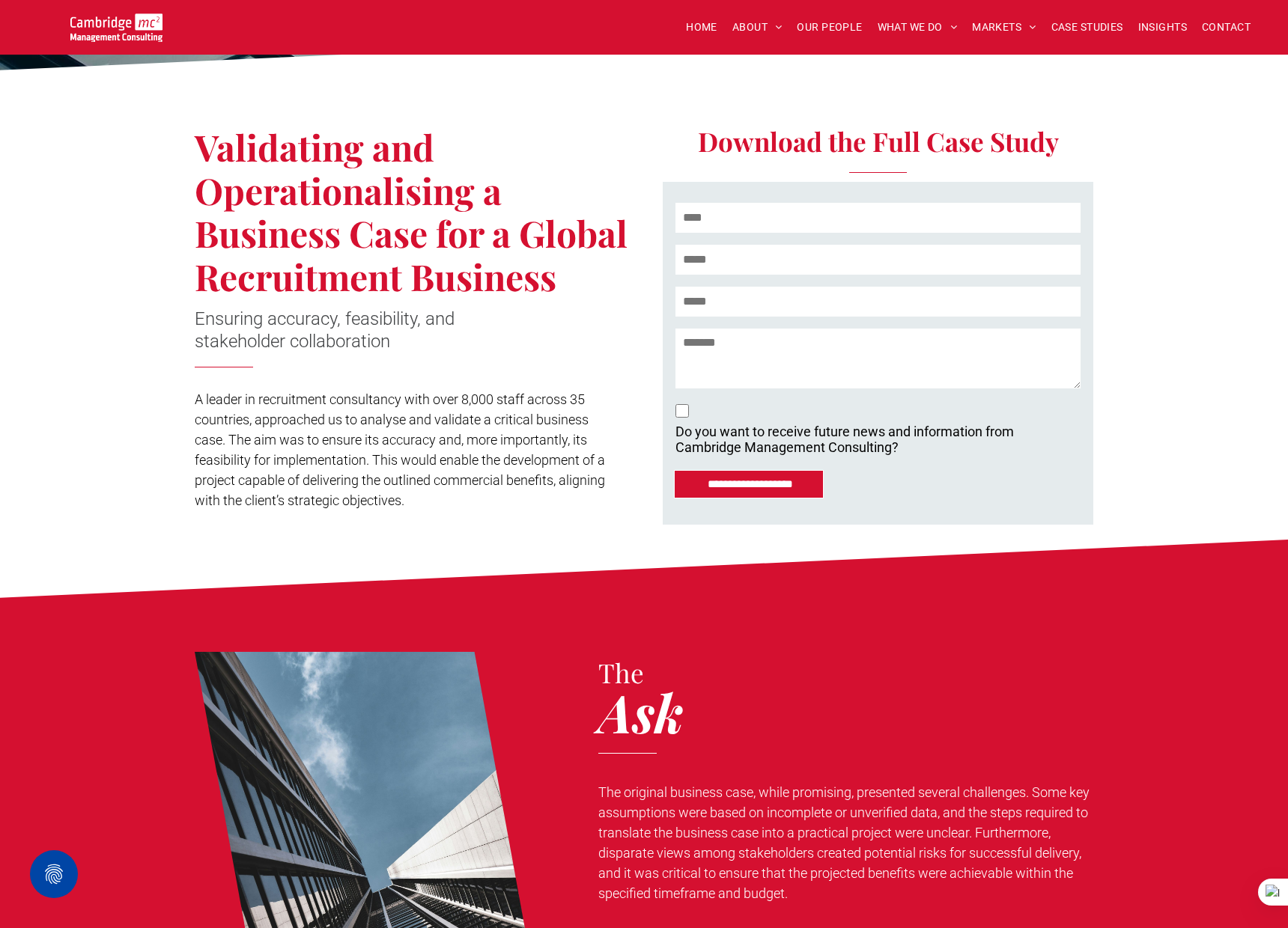
click at [579, 264] on h1 "Validating and Operationalising a Business Case for a Global Recruitment Busine…" at bounding box center [414, 211] width 438 height 173
drag, startPoint x: 567, startPoint y: 269, endPoint x: 561, endPoint y: 270, distance: 6.1
click at [567, 269] on h1 "Validating and Operationalising a Business Case for a Global Recruitment Busine…" at bounding box center [414, 211] width 438 height 173
drag, startPoint x: 557, startPoint y: 277, endPoint x: 165, endPoint y: 162, distance: 408.5
click at [165, 162] on div "**********" at bounding box center [644, 309] width 1288 height 461
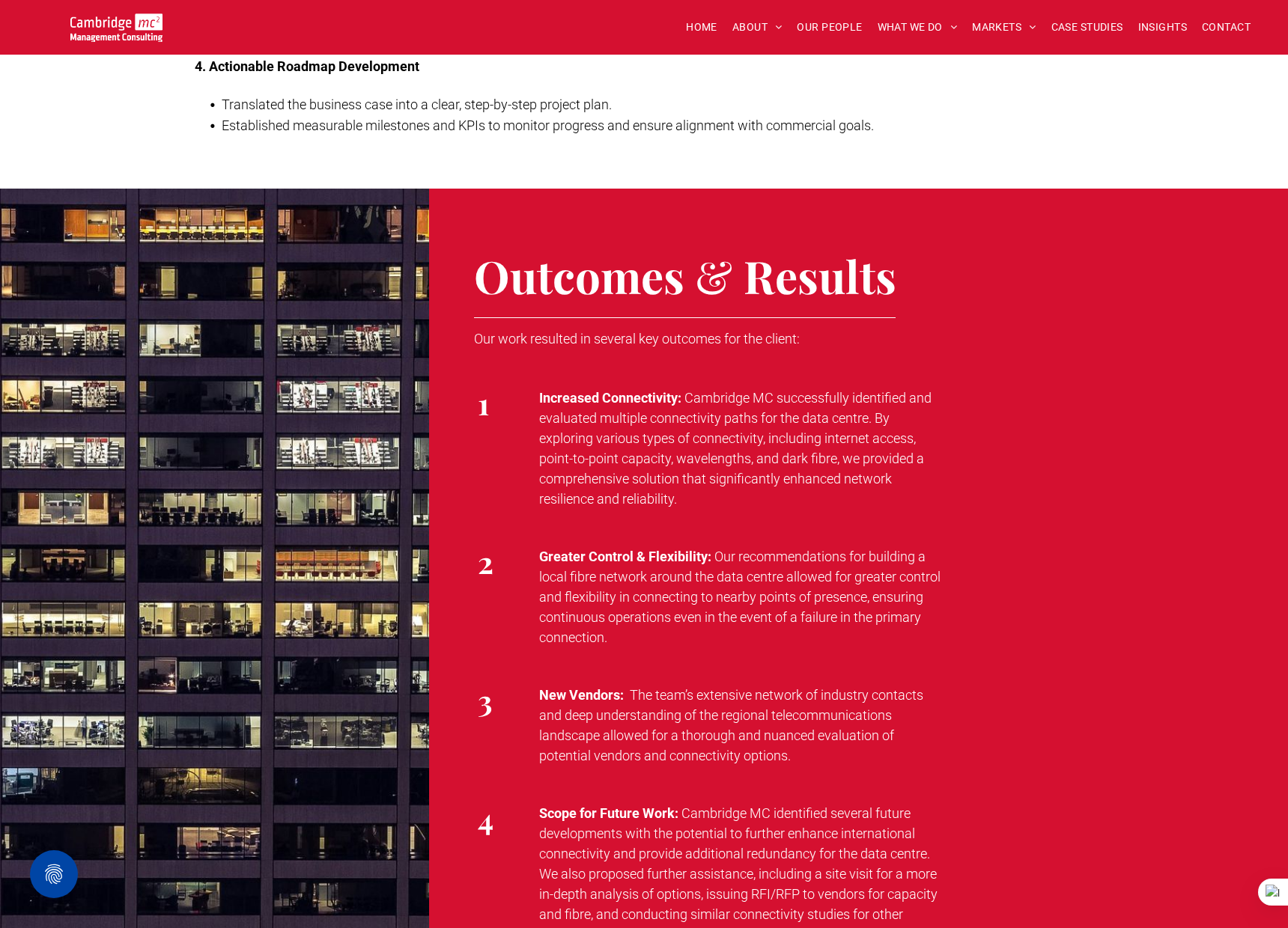
scroll to position [1867, 0]
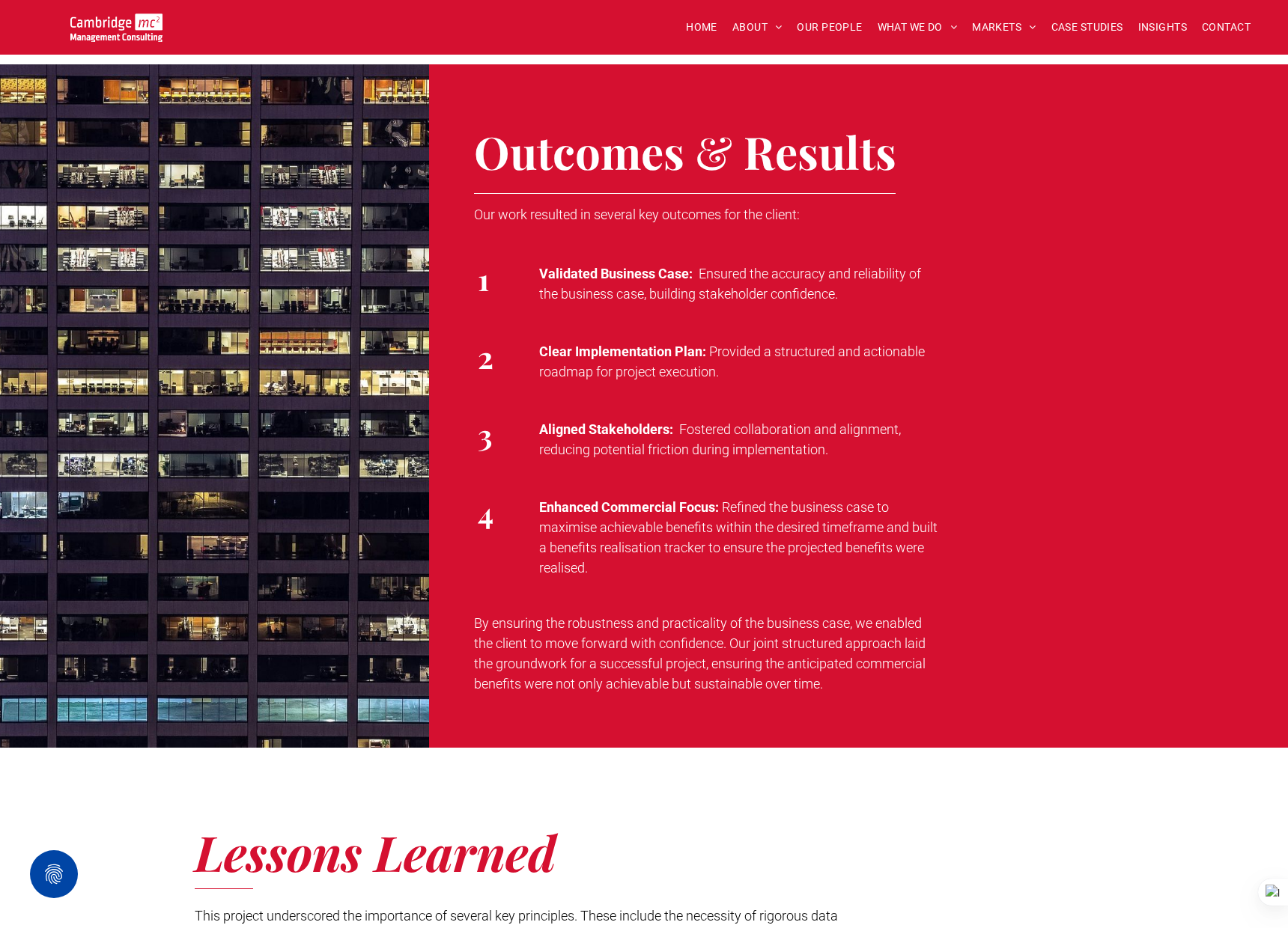
scroll to position [1982, 0]
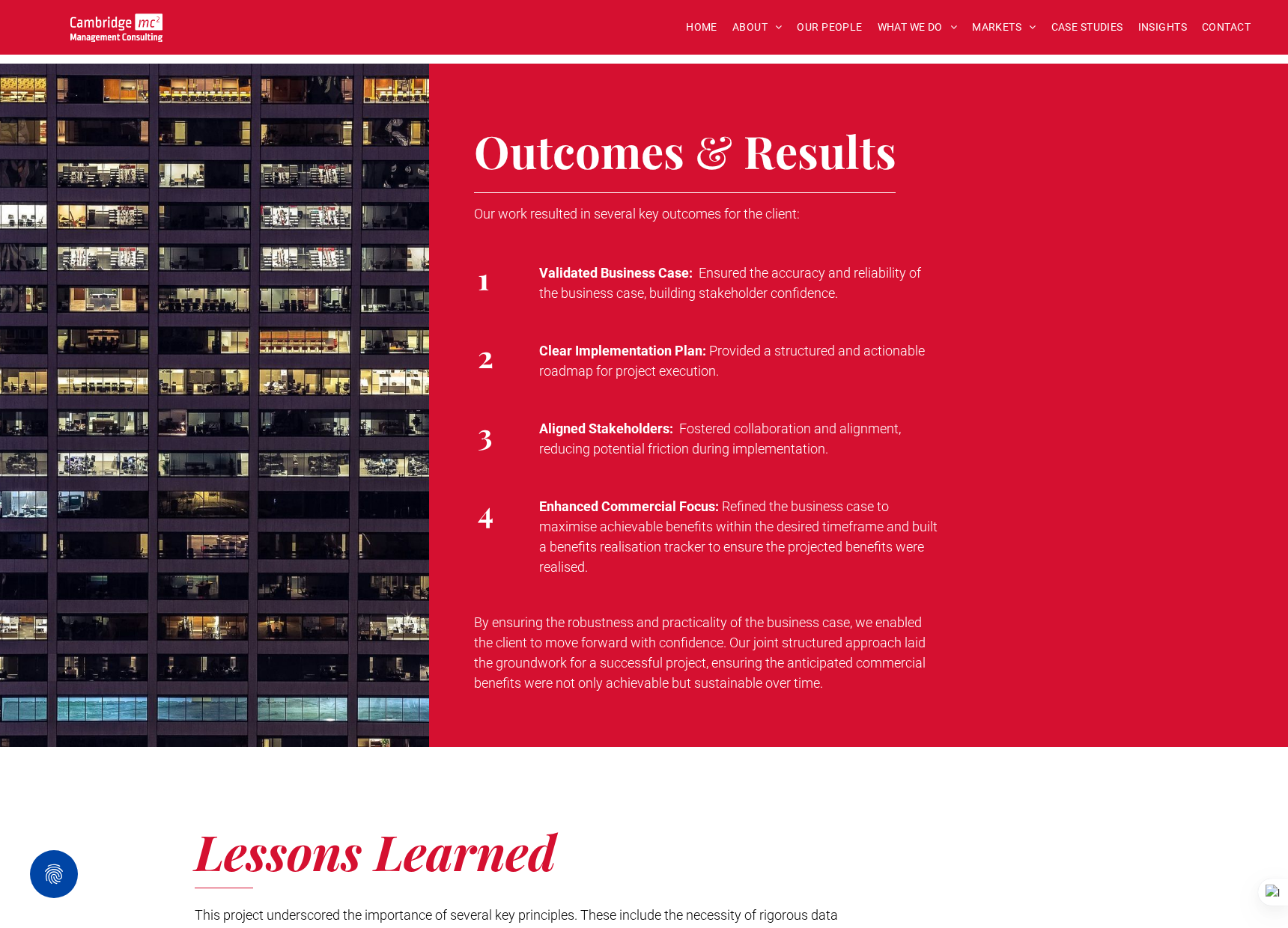
drag, startPoint x: 725, startPoint y: 510, endPoint x: 760, endPoint y: 564, distance: 64.4
click at [760, 564] on p "Enhanced Commercial Focus: Refined the business case to maximise achievable ben…" at bounding box center [742, 537] width 406 height 81
click at [537, 631] on span "By ensuring the robustness and practicality of the business case, we enabled th…" at bounding box center [699, 652] width 452 height 76
drag, startPoint x: 477, startPoint y: 620, endPoint x: 856, endPoint y: 685, distance: 384.5
click at [856, 685] on p "By ensuring the robustness and practicality of the business case, we enabled th…" at bounding box center [707, 653] width 468 height 81
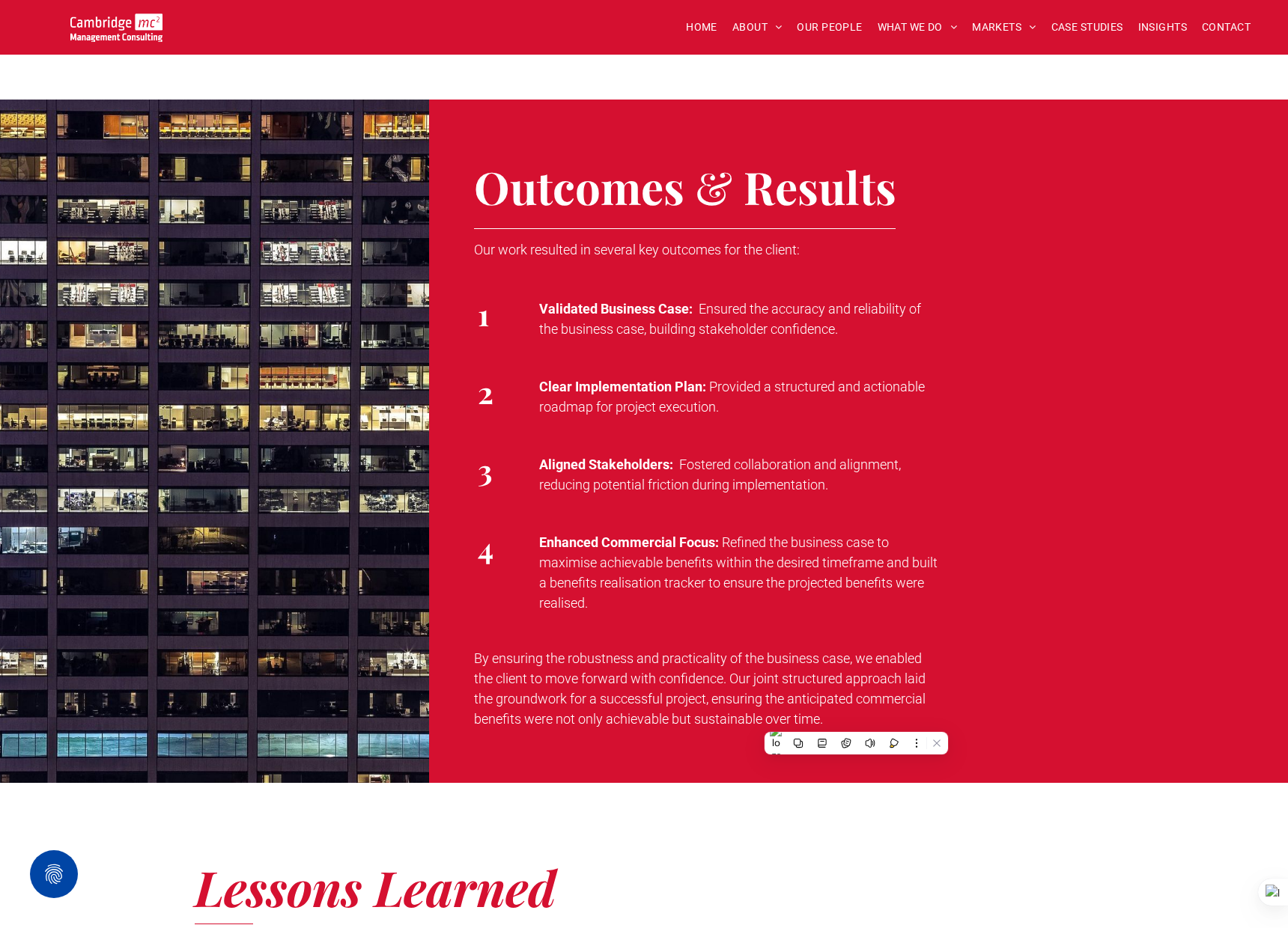
scroll to position [1926, 0]
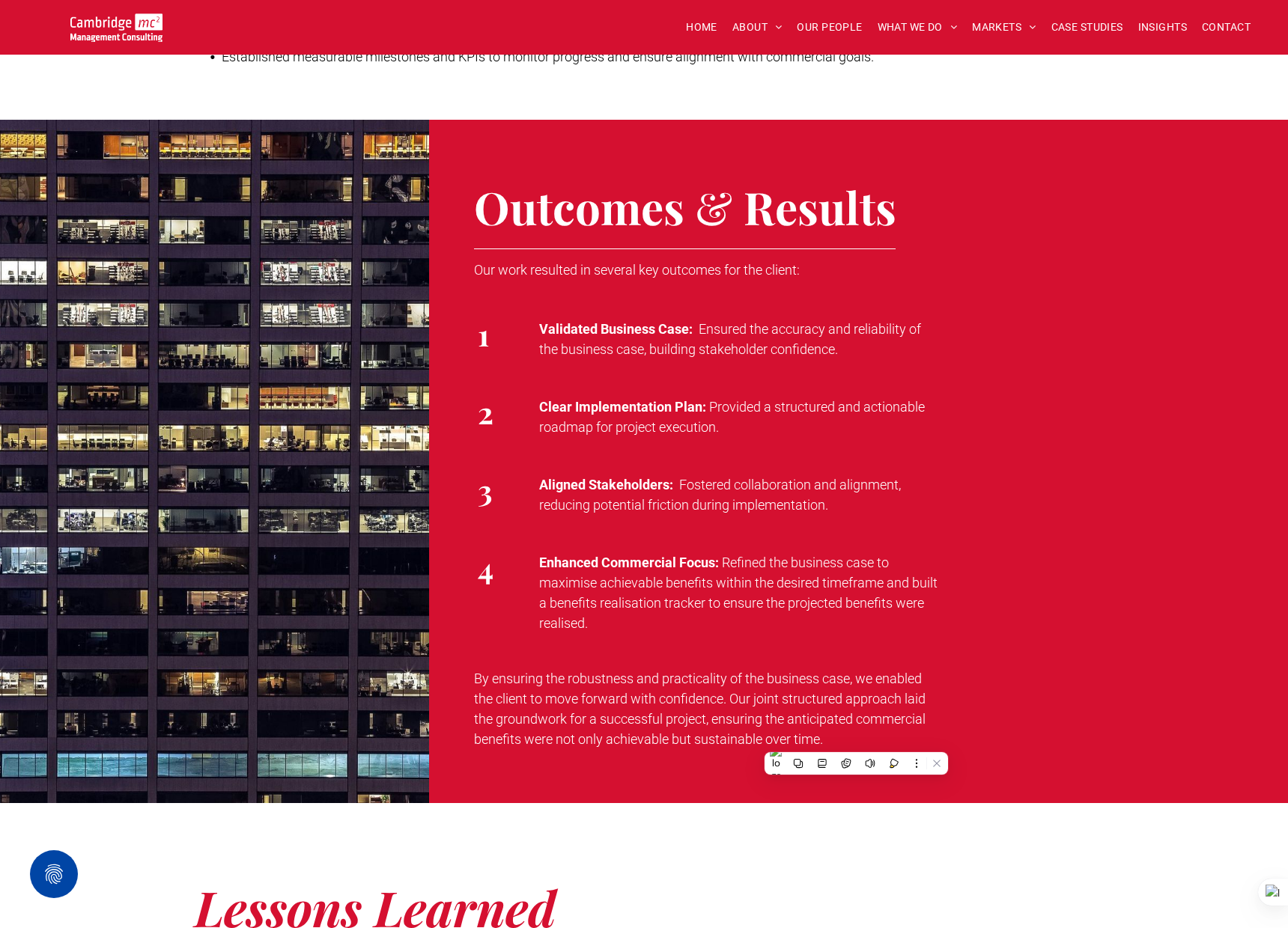
click at [738, 564] on span "Refined the business case to maximise achievable benefits within the desired ti…" at bounding box center [738, 592] width 398 height 76
drag, startPoint x: 741, startPoint y: 587, endPoint x: 745, endPoint y: 621, distance: 34.2
click at [745, 621] on p "Enhanced Commercial Focus: Refined the business case to maximise achievable ben…" at bounding box center [742, 593] width 406 height 81
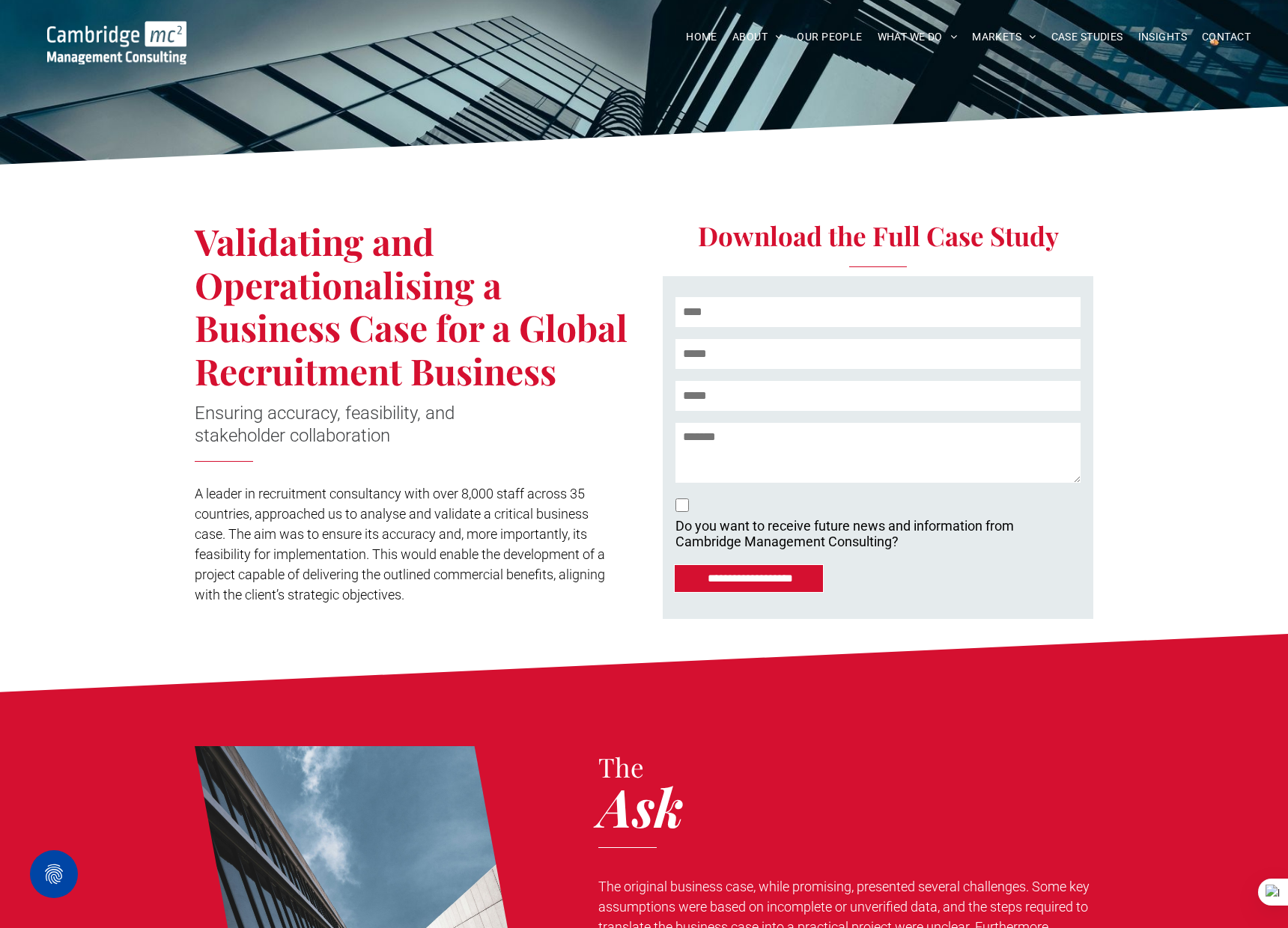
scroll to position [0, 0]
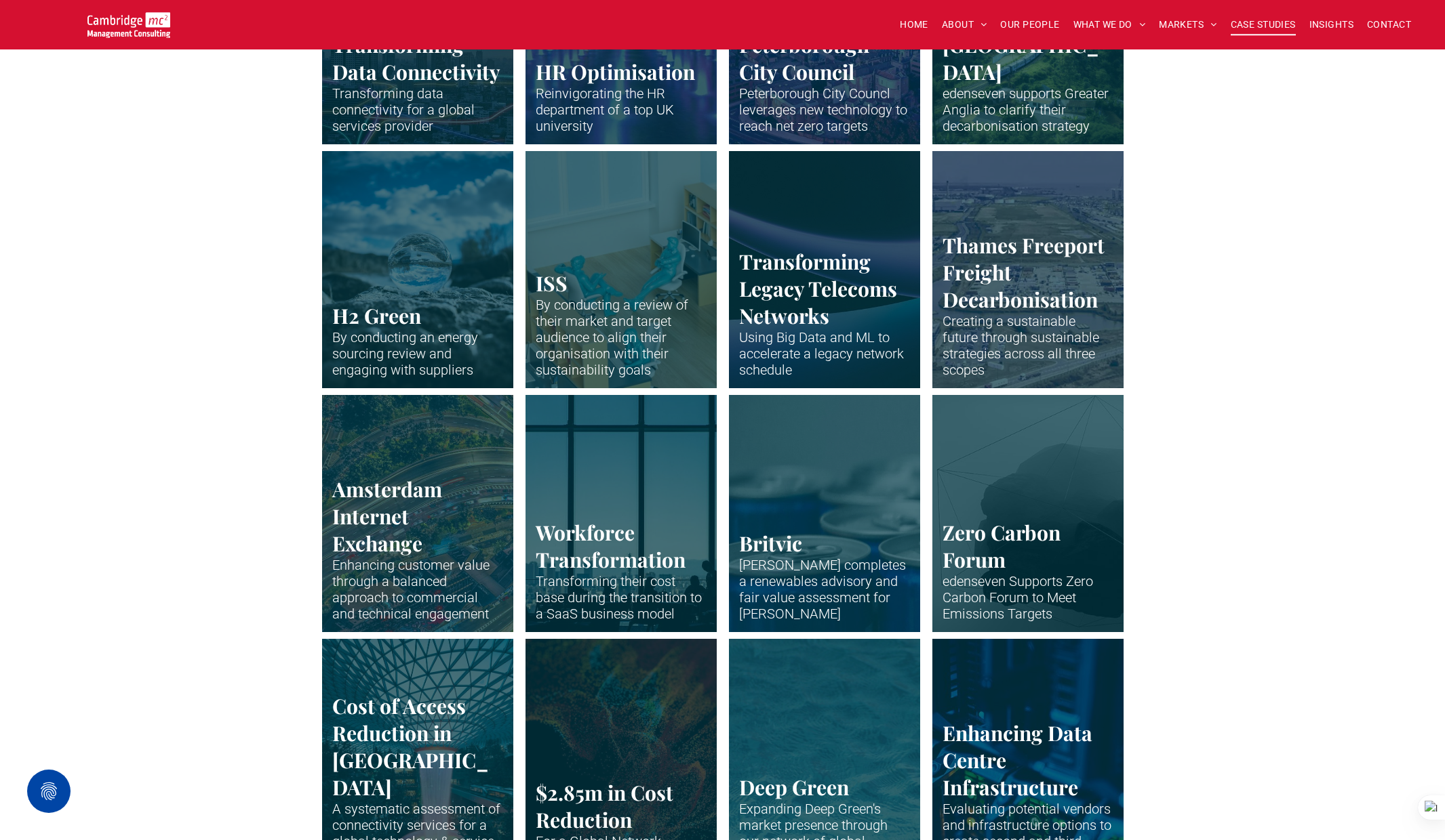
scroll to position [2381, 0]
